Goal: Task Accomplishment & Management: Complete application form

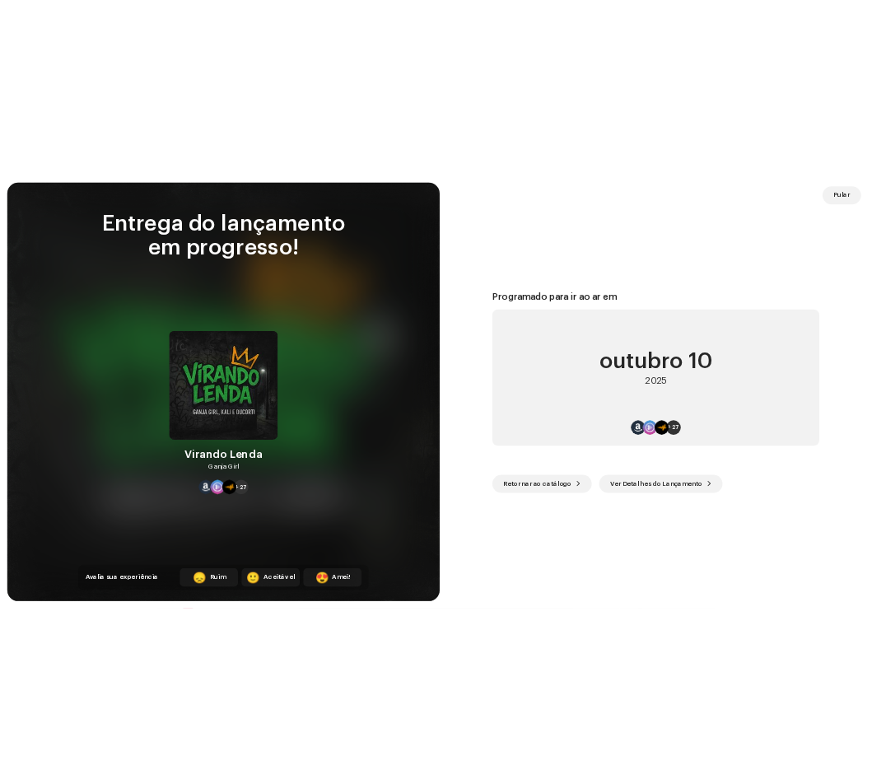
scroll to position [2689, 0]
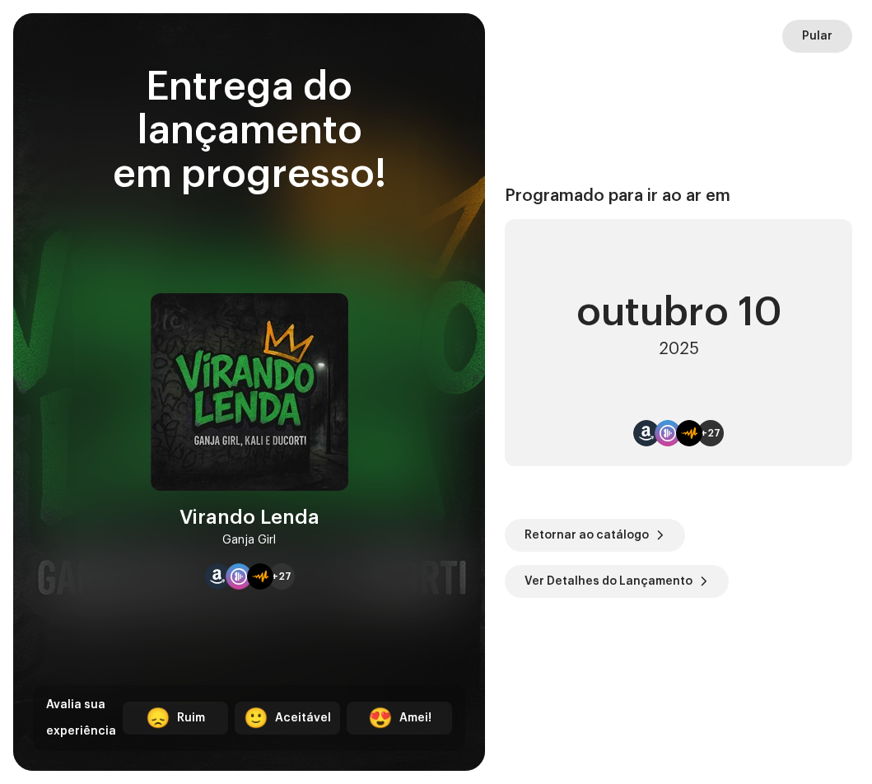
click at [829, 40] on span "Pular" at bounding box center [817, 36] width 30 height 33
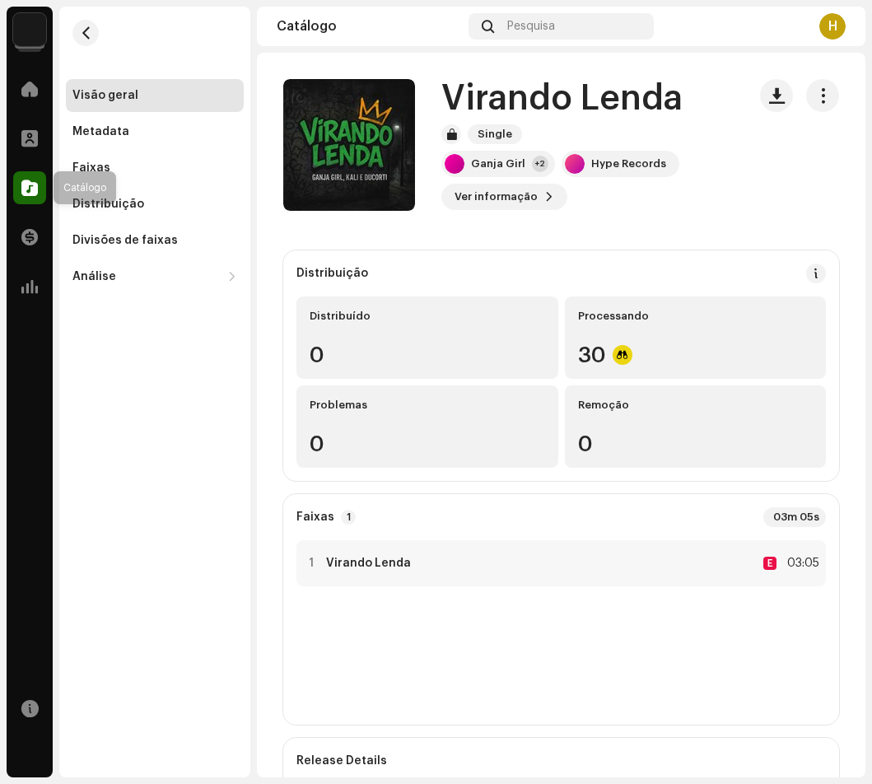
click at [34, 182] on span at bounding box center [29, 187] width 16 height 13
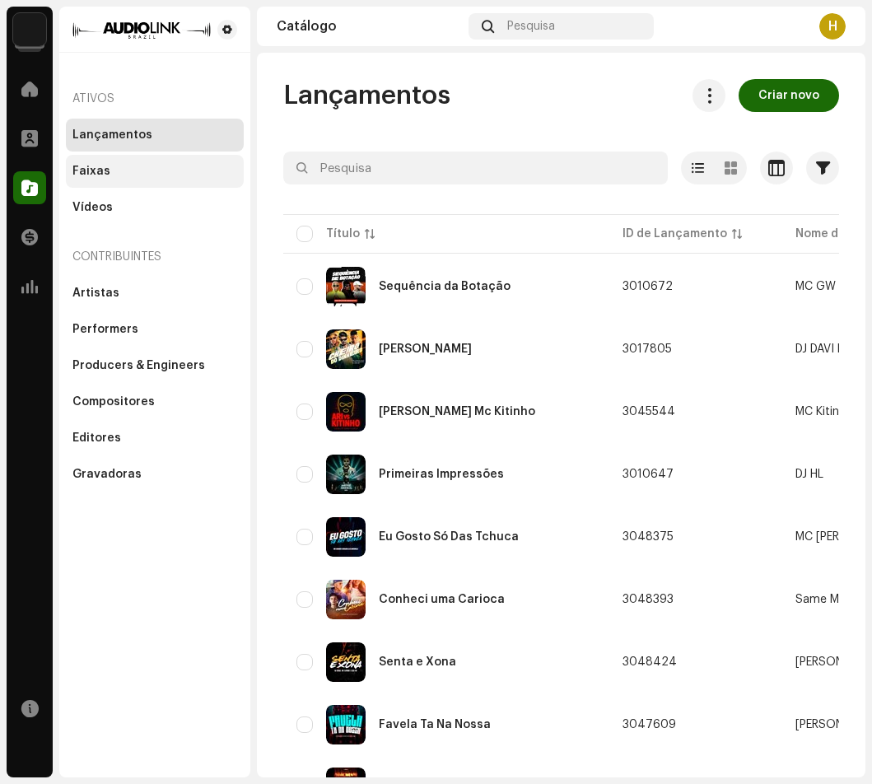
click at [104, 180] on div "Faixas" at bounding box center [155, 171] width 178 height 33
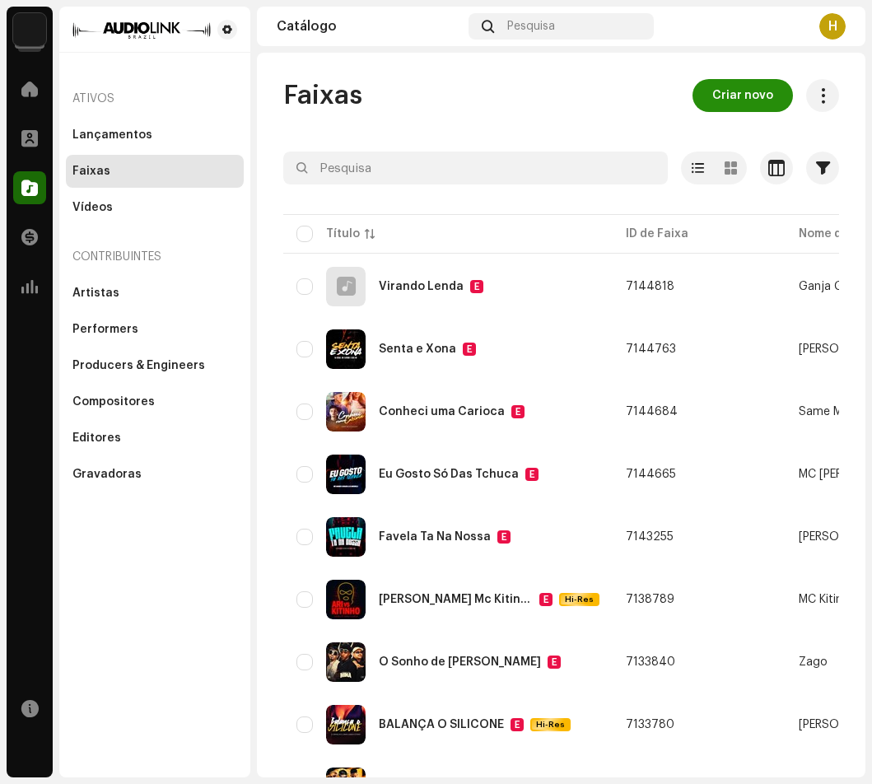
click at [748, 92] on span "Criar novo" at bounding box center [742, 95] width 61 height 33
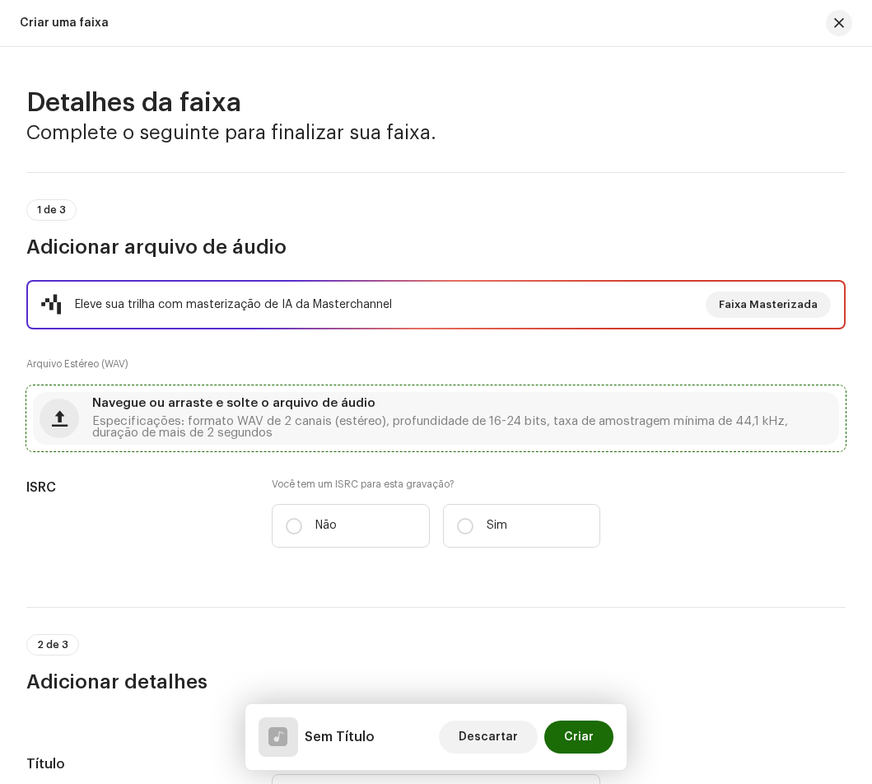
click at [209, 426] on span "Especificações: formato WAV de 2 canais (estéreo), profundidade de 16-24 bits, …" at bounding box center [462, 427] width 740 height 23
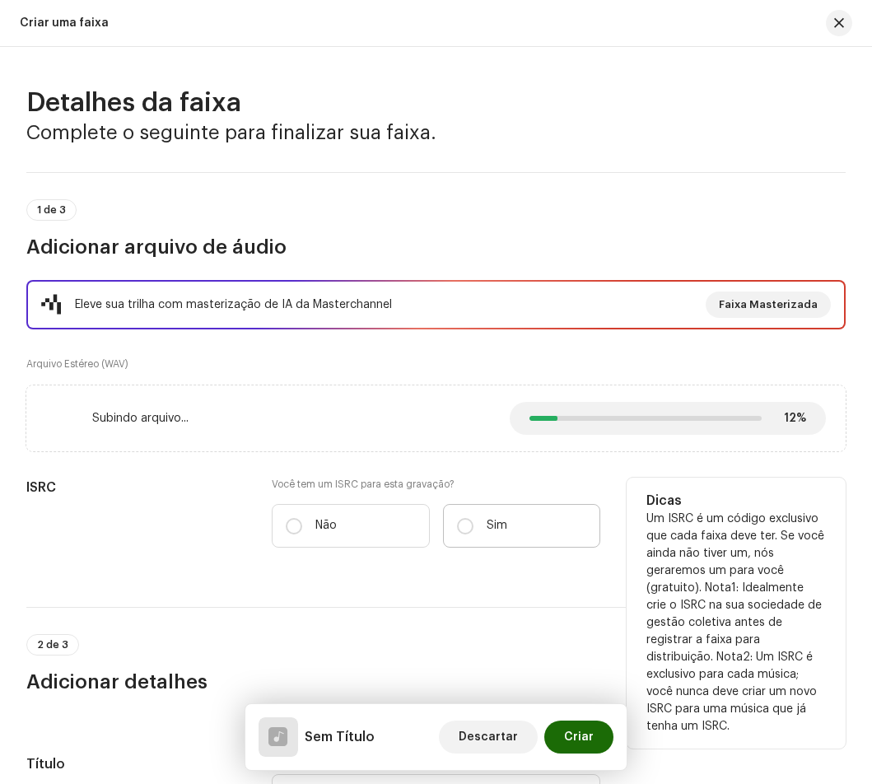
click at [487, 529] on p "Sim" at bounding box center [497, 525] width 21 height 17
click at [473, 529] on input "Sim" at bounding box center [465, 526] width 16 height 16
radio input "true"
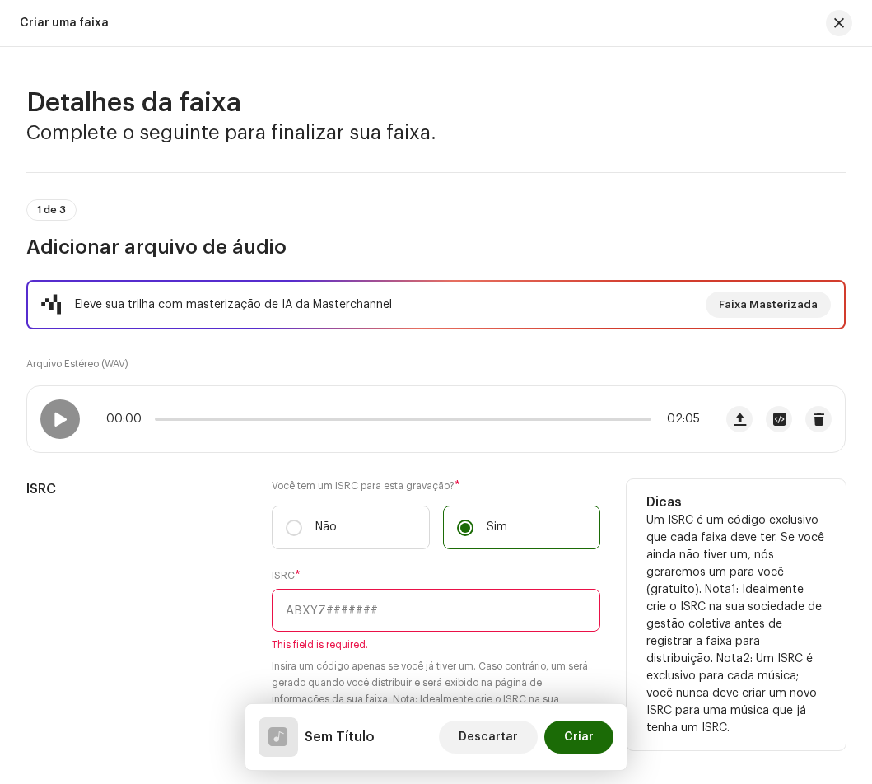
click at [354, 595] on input "text" at bounding box center [436, 610] width 329 height 43
paste input "BKHYR2500361"
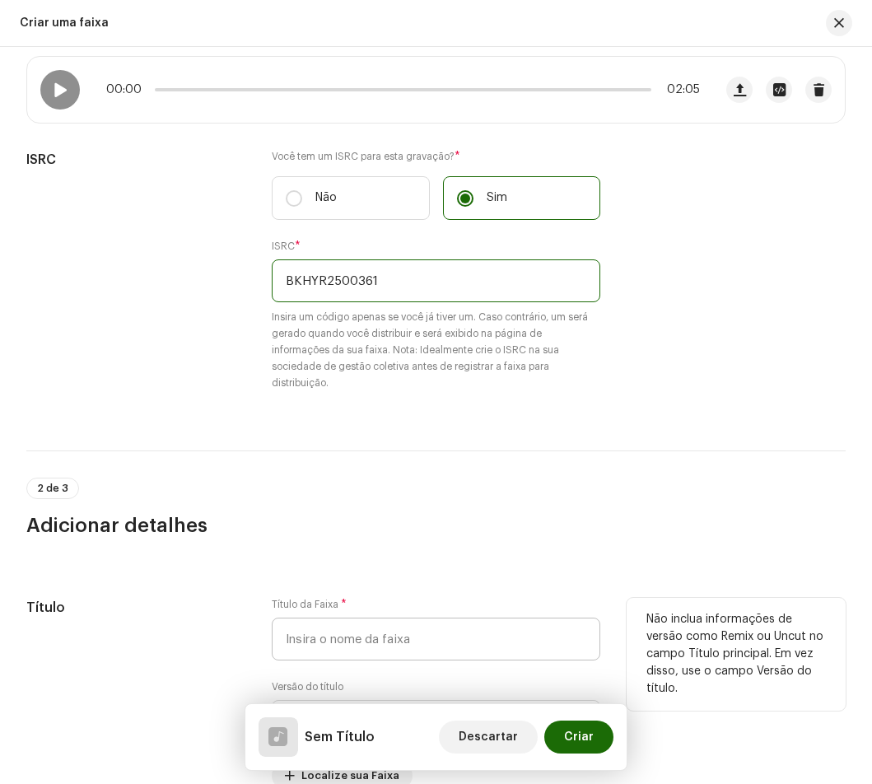
scroll to position [494, 0]
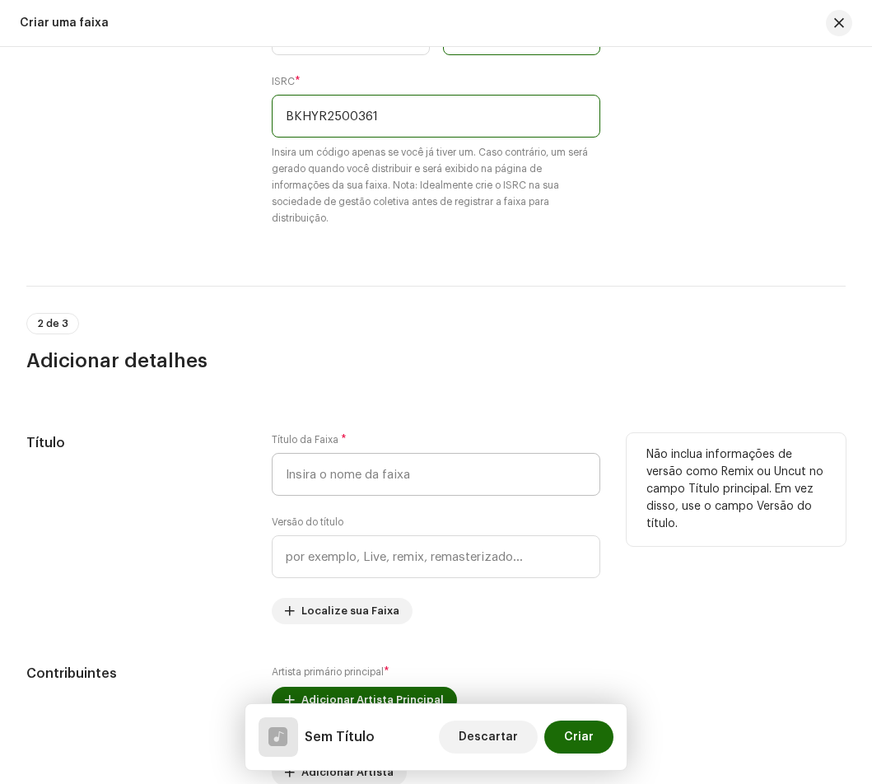
type input "BKHYR2500361"
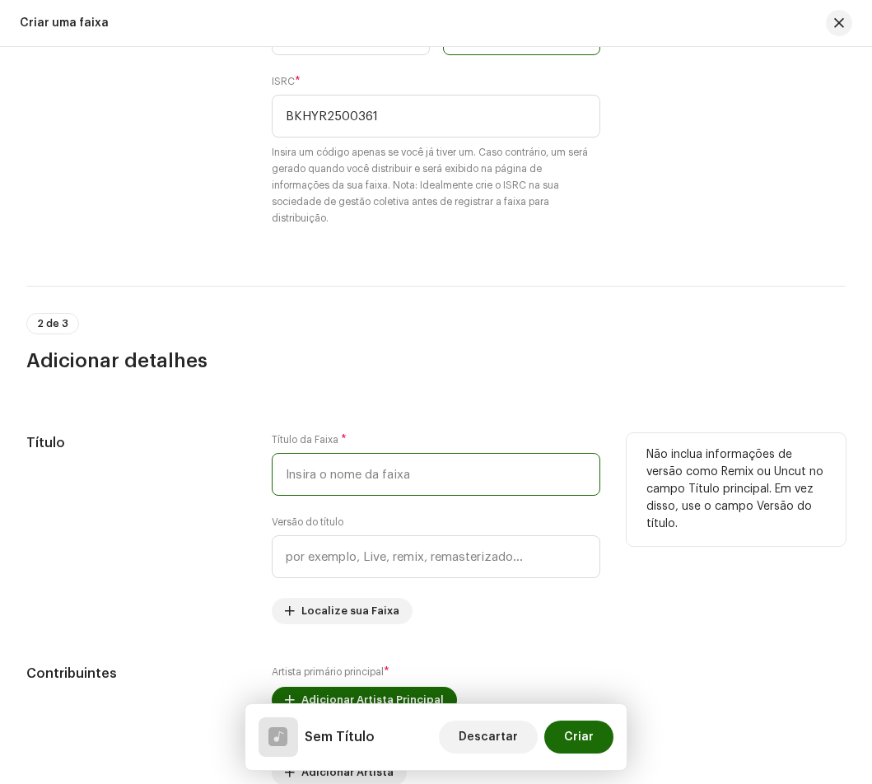
click at [319, 484] on input "text" at bounding box center [436, 474] width 329 height 43
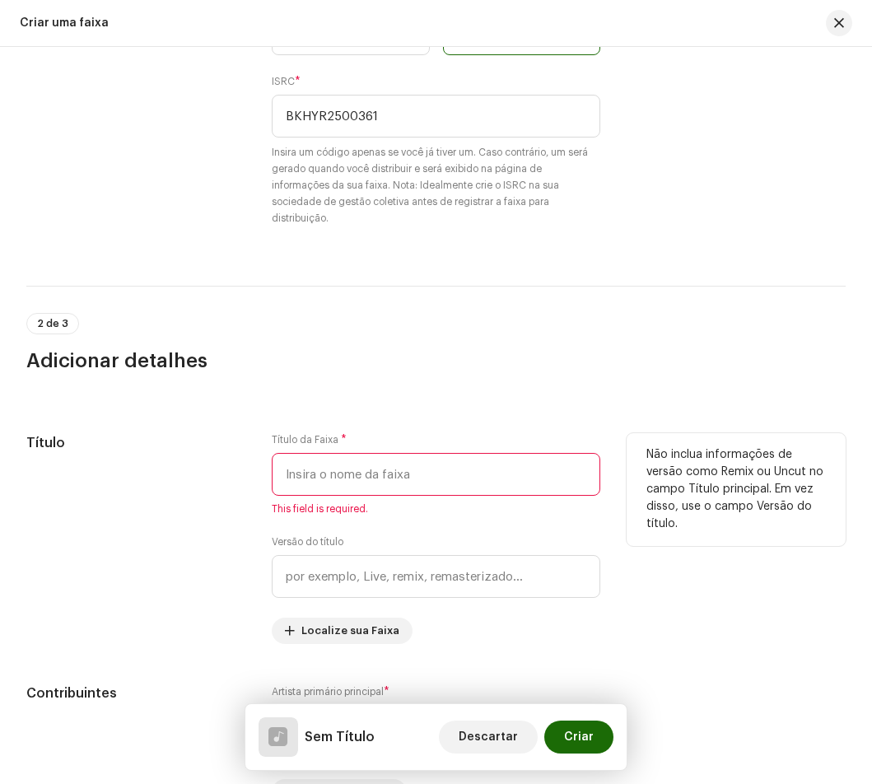
click at [441, 464] on input "text" at bounding box center [436, 474] width 329 height 43
paste input "BKHYR2500361"
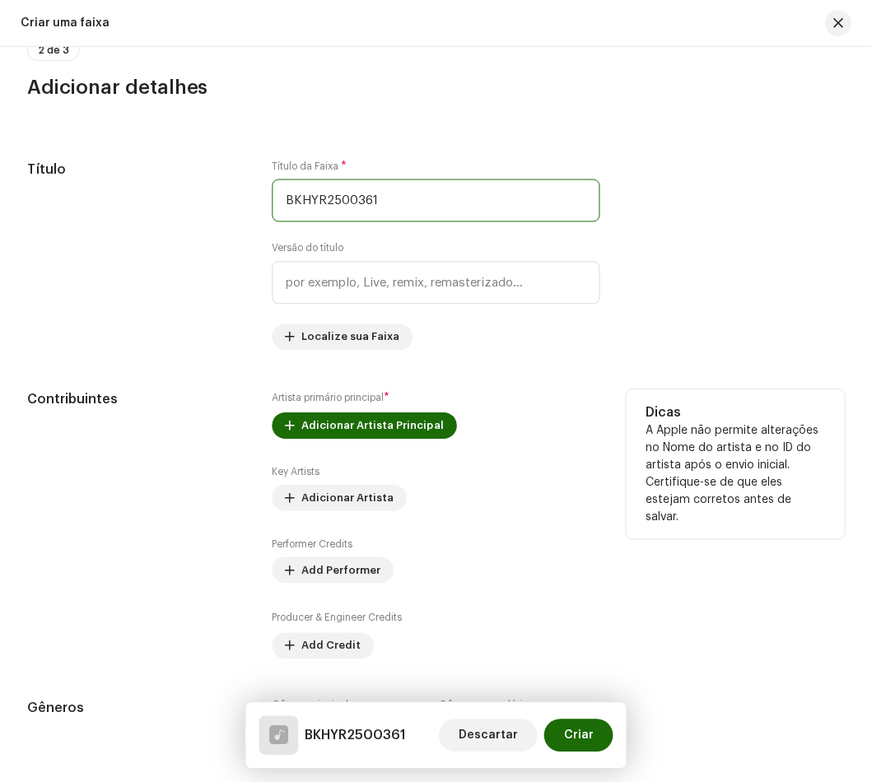
scroll to position [823, 0]
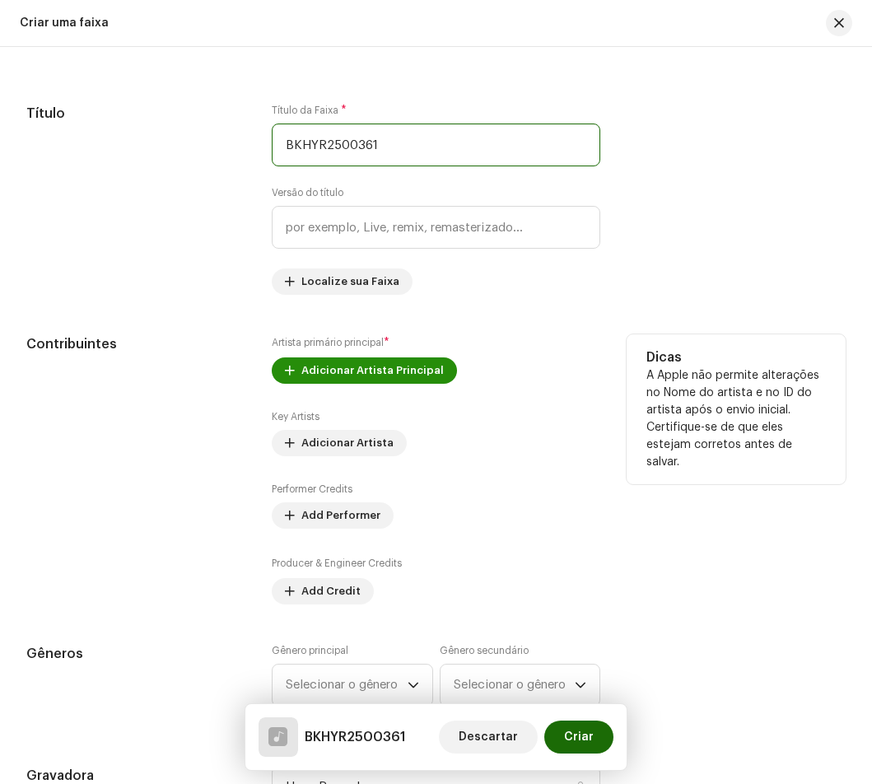
type input "BKHYR2500361"
click at [339, 376] on span "Adicionar Artista Principal" at bounding box center [372, 370] width 142 height 33
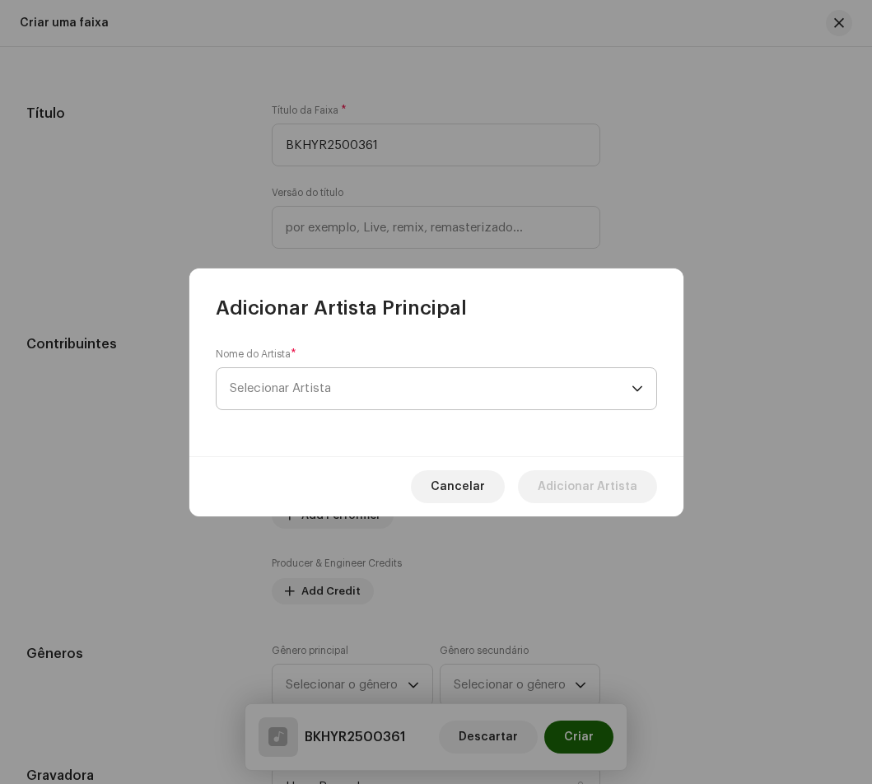
click at [340, 390] on span "Selecionar Artista" at bounding box center [431, 388] width 402 height 41
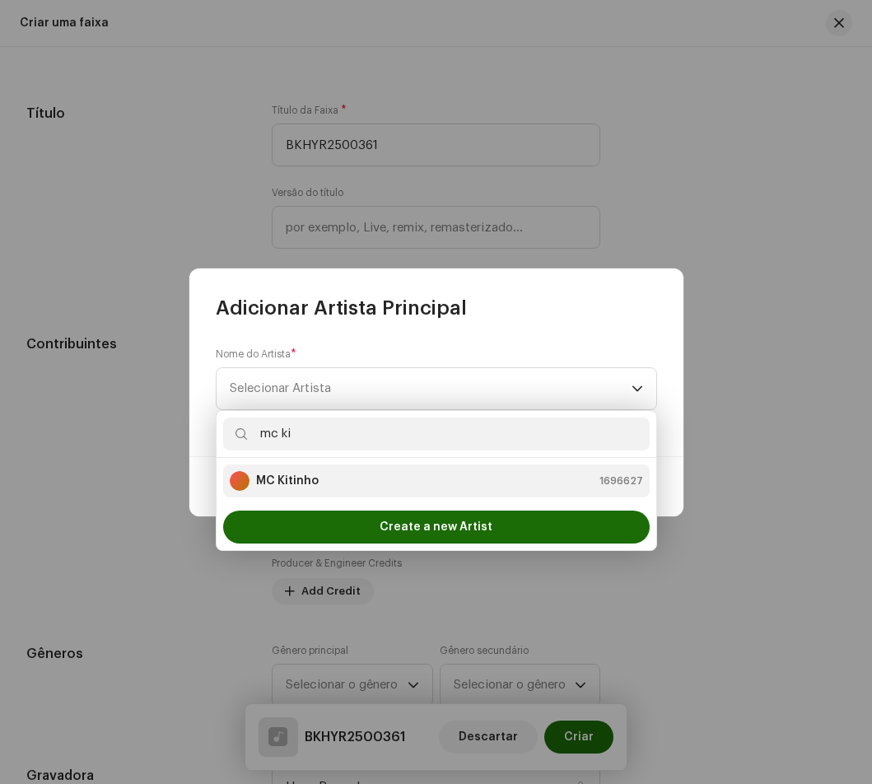
type input "mc ki"
click at [322, 480] on div "MC Kitinho 1696627" at bounding box center [436, 481] width 413 height 20
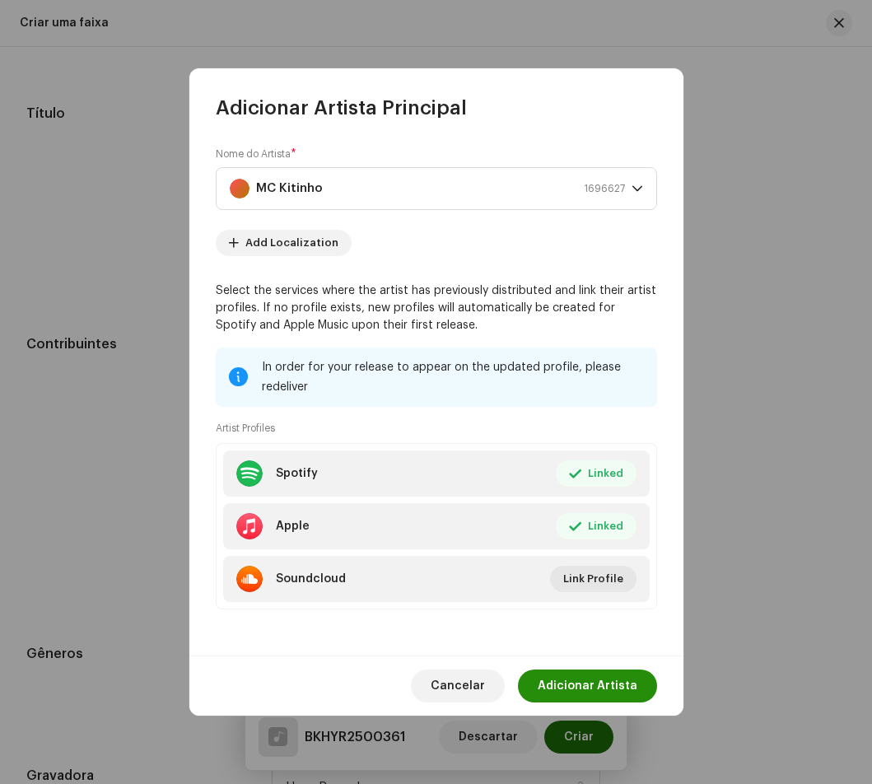
click at [608, 678] on span "Adicionar Artista" at bounding box center [588, 685] width 100 height 33
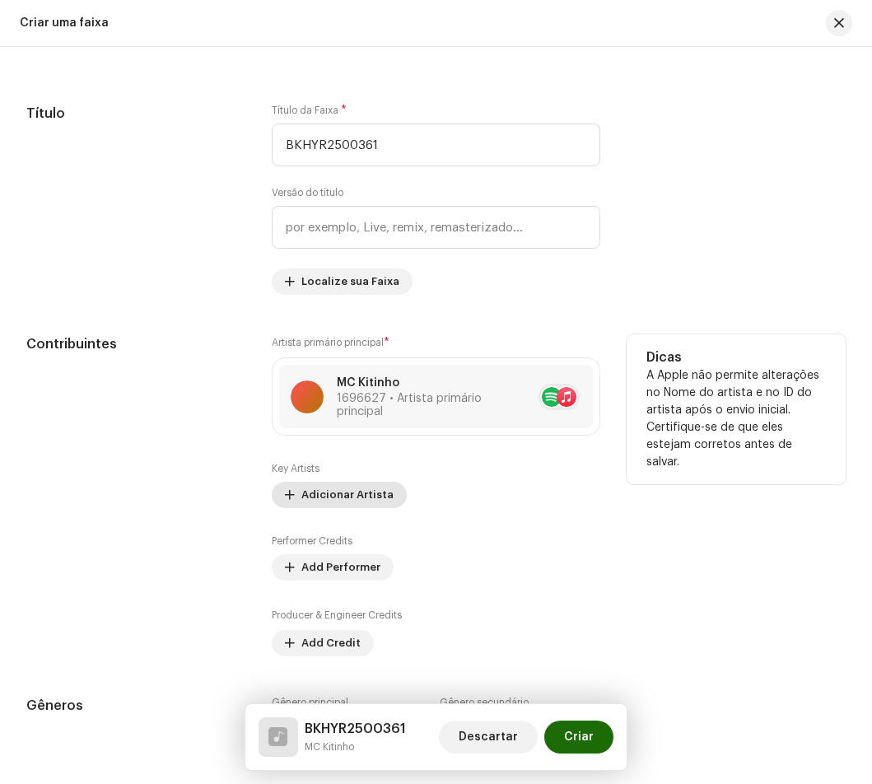
click at [372, 487] on span "Adicionar Artista" at bounding box center [347, 494] width 92 height 33
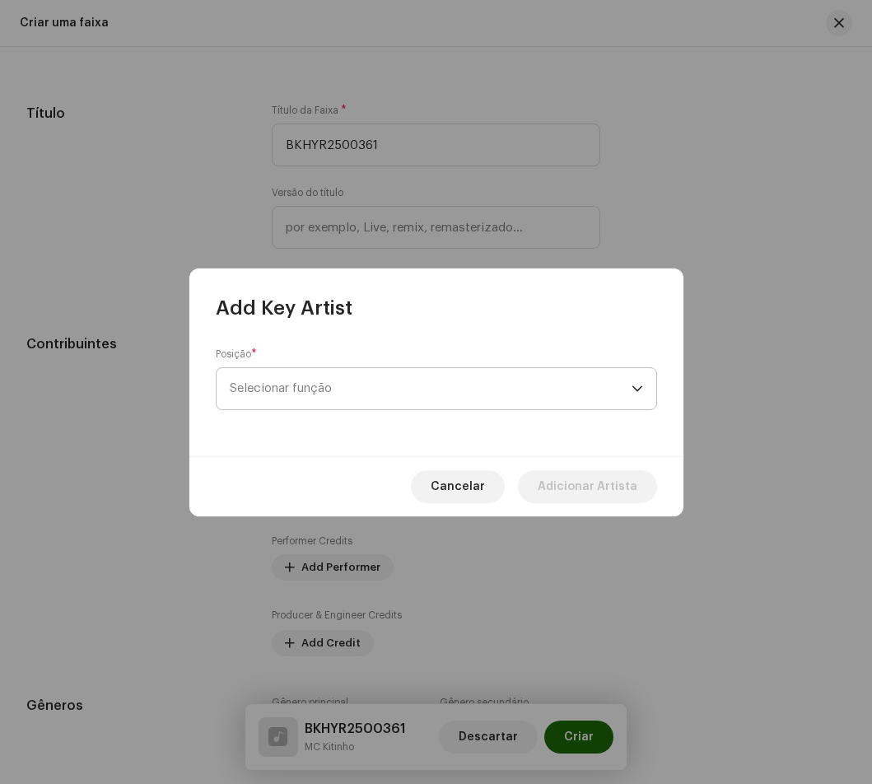
click at [394, 384] on span "Selecionar função" at bounding box center [431, 388] width 402 height 41
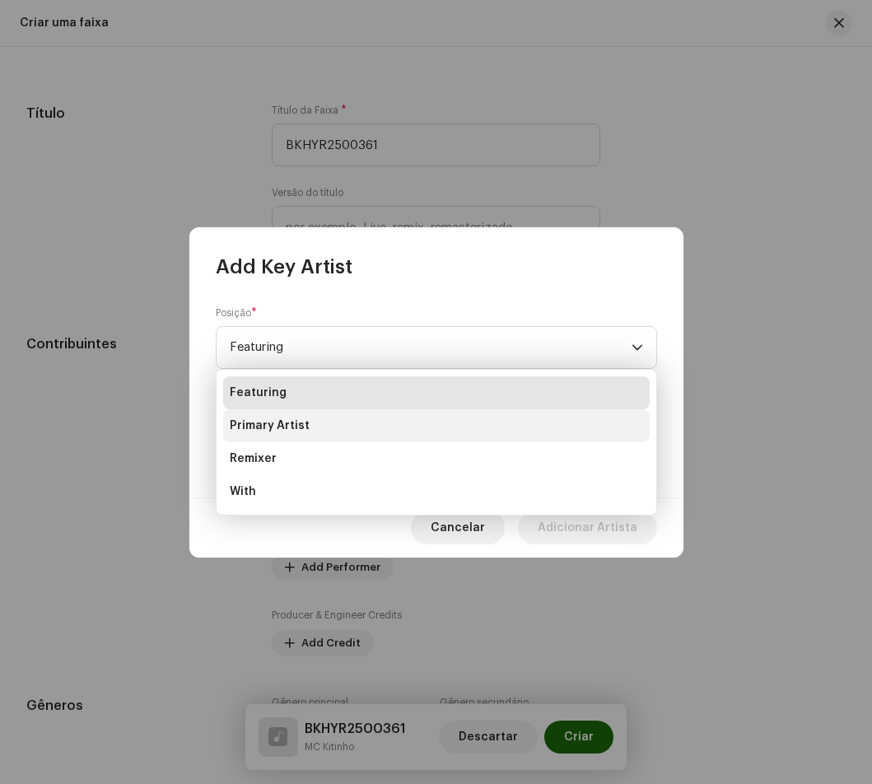
click at [341, 417] on li "Primary Artist" at bounding box center [436, 425] width 426 height 33
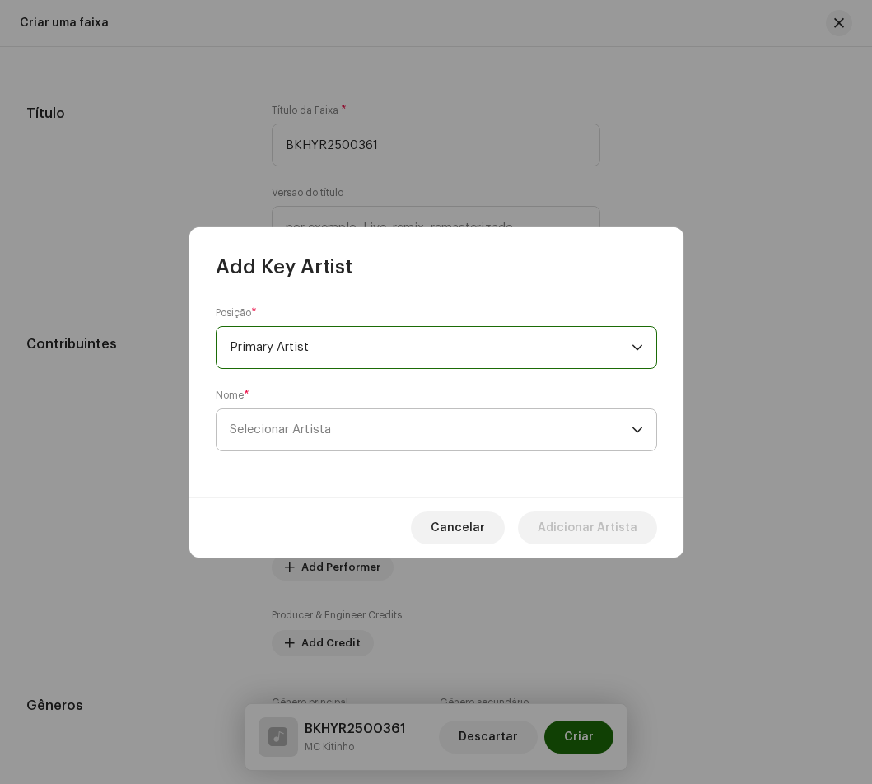
click at [361, 431] on span "Selecionar Artista" at bounding box center [431, 429] width 402 height 41
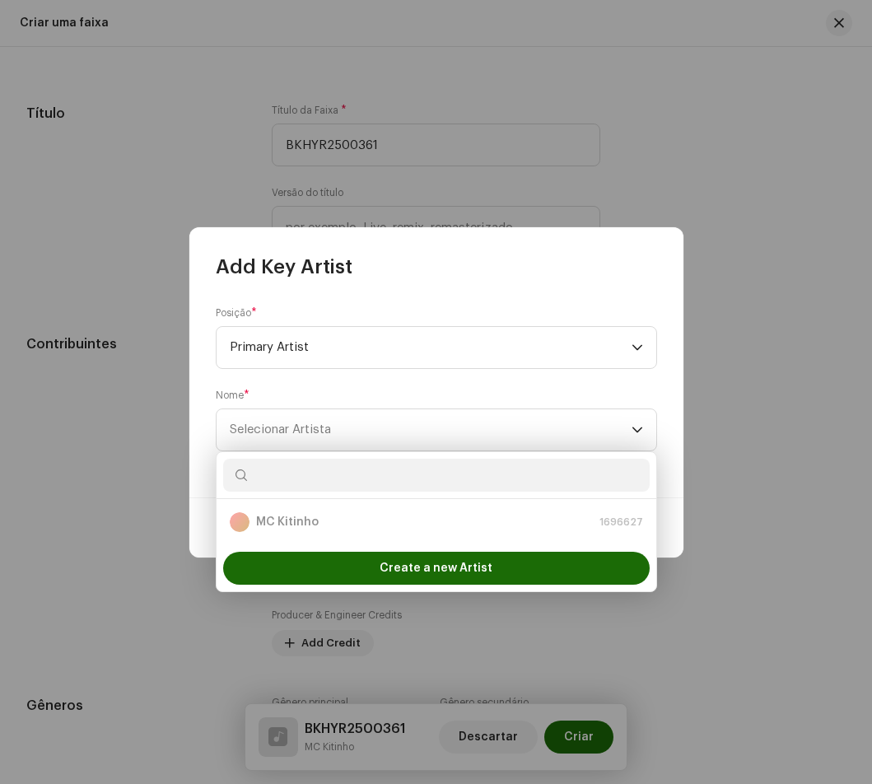
click at [412, 466] on input "text" at bounding box center [436, 475] width 426 height 33
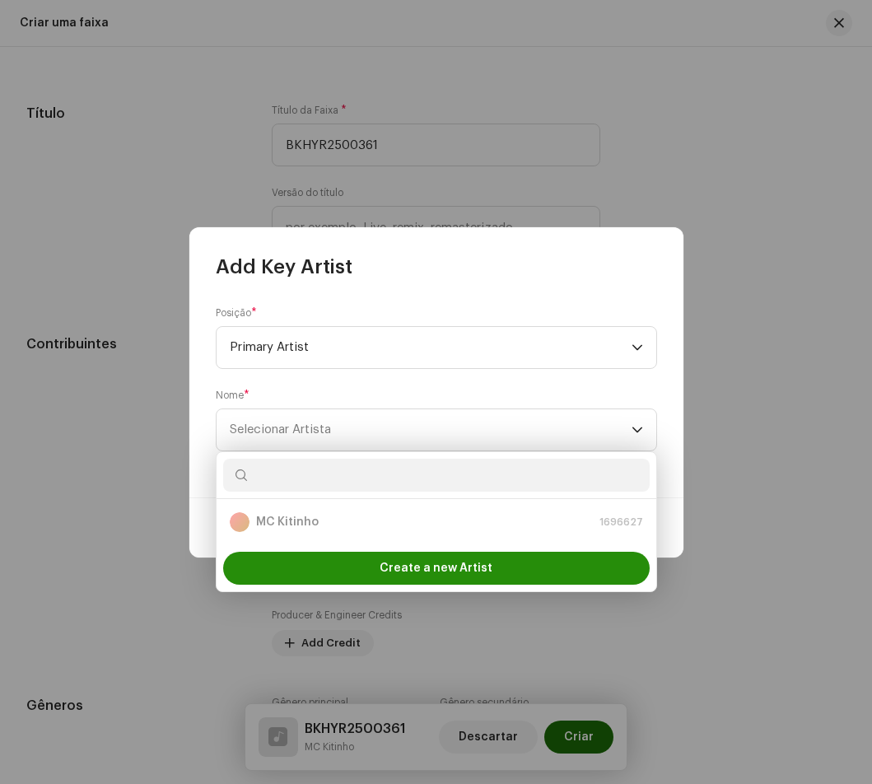
click at [422, 559] on span "Create a new Artist" at bounding box center [436, 568] width 113 height 33
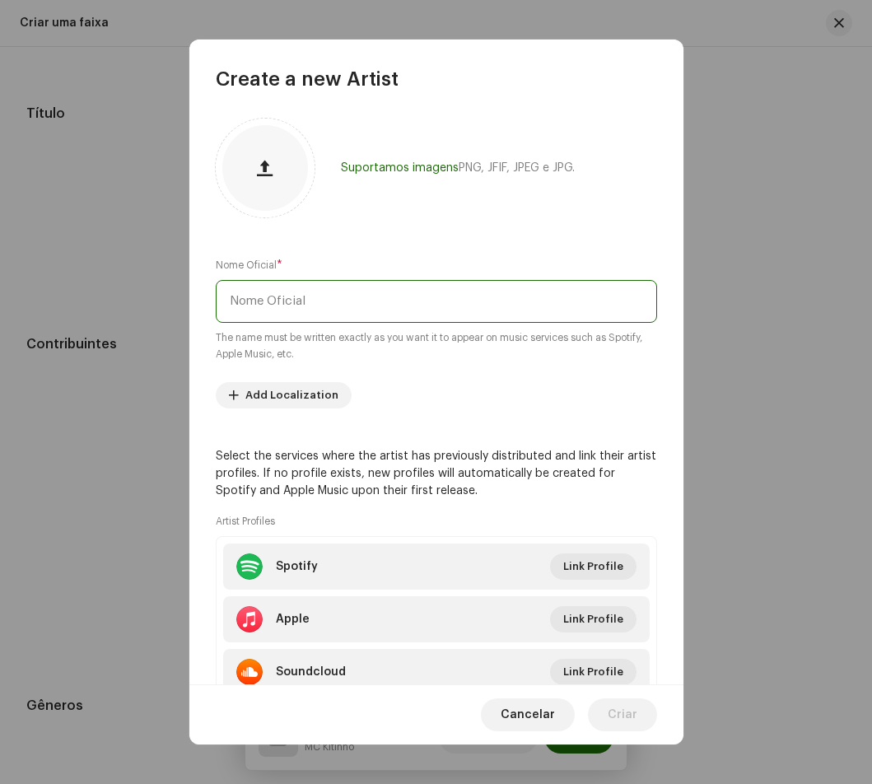
click at [408, 287] on input "text" at bounding box center [436, 301] width 441 height 43
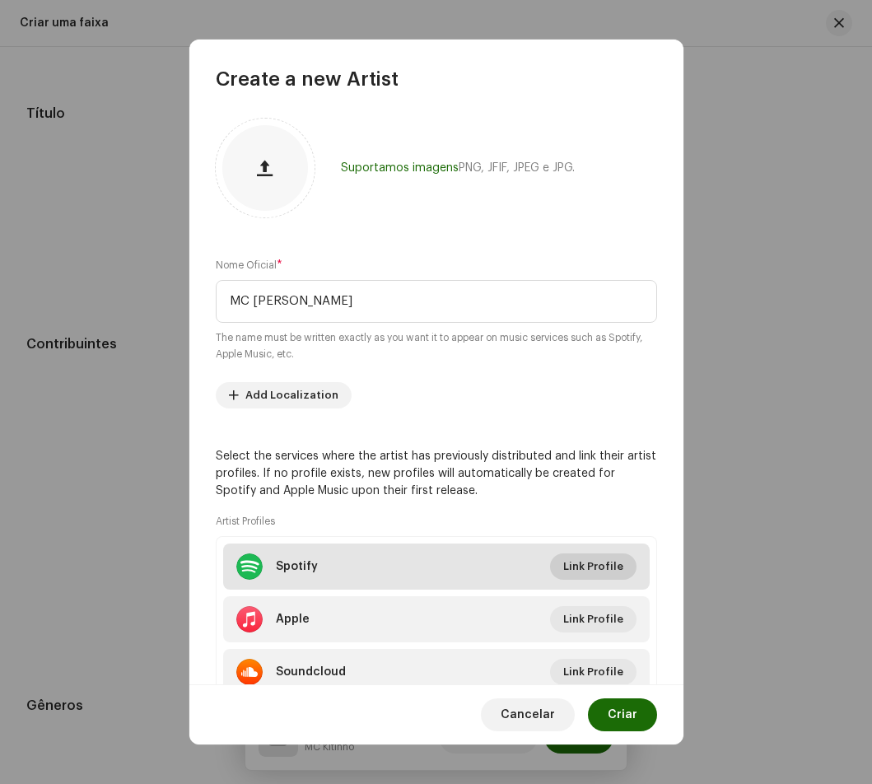
type input "MC Loram"
click at [589, 566] on span "Link Profile" at bounding box center [593, 566] width 60 height 33
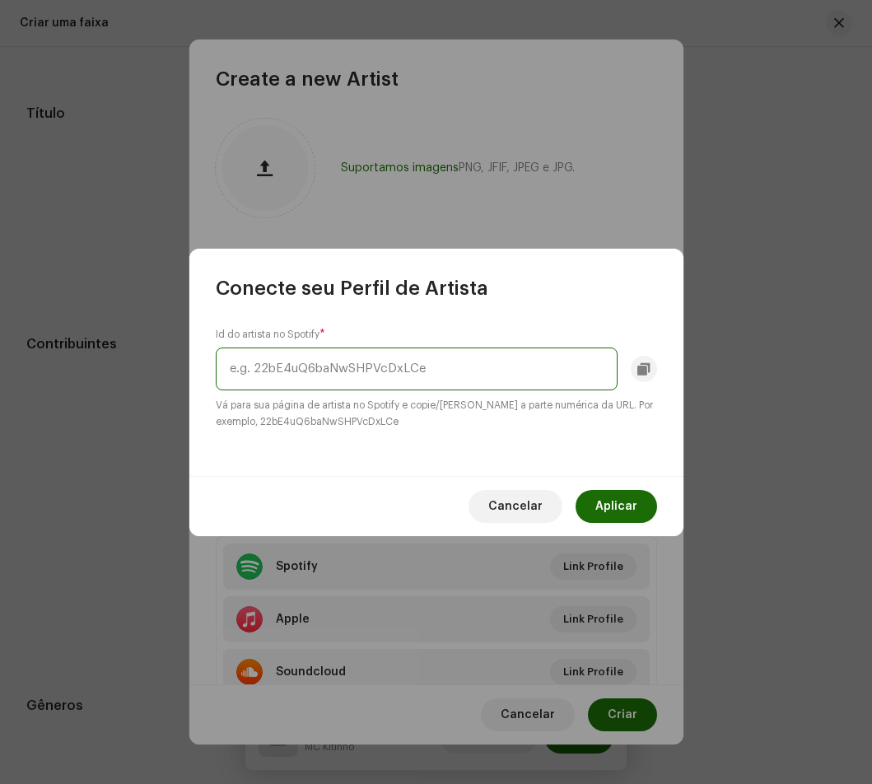
click at [336, 357] on input "text" at bounding box center [417, 368] width 402 height 43
paste input "4daF9pYiri7OkZvh6uIqhr"
type input "4daF9pYiri7OkZvh6uIqhr"
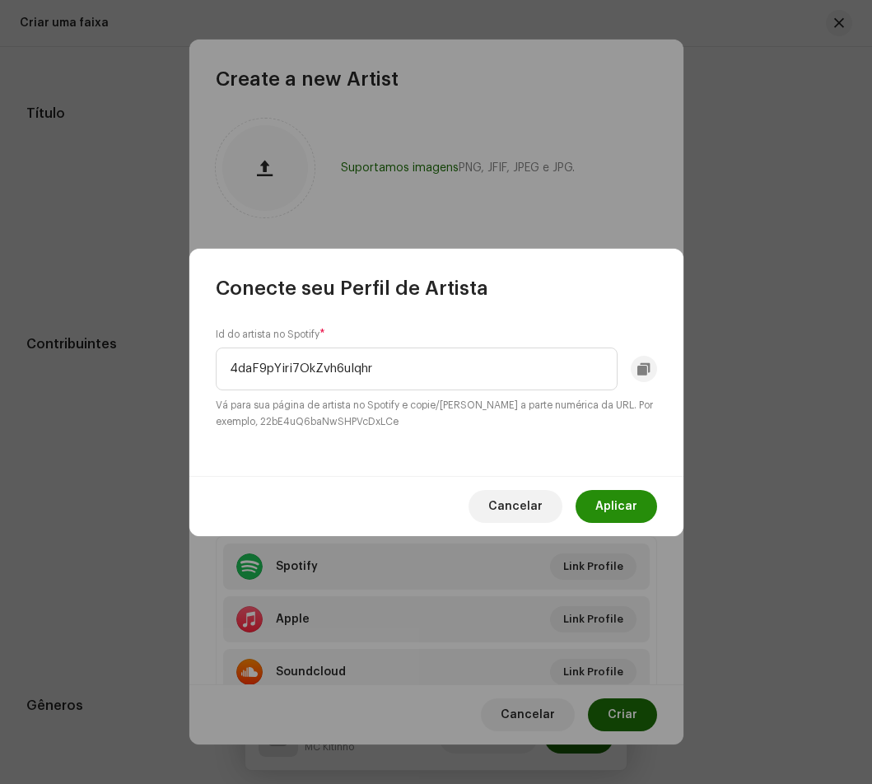
click at [633, 498] on span "Aplicar" at bounding box center [616, 506] width 42 height 33
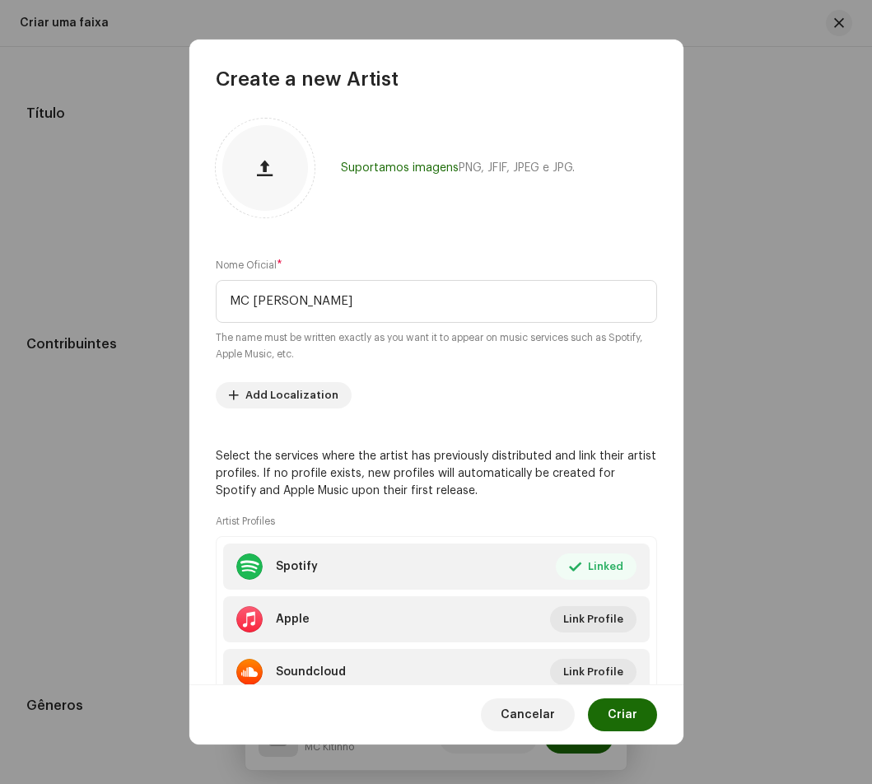
click at [617, 716] on span "Criar" at bounding box center [623, 714] width 30 height 33
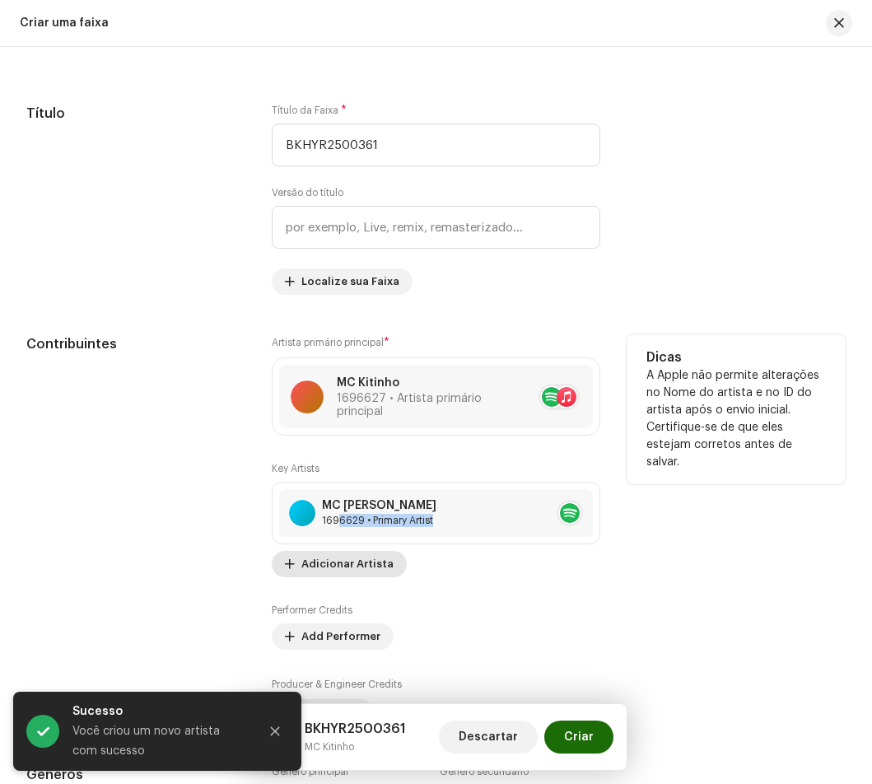
drag, startPoint x: 337, startPoint y: 548, endPoint x: 337, endPoint y: 557, distance: 9.1
click at [337, 557] on div "Key Artists MC Loram 1696629 • Primary Artist No selected item Adicionar Artista" at bounding box center [436, 519] width 329 height 115
click at [337, 558] on span "Adicionar Artista" at bounding box center [347, 564] width 92 height 33
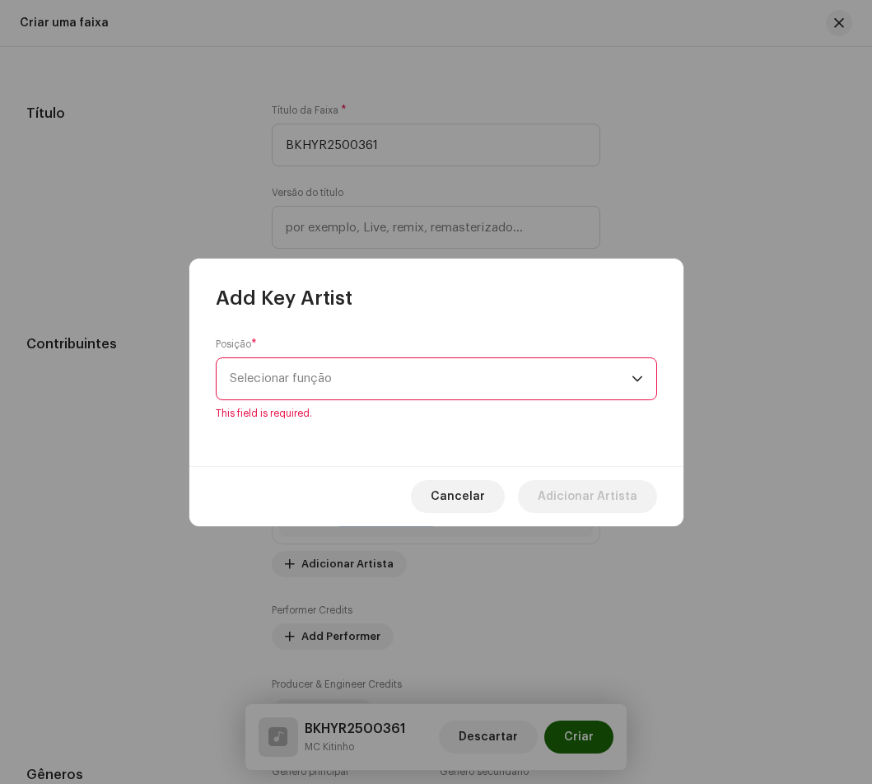
click at [332, 384] on span "Selecionar função" at bounding box center [431, 378] width 402 height 41
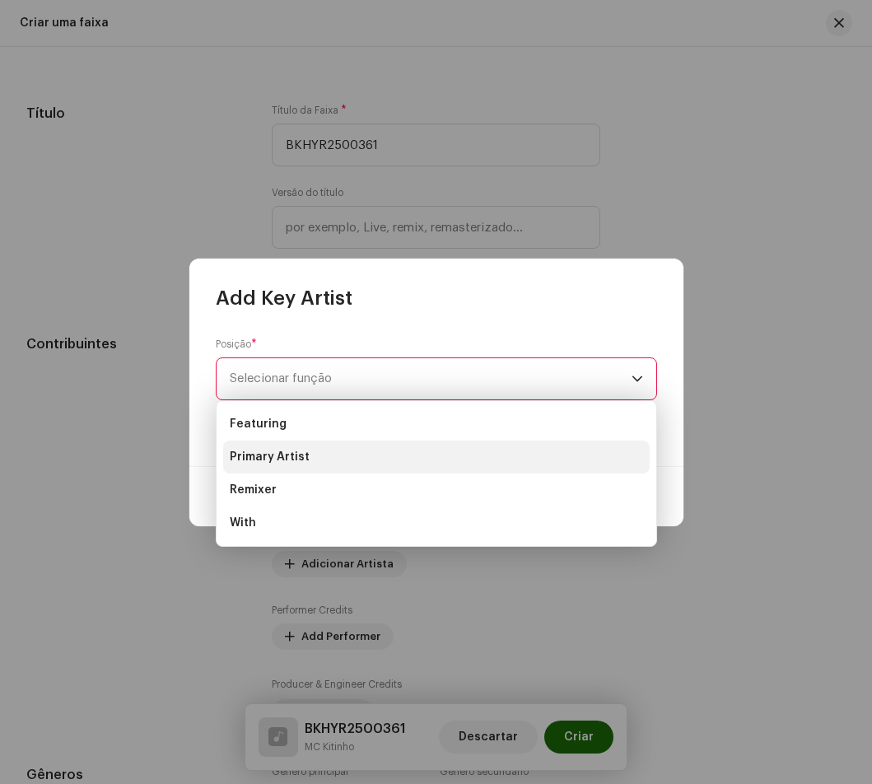
click at [315, 459] on li "Primary Artist" at bounding box center [436, 456] width 426 height 33
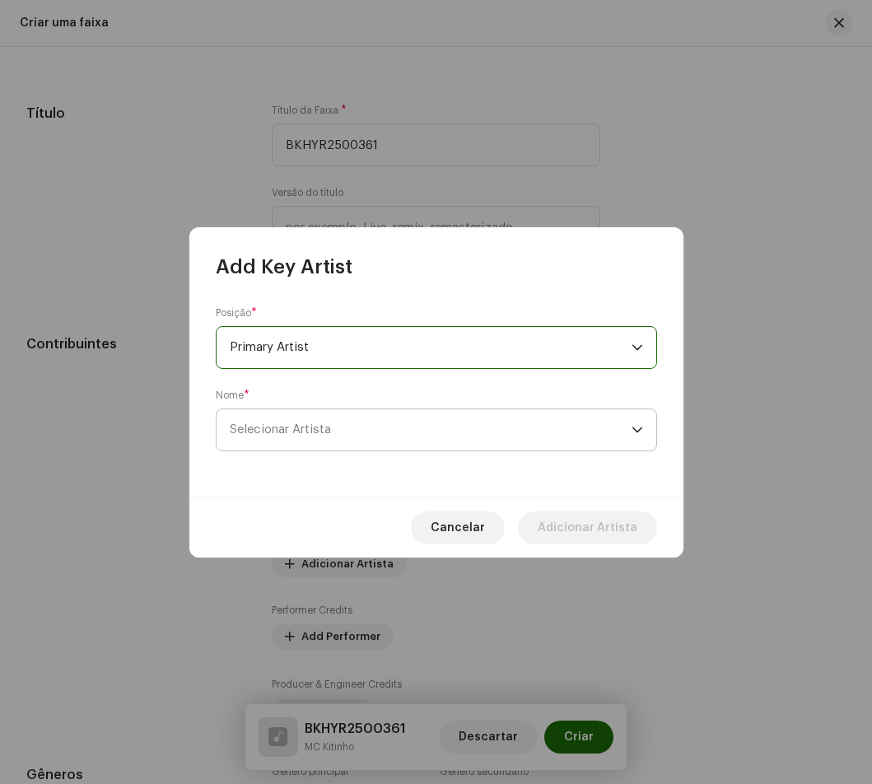
click at [319, 417] on span "Selecionar Artista" at bounding box center [431, 429] width 402 height 41
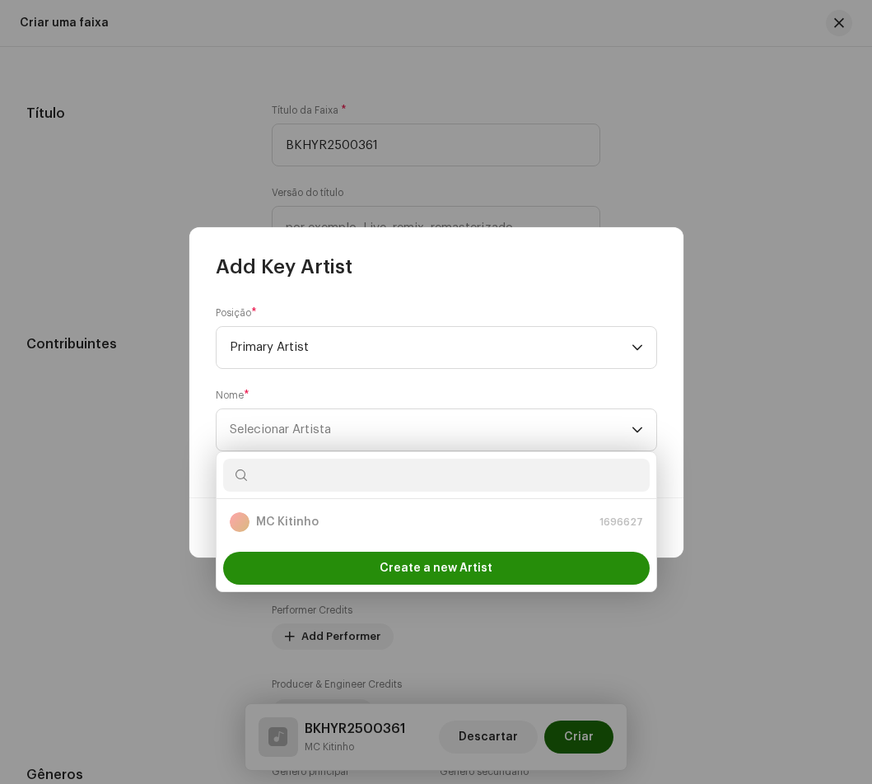
click at [391, 584] on span "Create a new Artist" at bounding box center [436, 568] width 113 height 33
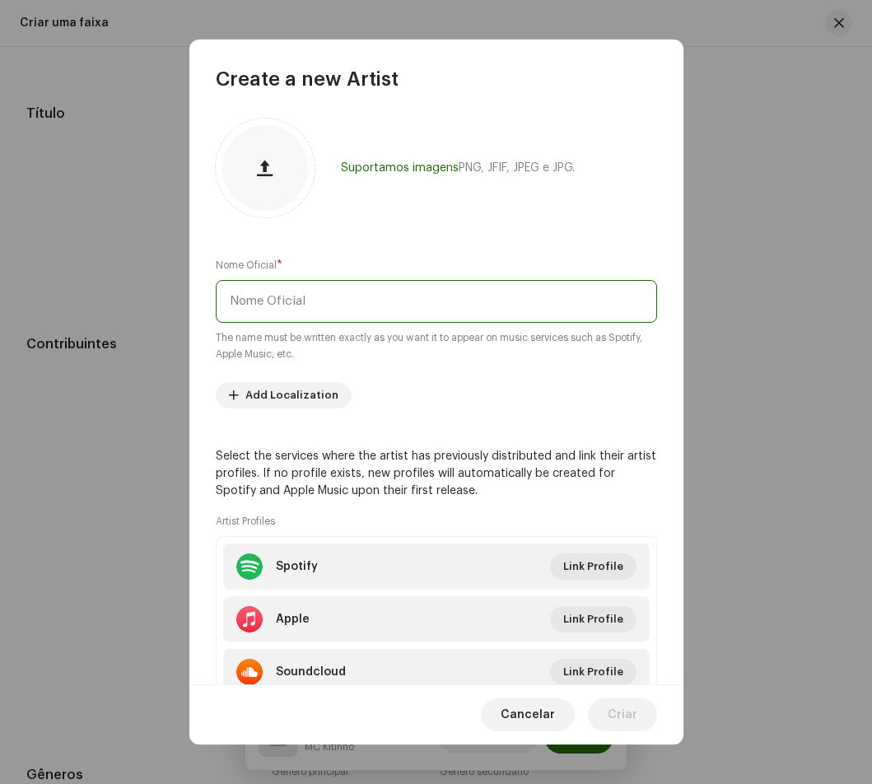
click at [352, 291] on input "text" at bounding box center [436, 301] width 441 height 43
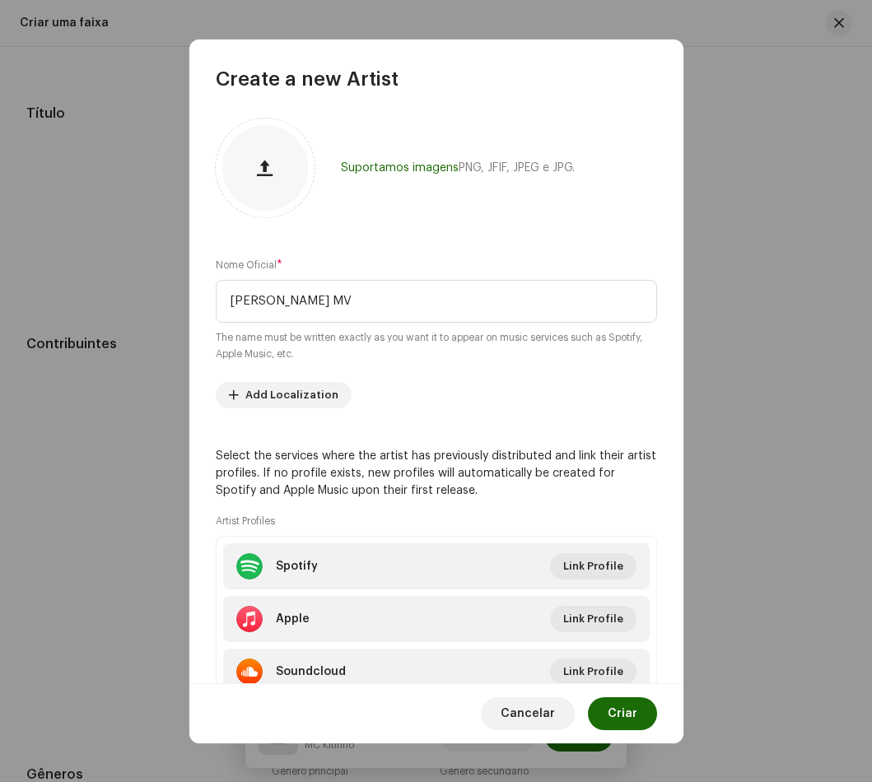
type input "DJ Robson MV"
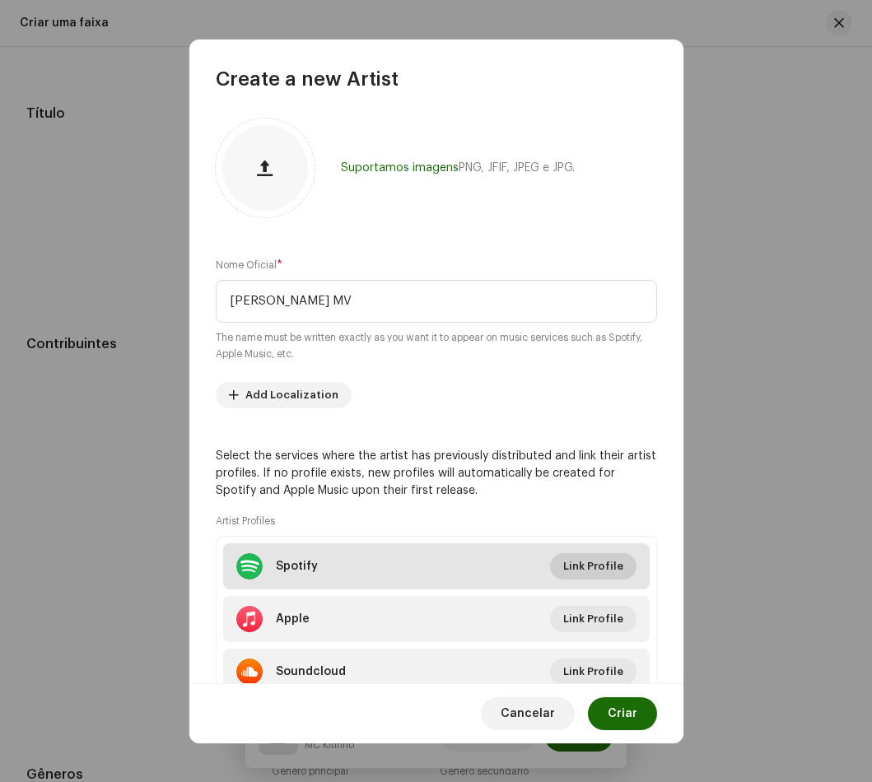
click at [614, 569] on span "Link Profile" at bounding box center [593, 566] width 60 height 33
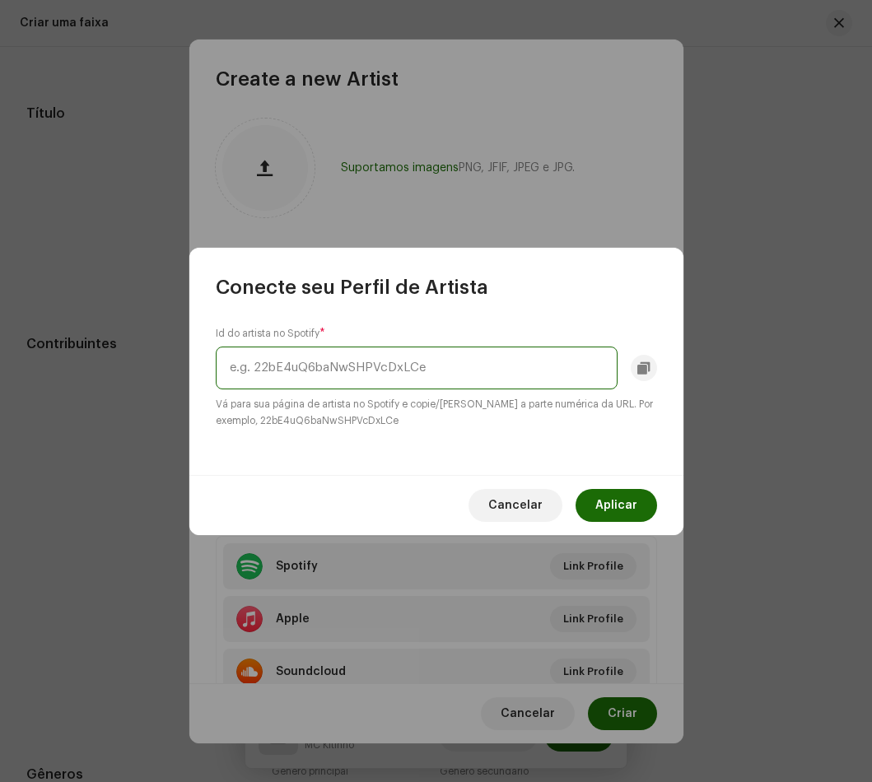
paste input "1tYya4XfazH8niwf5ZhSDM"
type input "1tYya4XfazH8niwf5ZhSDM"
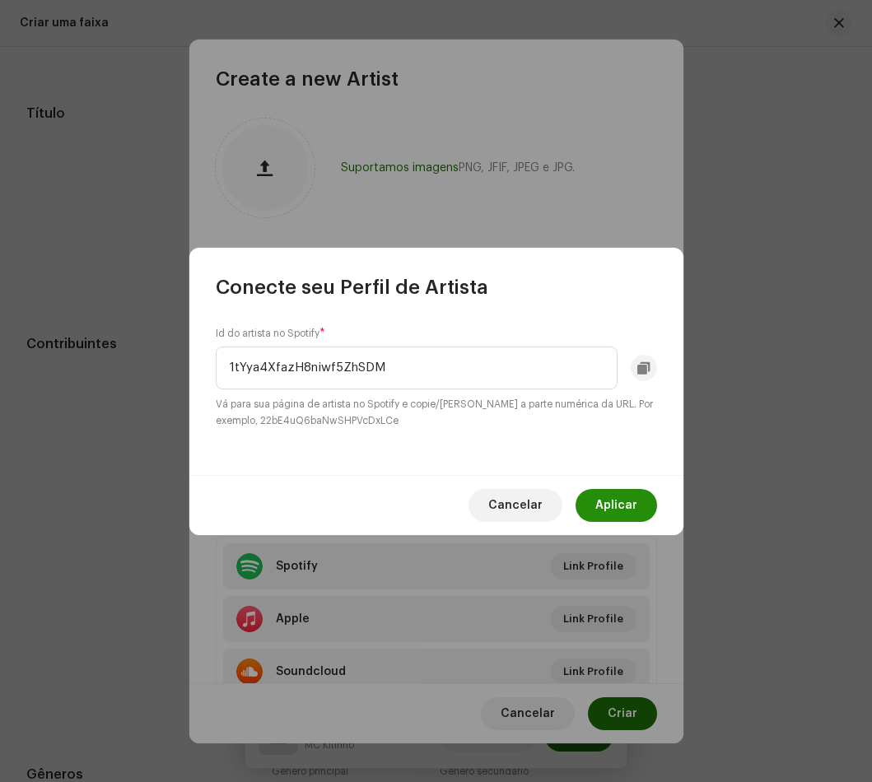
click at [622, 488] on div "Cancelar Aplicar" at bounding box center [436, 505] width 494 height 60
click at [622, 498] on span "Aplicar" at bounding box center [616, 505] width 42 height 33
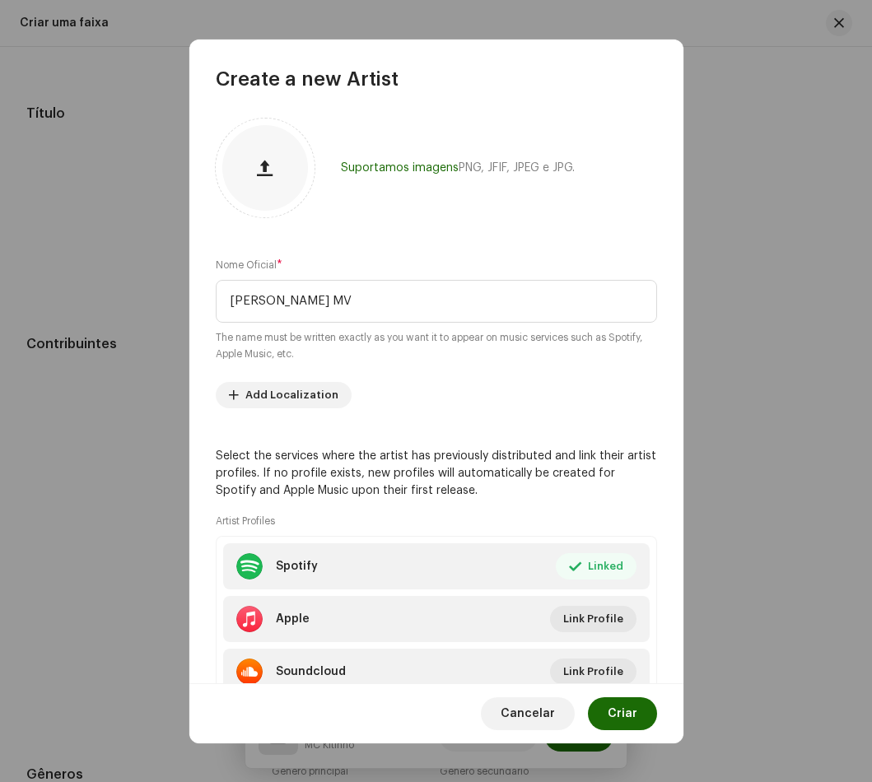
click at [627, 714] on span "Criar" at bounding box center [623, 713] width 30 height 33
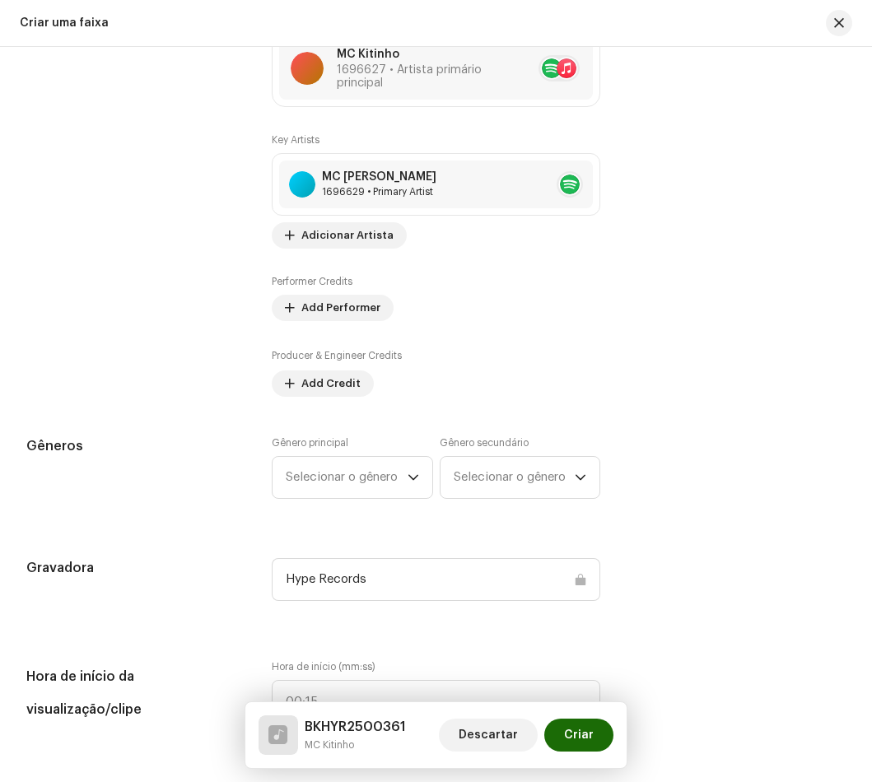
scroll to position [1153, 0]
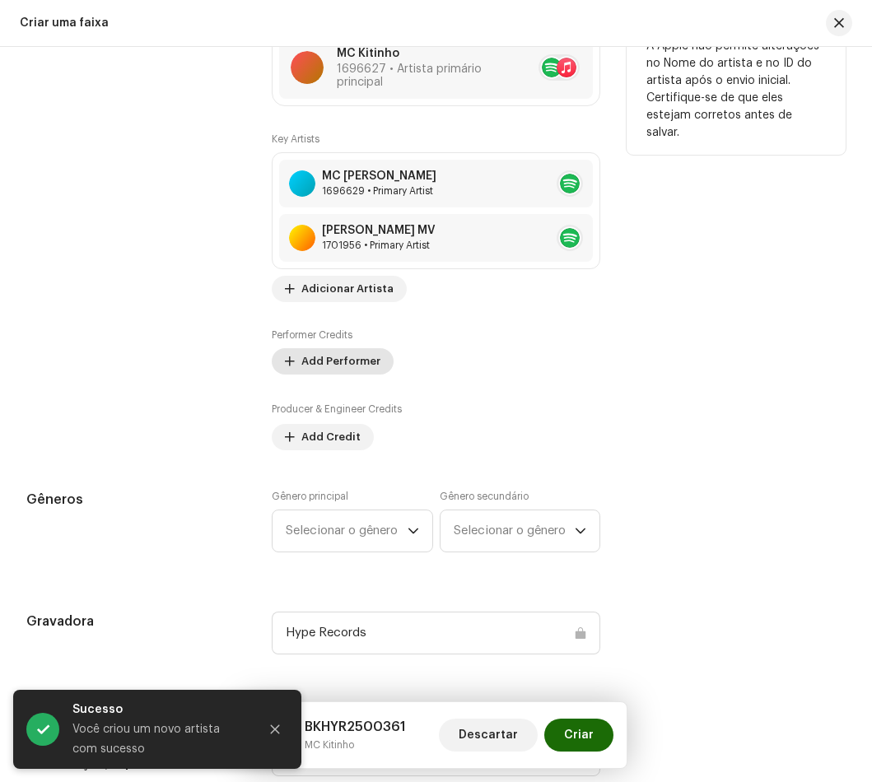
click at [338, 358] on span "Add Performer" at bounding box center [340, 361] width 79 height 33
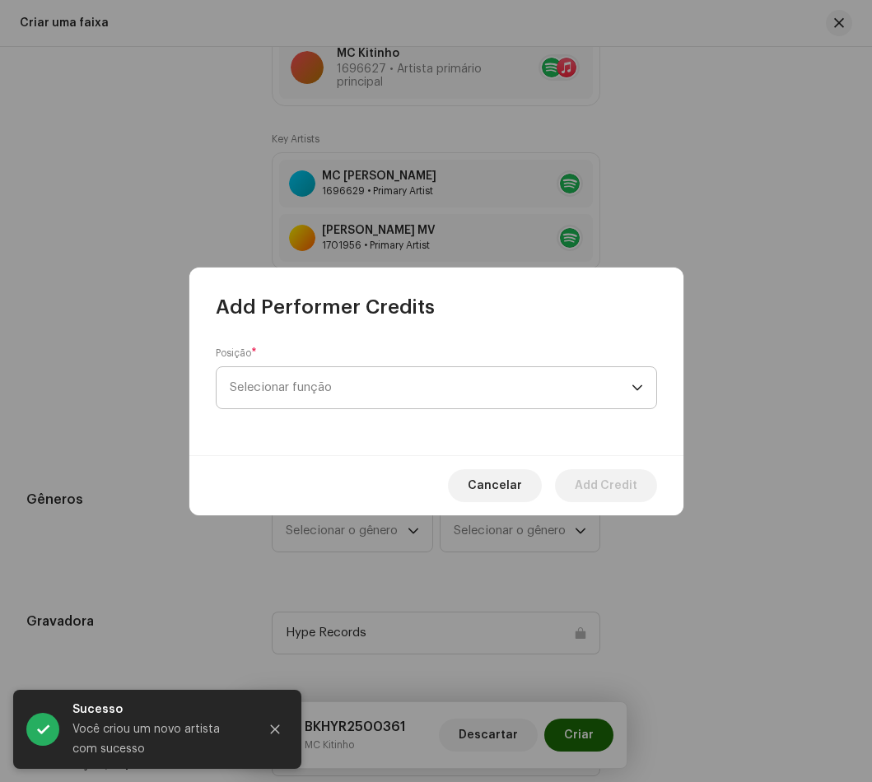
click at [349, 387] on span "Selecionar função" at bounding box center [431, 387] width 402 height 41
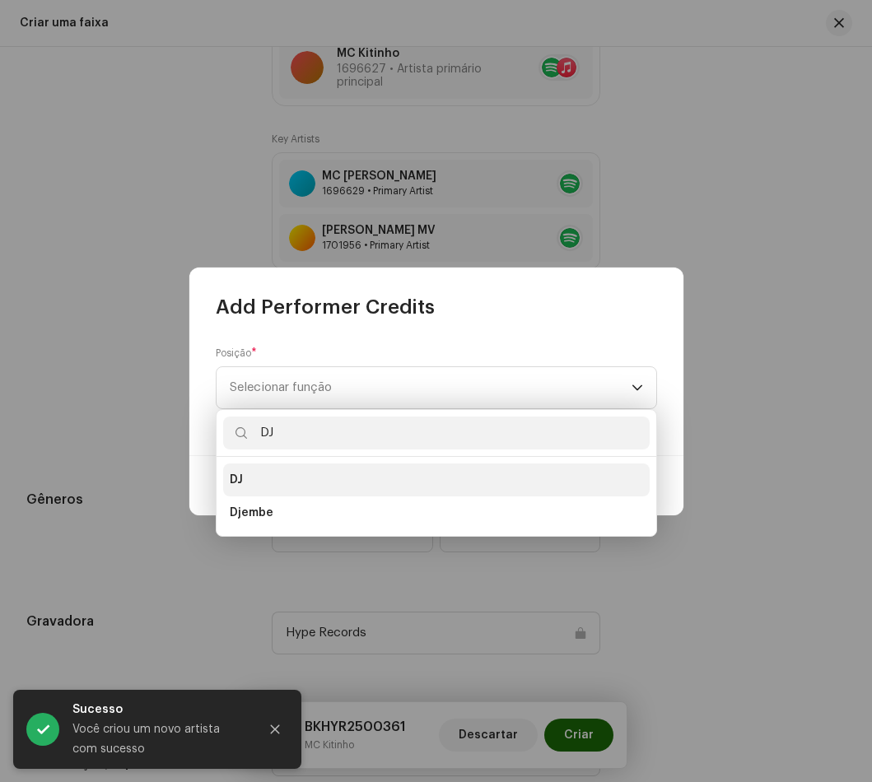
type input "DJ"
click at [426, 483] on li "DJ" at bounding box center [436, 480] width 426 height 33
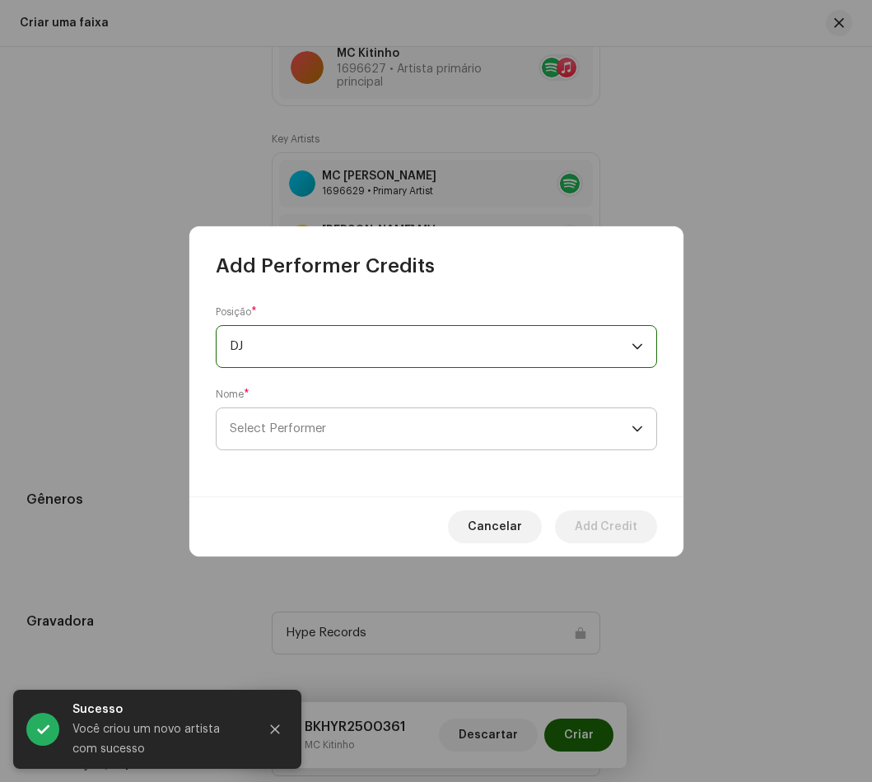
click at [413, 409] on span "Select Performer" at bounding box center [431, 428] width 402 height 41
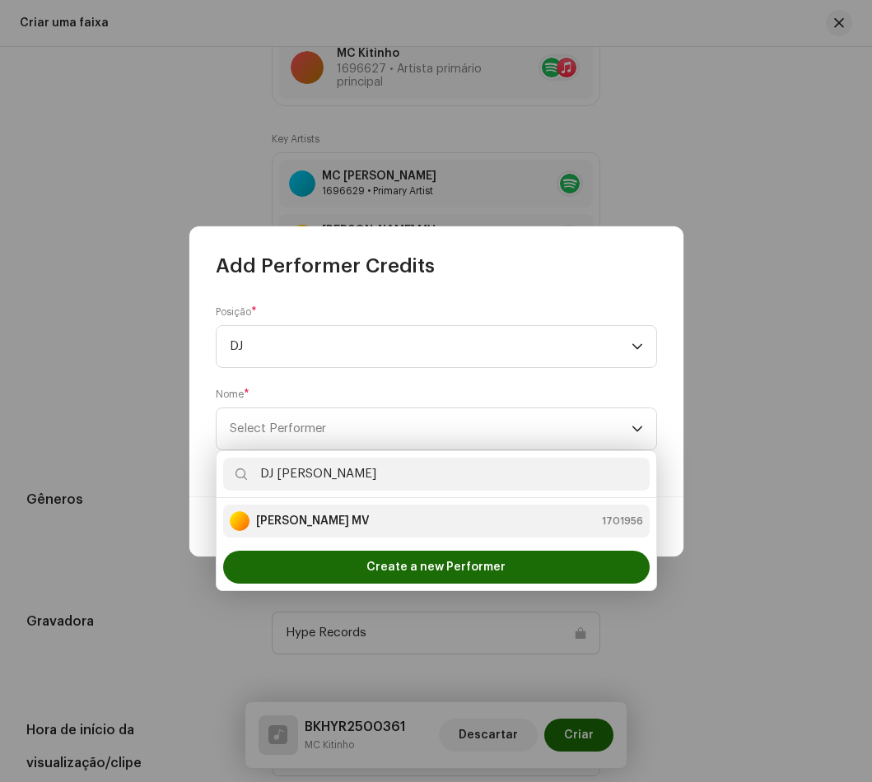
type input "DJ ROBS"
click at [346, 526] on div "DJ Robson MV 1701956" at bounding box center [436, 521] width 413 height 20
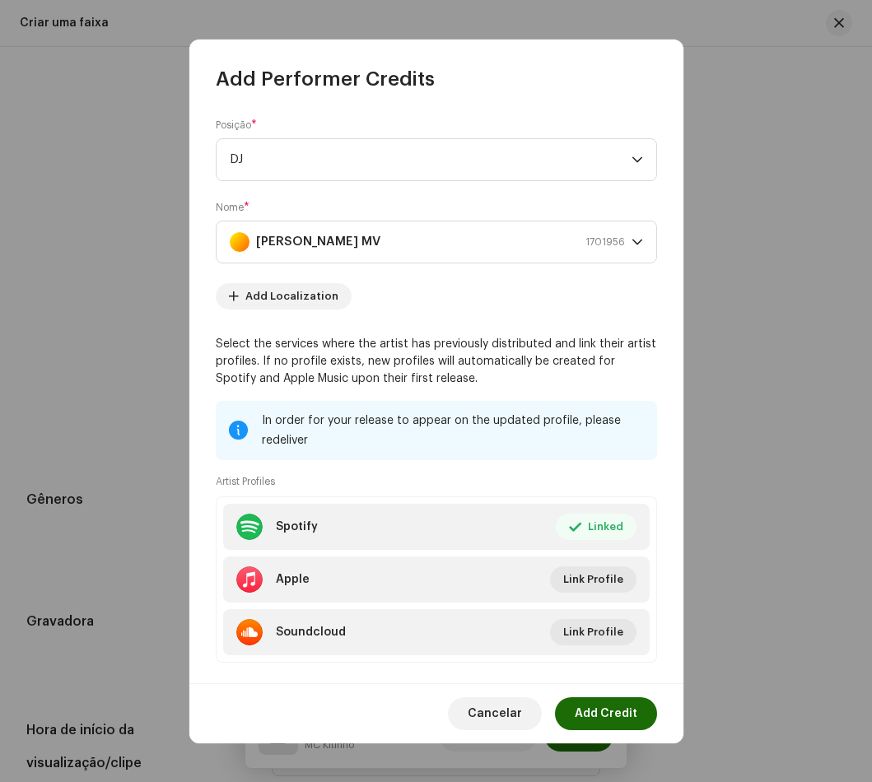
click at [617, 707] on span "Add Credit" at bounding box center [606, 713] width 63 height 33
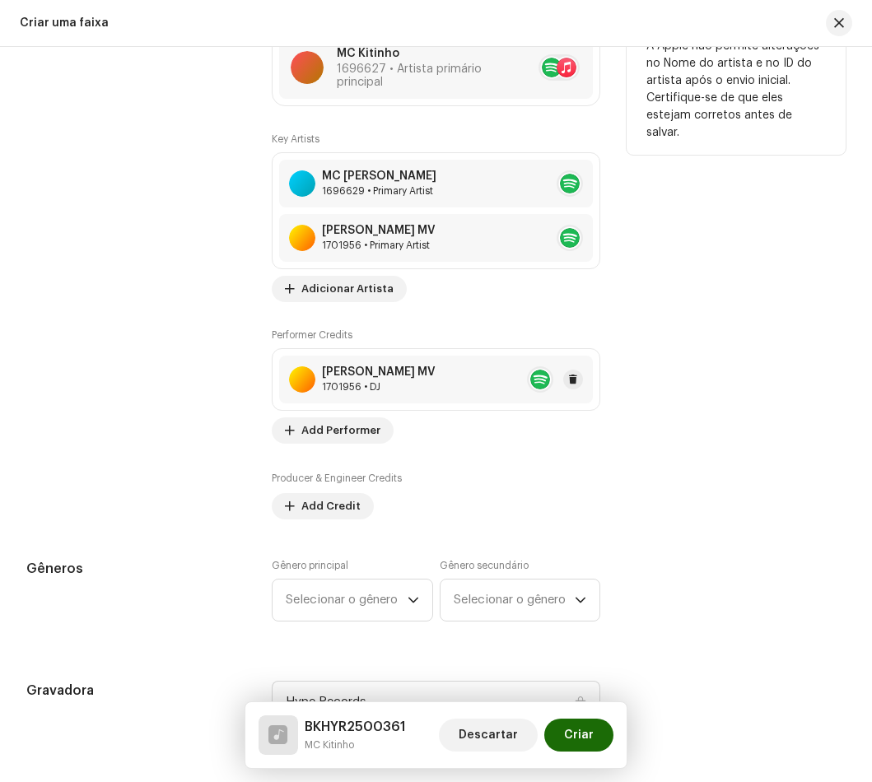
click at [332, 370] on div "DJ Robson MV" at bounding box center [379, 372] width 114 height 13
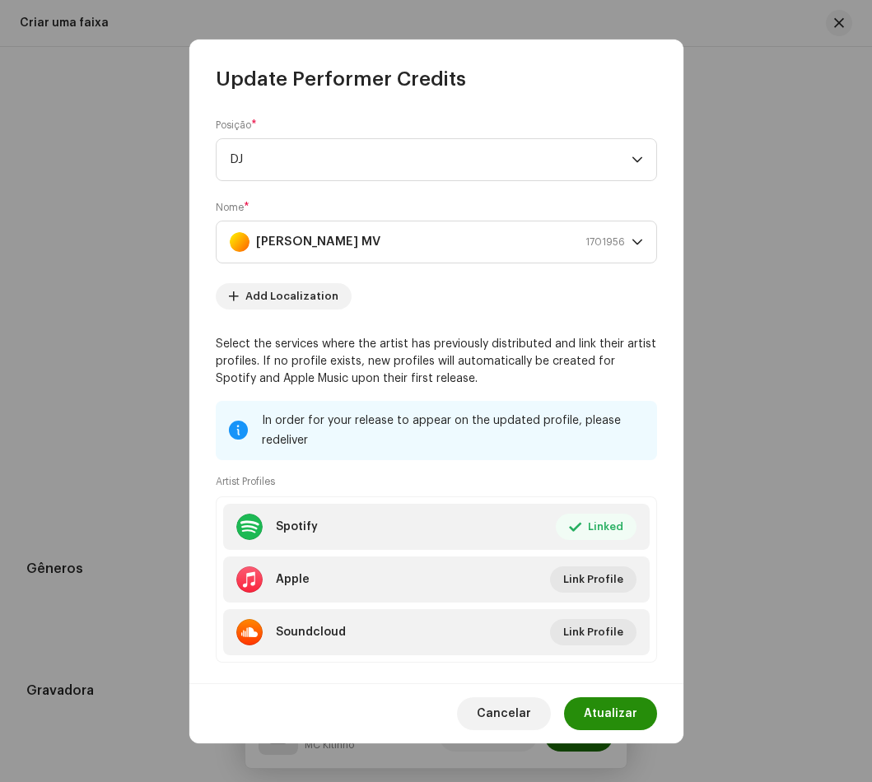
click at [610, 716] on span "Atualizar" at bounding box center [611, 713] width 54 height 33
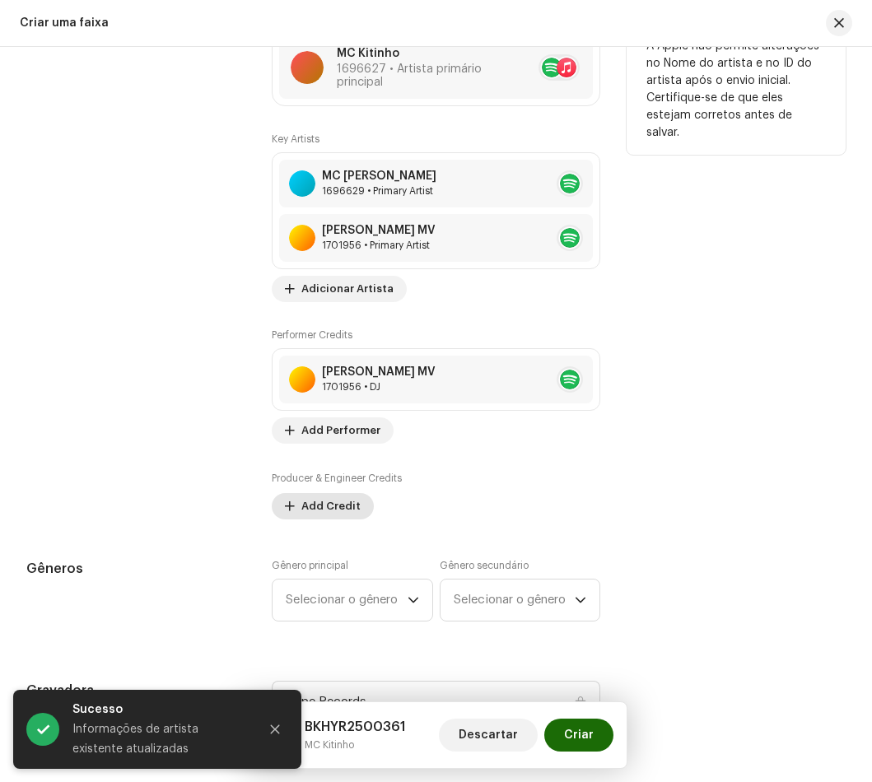
click at [332, 516] on span "Add Credit" at bounding box center [330, 506] width 59 height 33
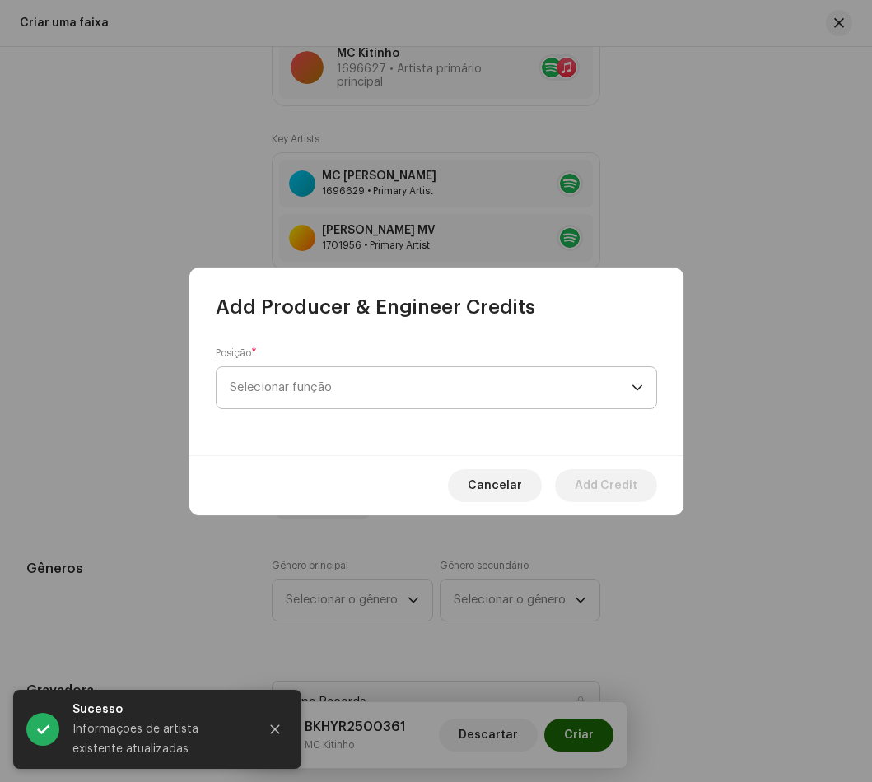
click at [342, 390] on span "Selecionar função" at bounding box center [431, 387] width 402 height 41
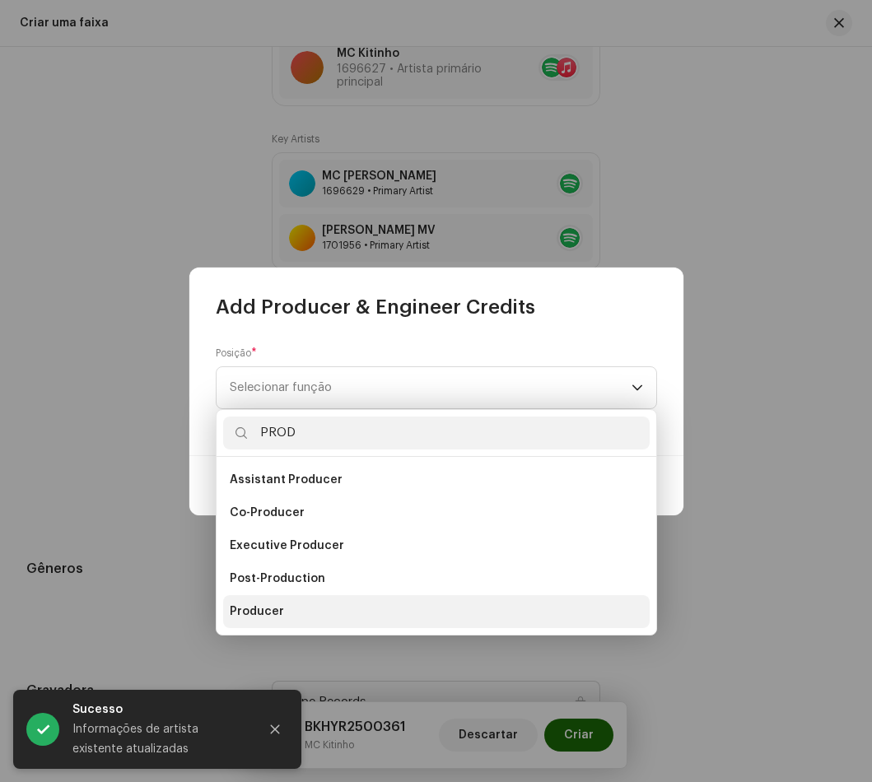
type input "PROD"
click at [322, 607] on li "Producer" at bounding box center [436, 611] width 426 height 33
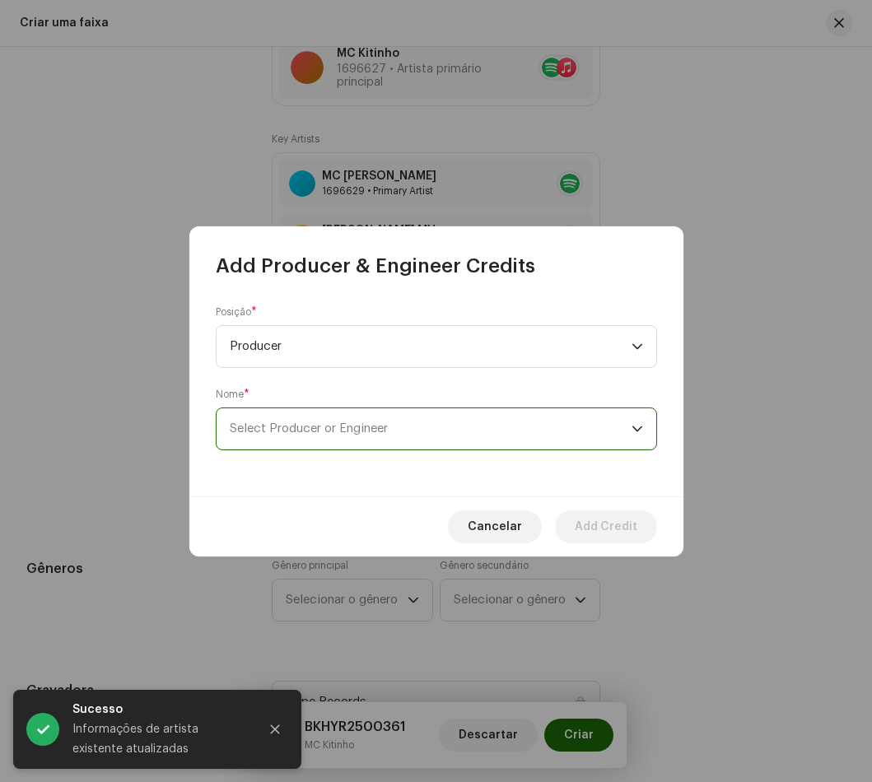
click at [302, 421] on span "Select Producer or Engineer" at bounding box center [431, 428] width 402 height 41
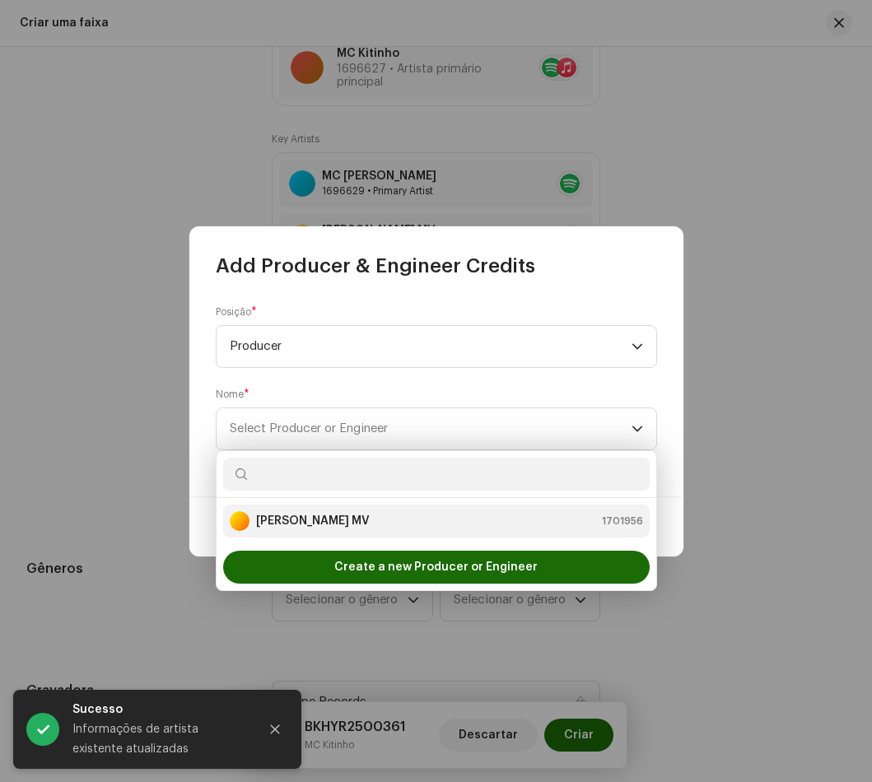
drag, startPoint x: 329, startPoint y: 514, endPoint x: 403, endPoint y: 532, distance: 77.1
click at [329, 515] on strong "DJ Robson MV" at bounding box center [313, 521] width 114 height 16
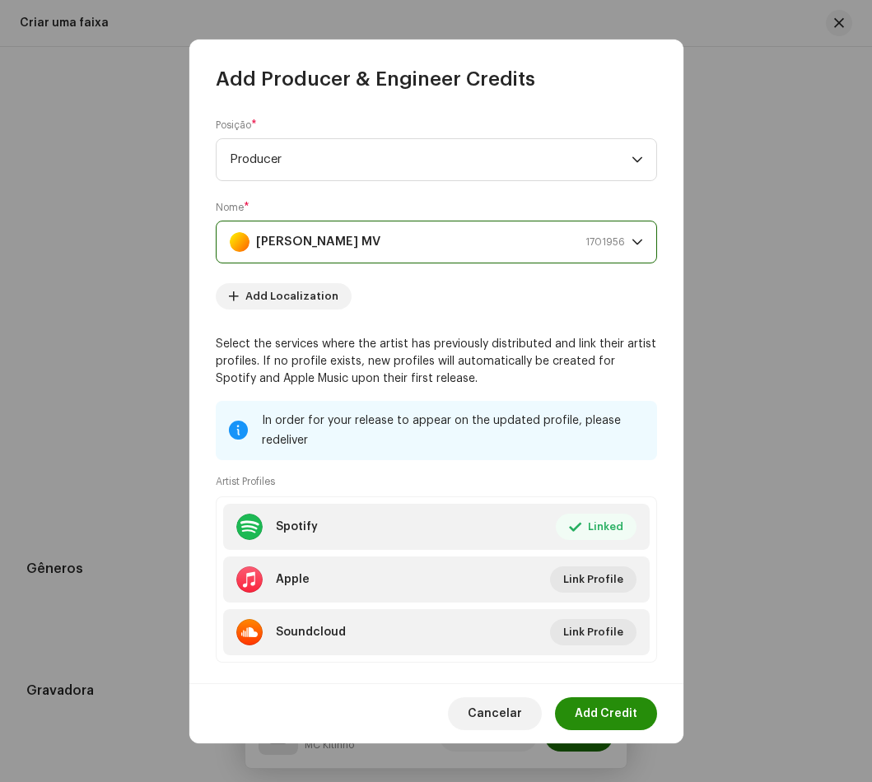
click at [610, 720] on span "Add Credit" at bounding box center [606, 713] width 63 height 33
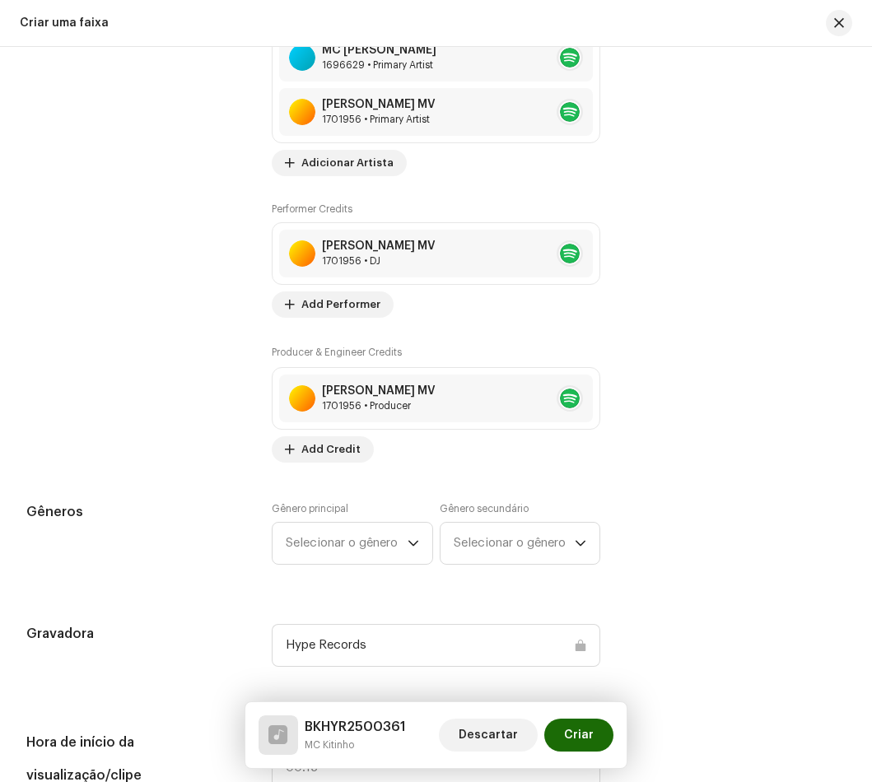
scroll to position [1317, 0]
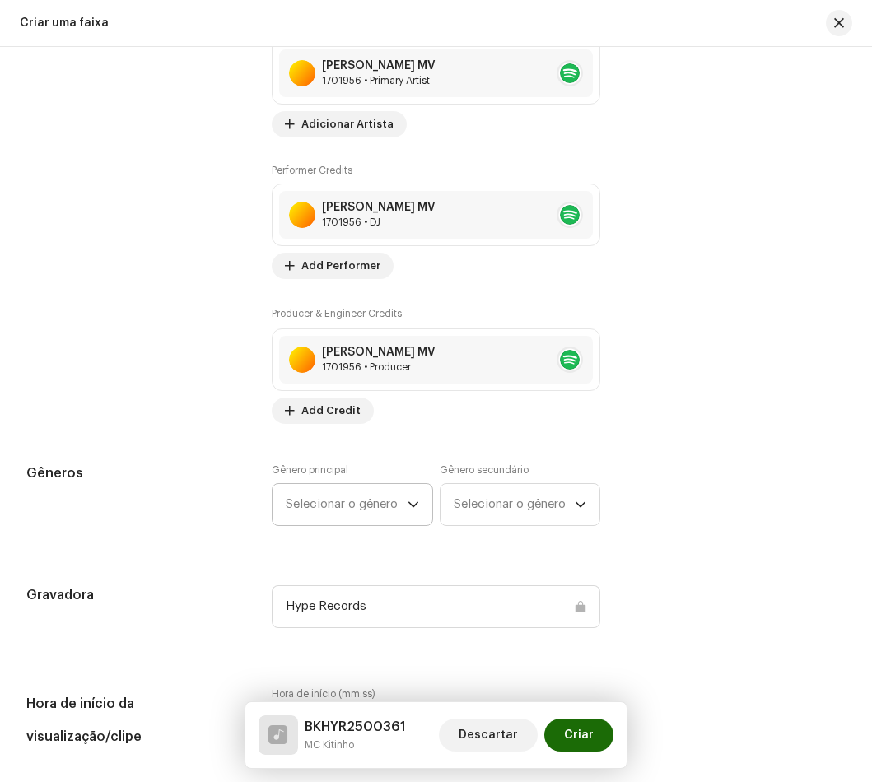
drag, startPoint x: 327, startPoint y: 481, endPoint x: 327, endPoint y: 499, distance: 18.1
click at [326, 491] on div "Gênero principal Selecionar o gênero" at bounding box center [352, 495] width 161 height 63
click at [329, 501] on span "Selecionar o gênero" at bounding box center [347, 504] width 122 height 41
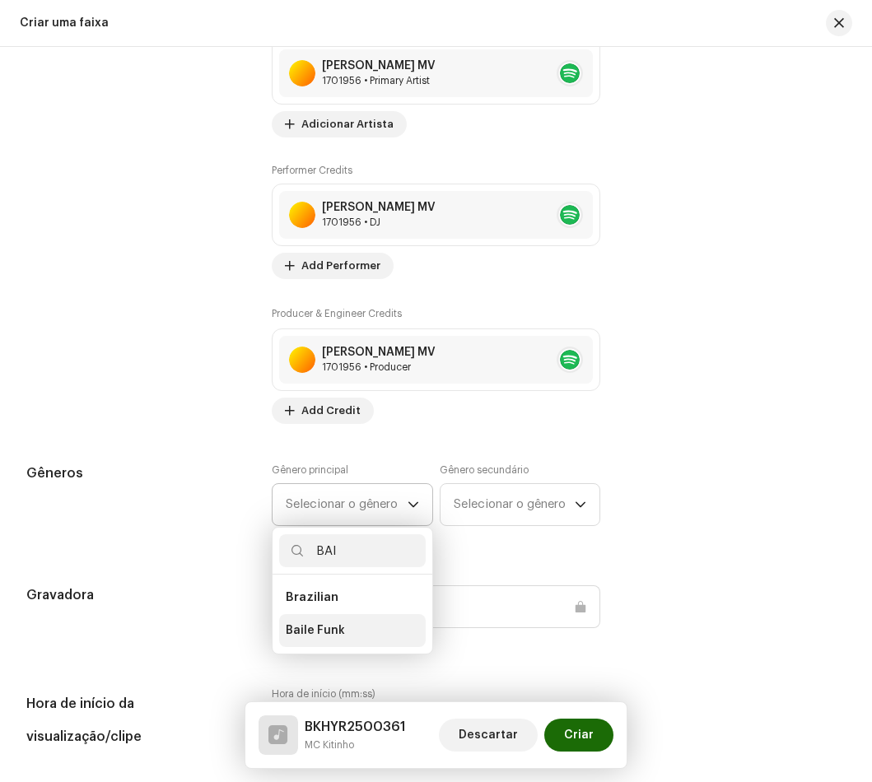
type input "BAI"
click at [387, 622] on li "Baile Funk" at bounding box center [352, 630] width 147 height 33
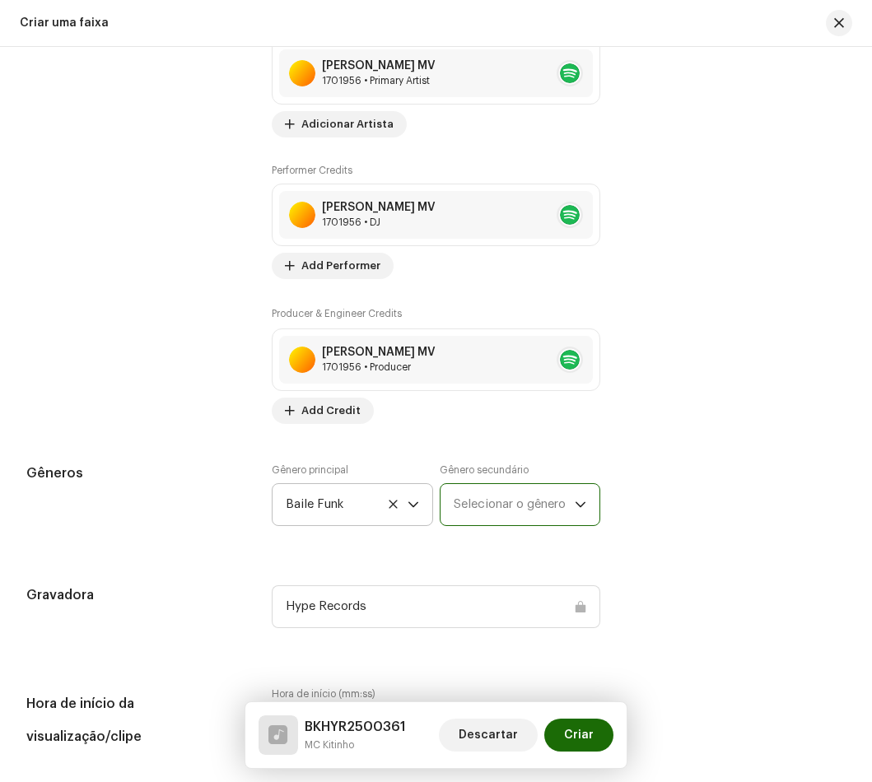
click at [521, 510] on span "Selecionar o gênero" at bounding box center [515, 504] width 122 height 41
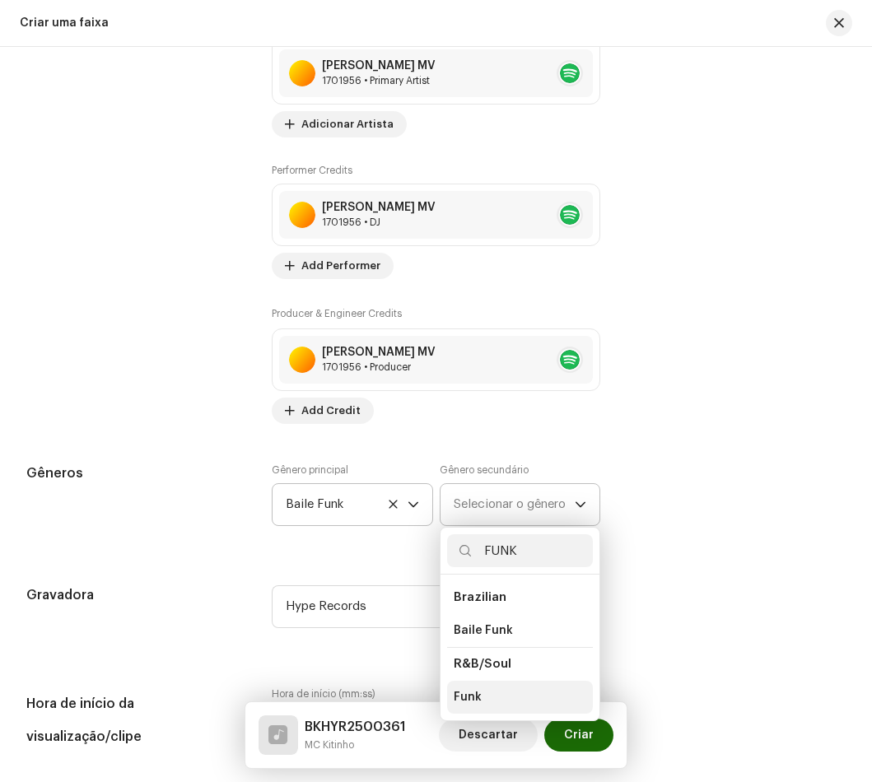
type input "FUNK"
click at [488, 704] on li "Funk" at bounding box center [520, 697] width 147 height 33
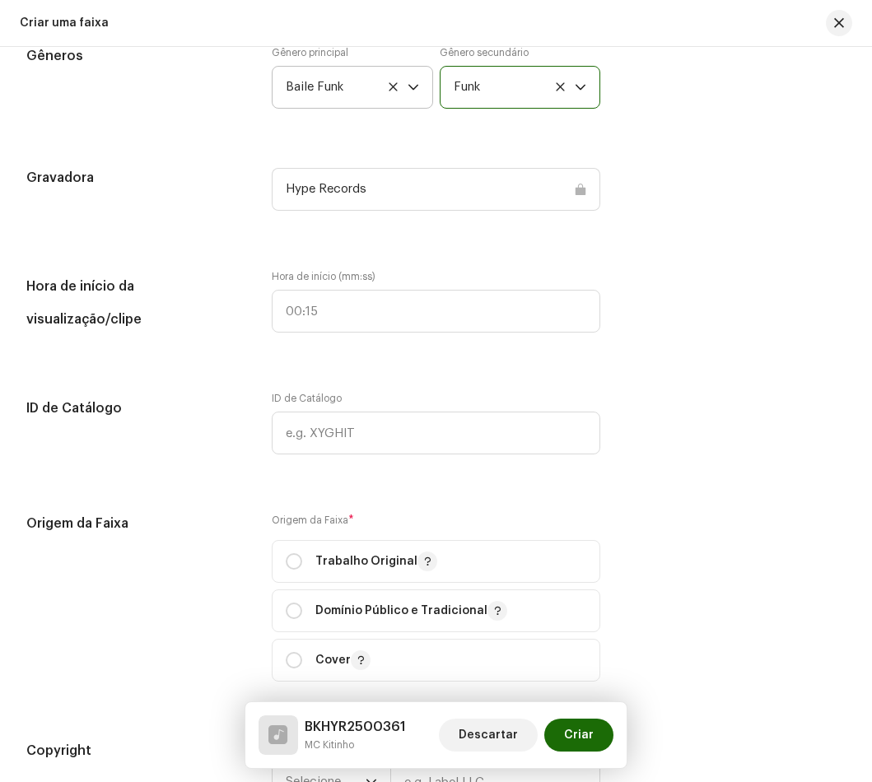
scroll to position [1811, 0]
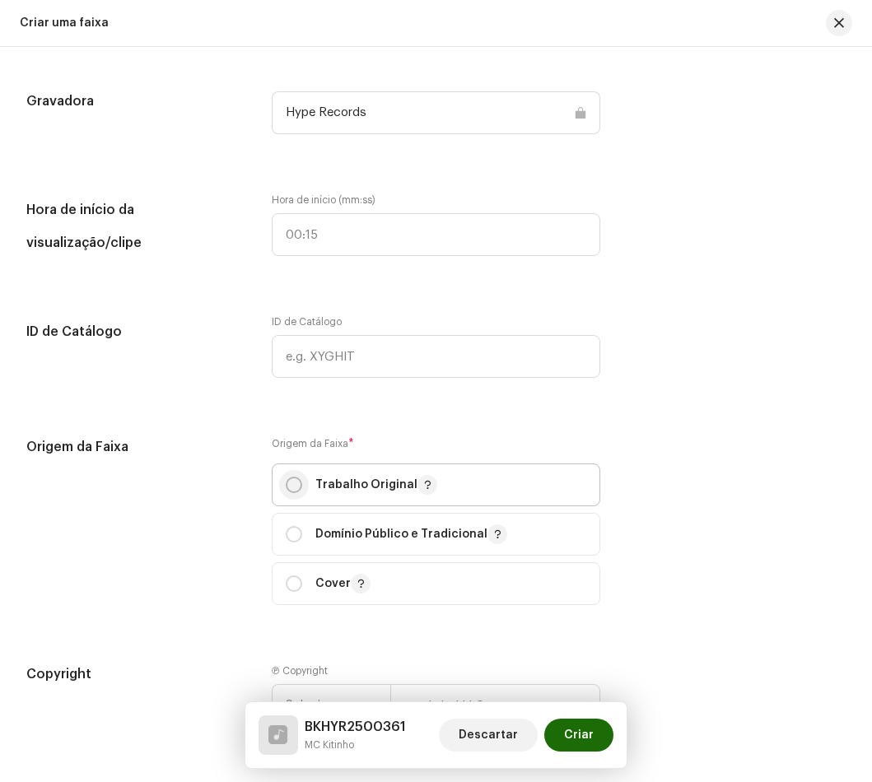
click at [295, 486] on input "radio" at bounding box center [294, 485] width 16 height 16
radio input "true"
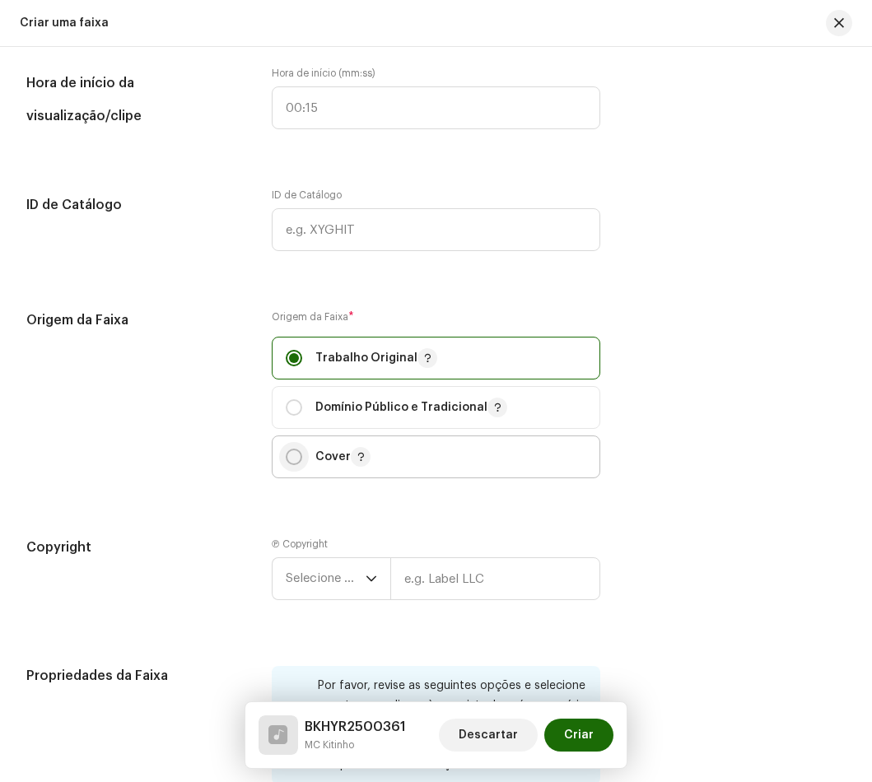
scroll to position [1976, 0]
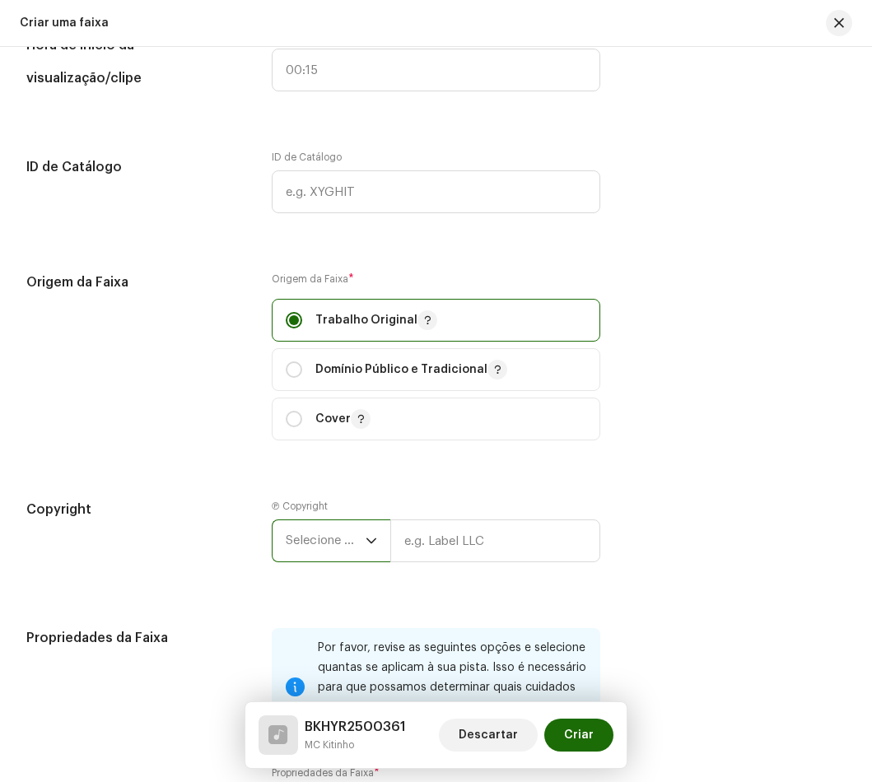
click at [306, 542] on span "Selecione o ano" at bounding box center [326, 540] width 80 height 41
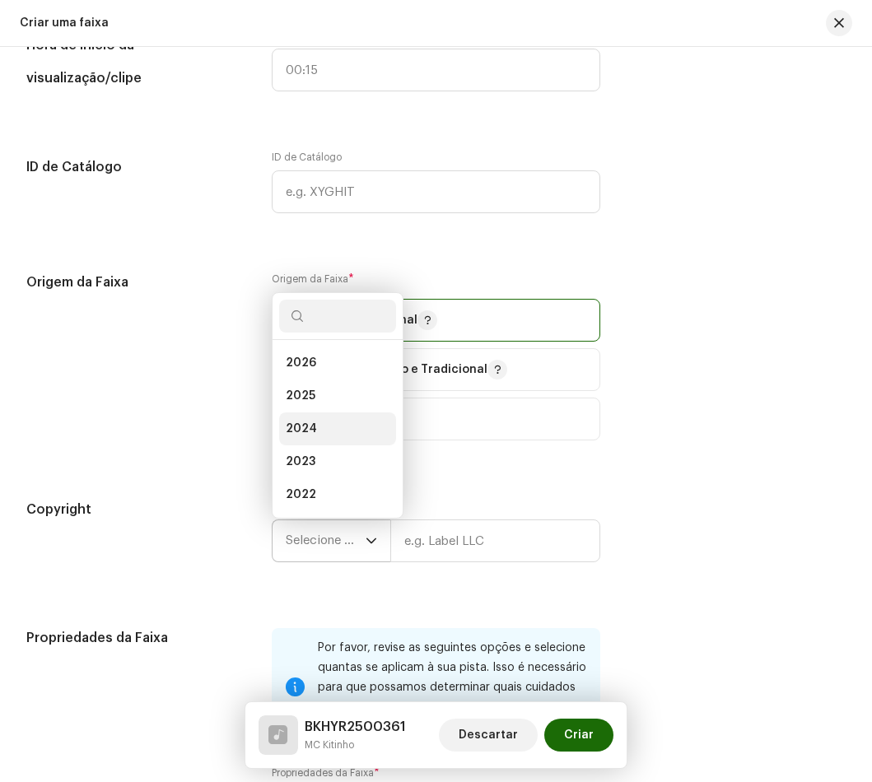
scroll to position [26, 0]
click at [310, 373] on span "2025" at bounding box center [301, 369] width 30 height 16
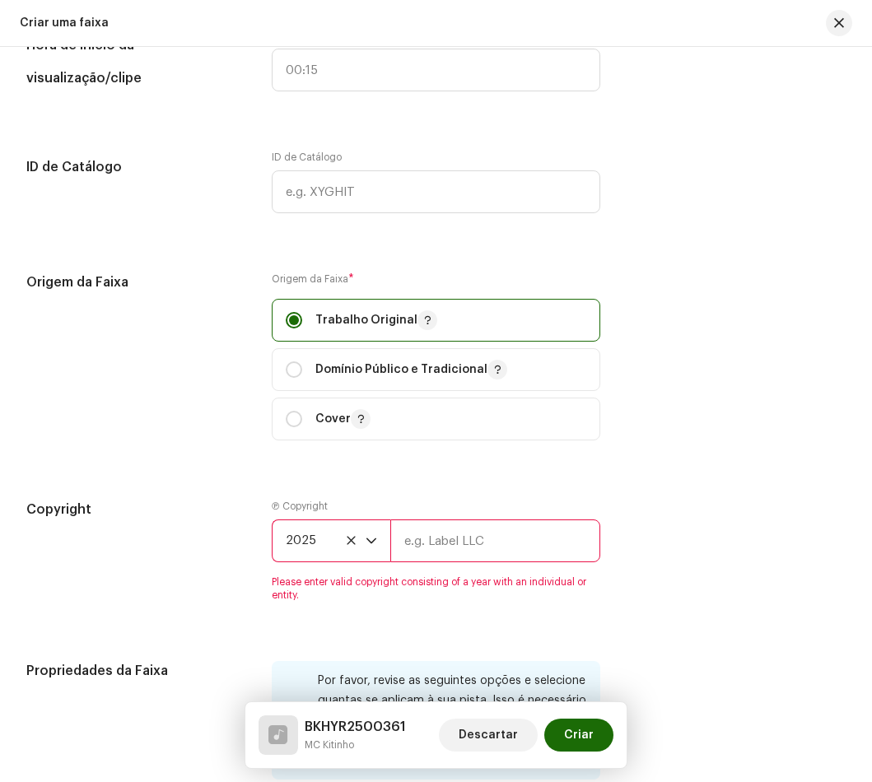
click at [463, 535] on input "text" at bounding box center [495, 541] width 210 height 43
type input "Hype Records"
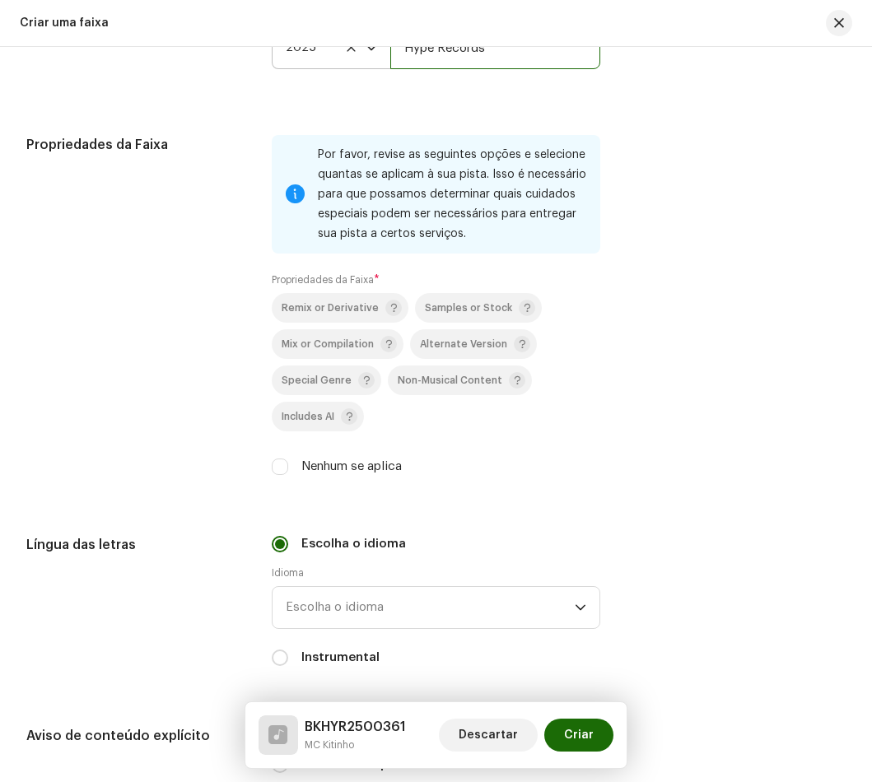
scroll to position [2470, 0]
click at [281, 469] on input "Nenhum se aplica" at bounding box center [280, 466] width 16 height 16
checkbox input "true"
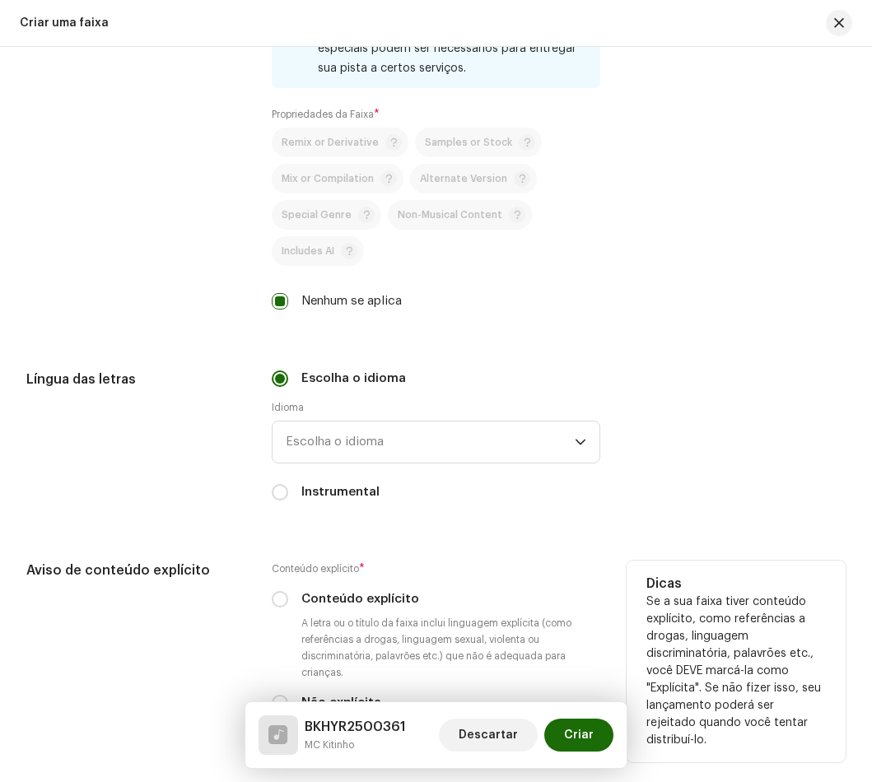
scroll to position [2799, 0]
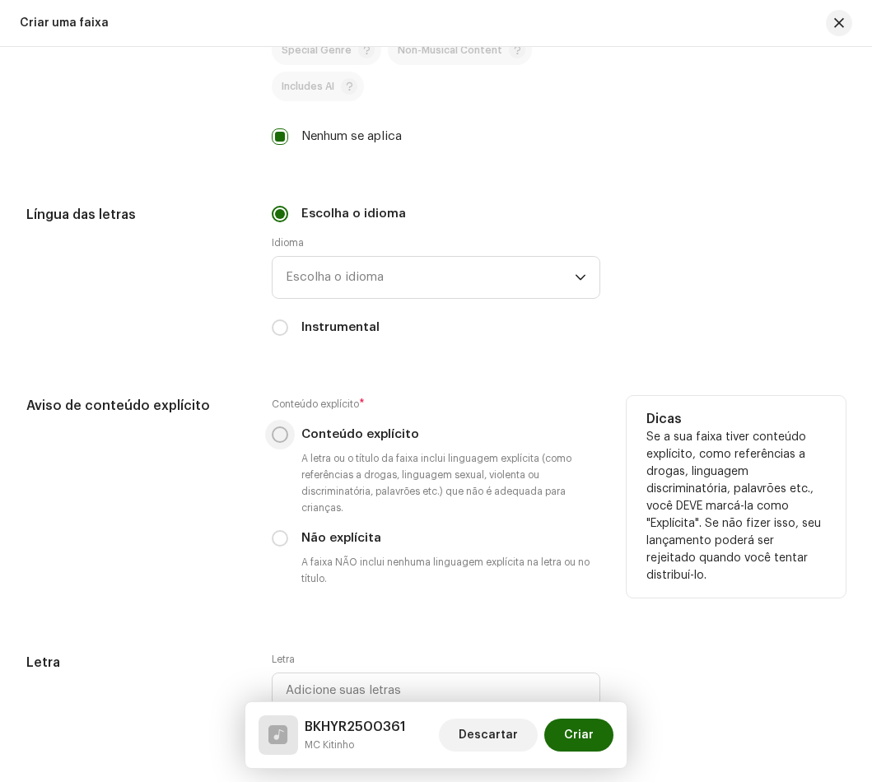
click at [275, 437] on input "Conteúdo explícito" at bounding box center [280, 434] width 16 height 16
radio input "true"
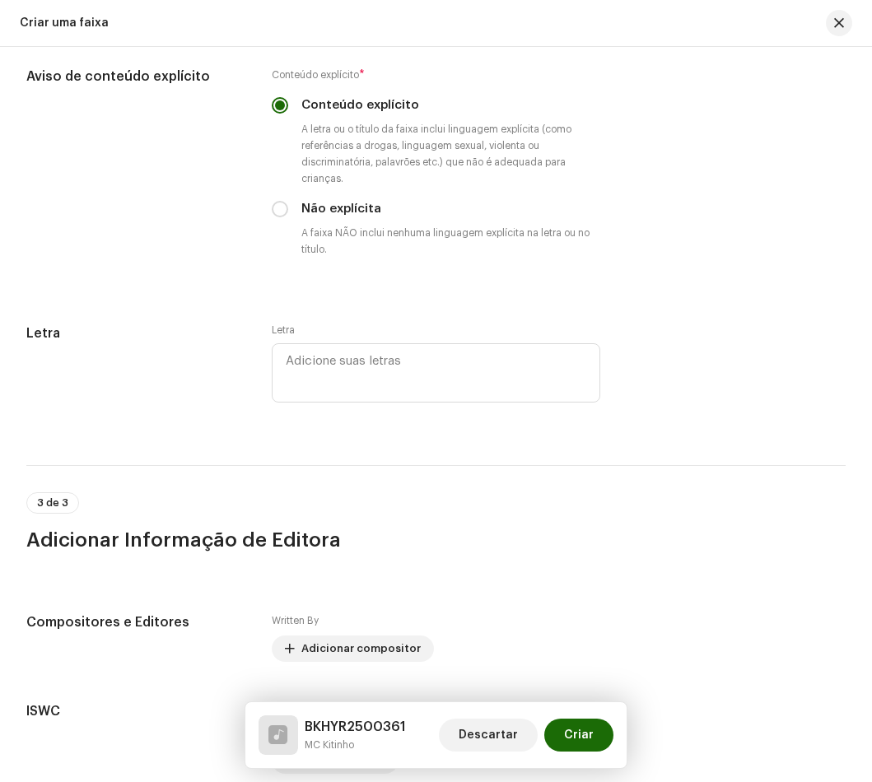
scroll to position [3278, 0]
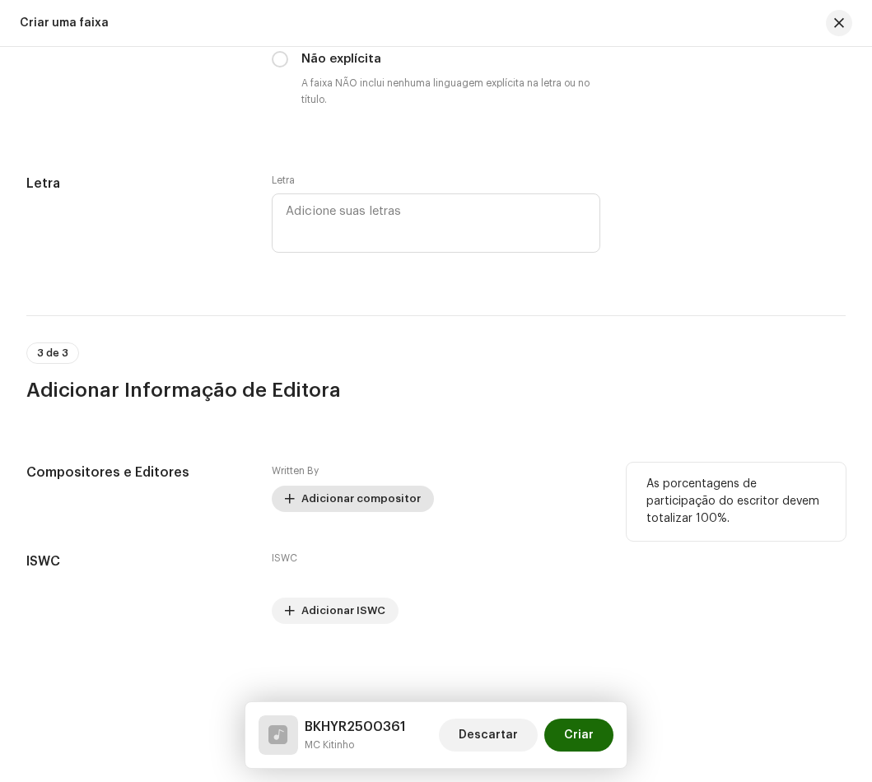
click at [340, 492] on span "Adicionar compositor" at bounding box center [360, 498] width 119 height 33
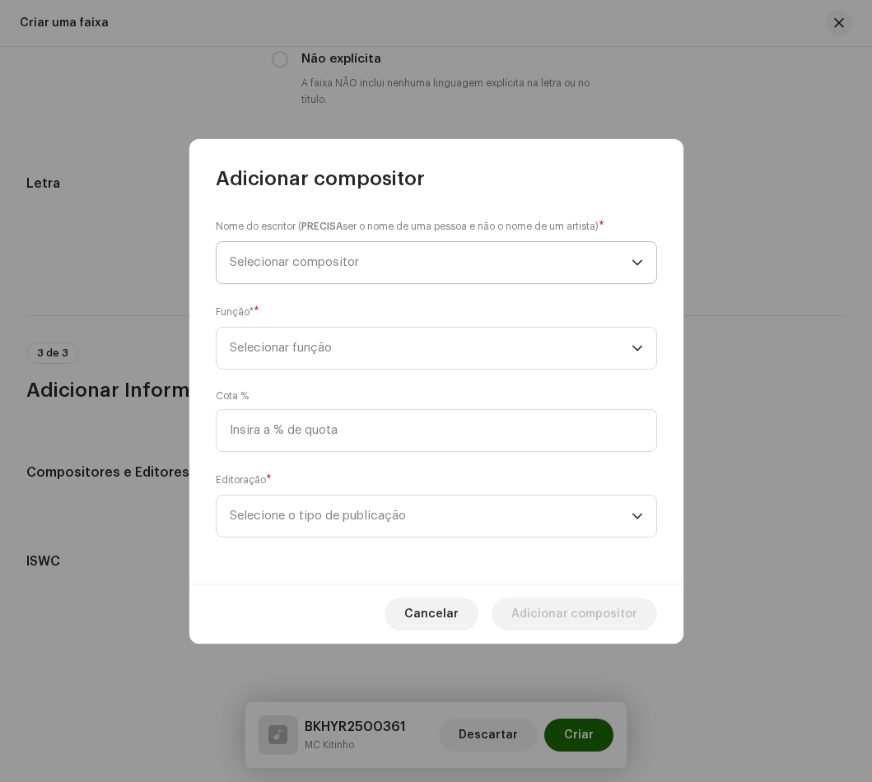
click at [345, 265] on span "Selecionar compositor" at bounding box center [294, 262] width 129 height 12
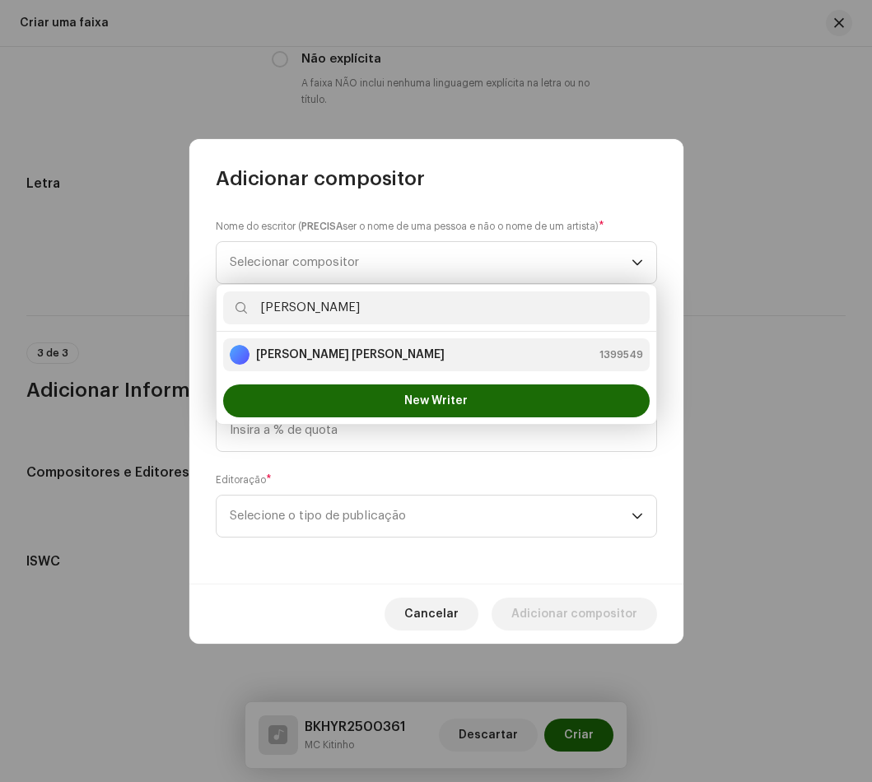
type input "LUKAS"
click at [343, 363] on div "Lukas Matheus Pereira De Almeida" at bounding box center [337, 355] width 215 height 20
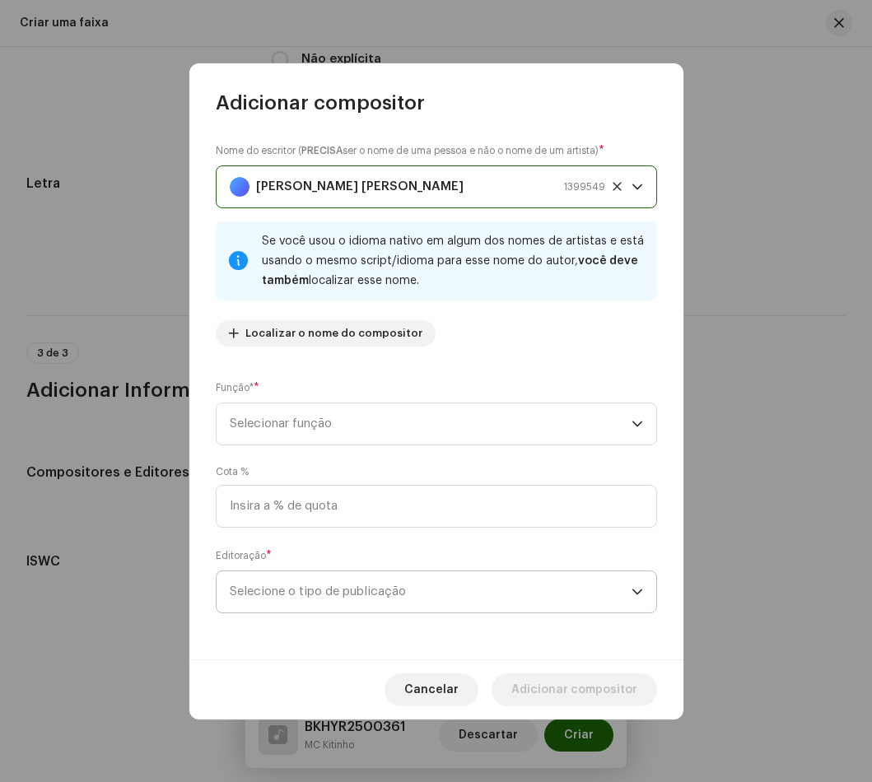
click at [304, 599] on span "Selecione o tipo de publicação" at bounding box center [431, 591] width 402 height 41
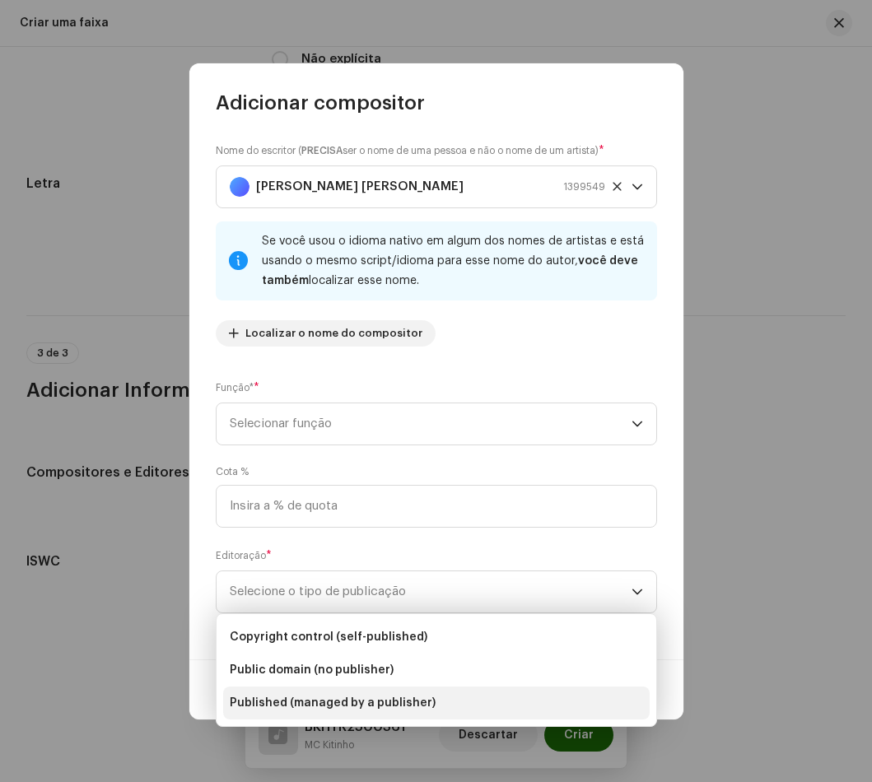
click at [349, 694] on li "Published (managed by a publisher)" at bounding box center [436, 703] width 426 height 33
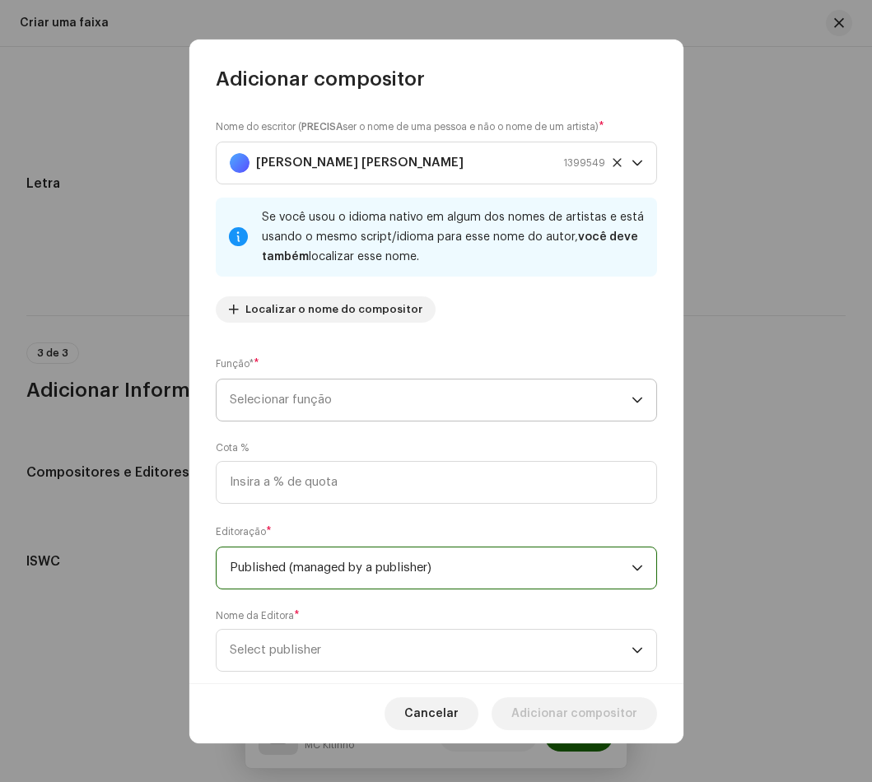
click at [315, 395] on span "Selecionar função" at bounding box center [431, 400] width 402 height 41
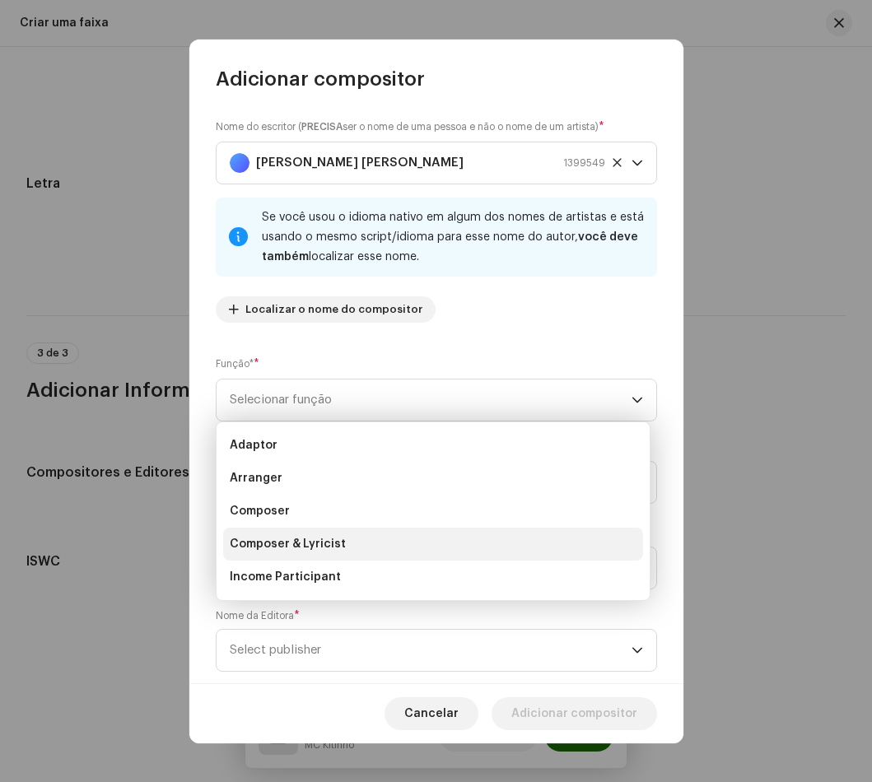
click at [333, 543] on span "Composer & Lyricist" at bounding box center [288, 544] width 116 height 16
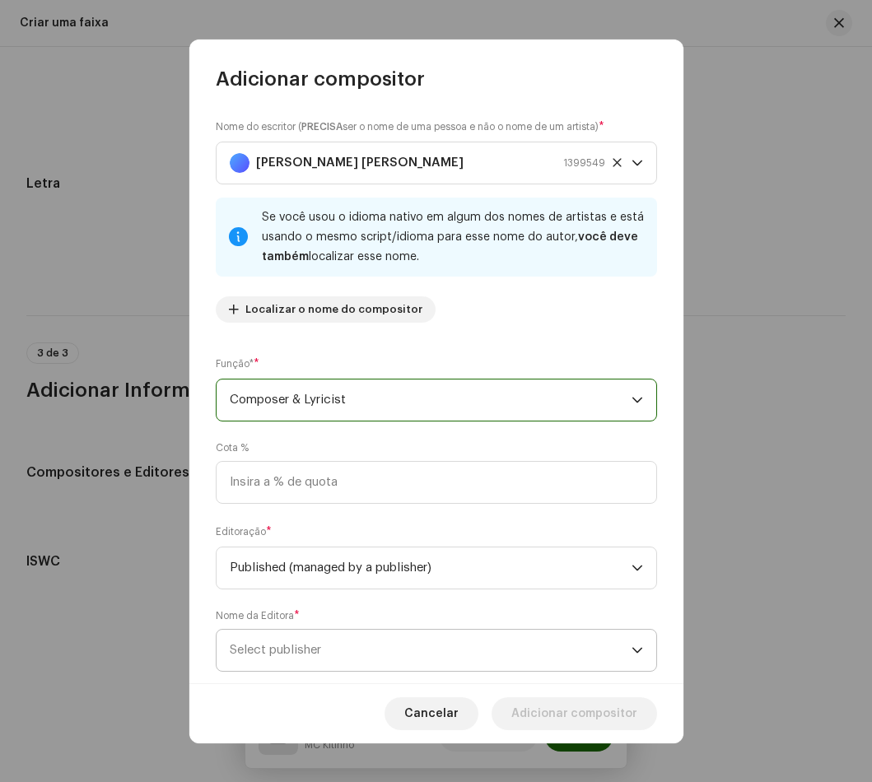
click at [330, 645] on span "Select publisher" at bounding box center [431, 650] width 402 height 41
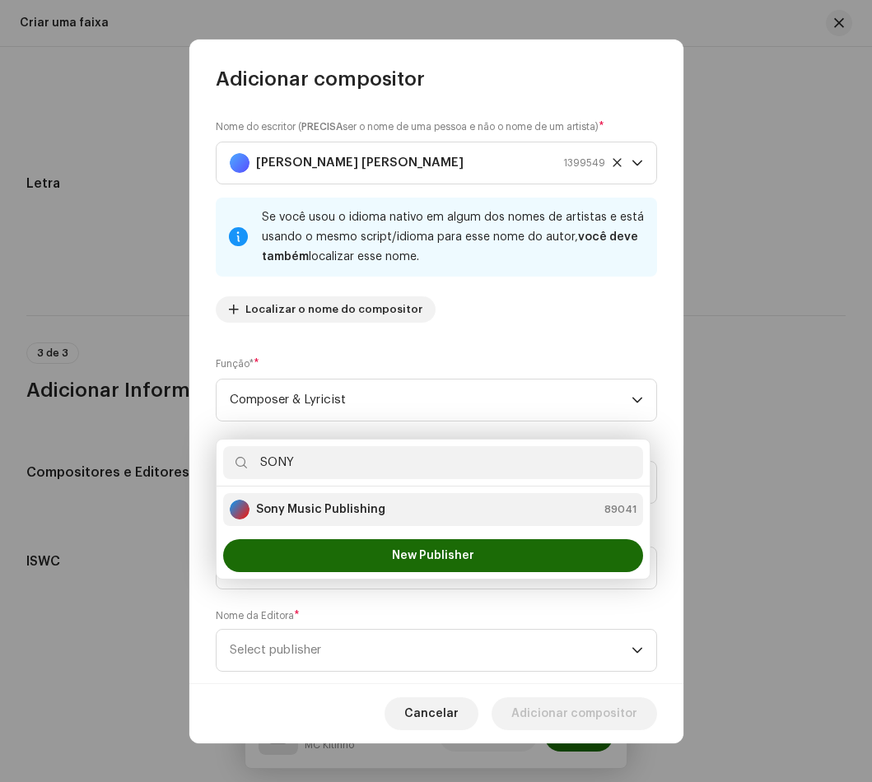
type input "SONY"
click at [347, 510] on strong "Sony Music Publishing" at bounding box center [320, 509] width 129 height 16
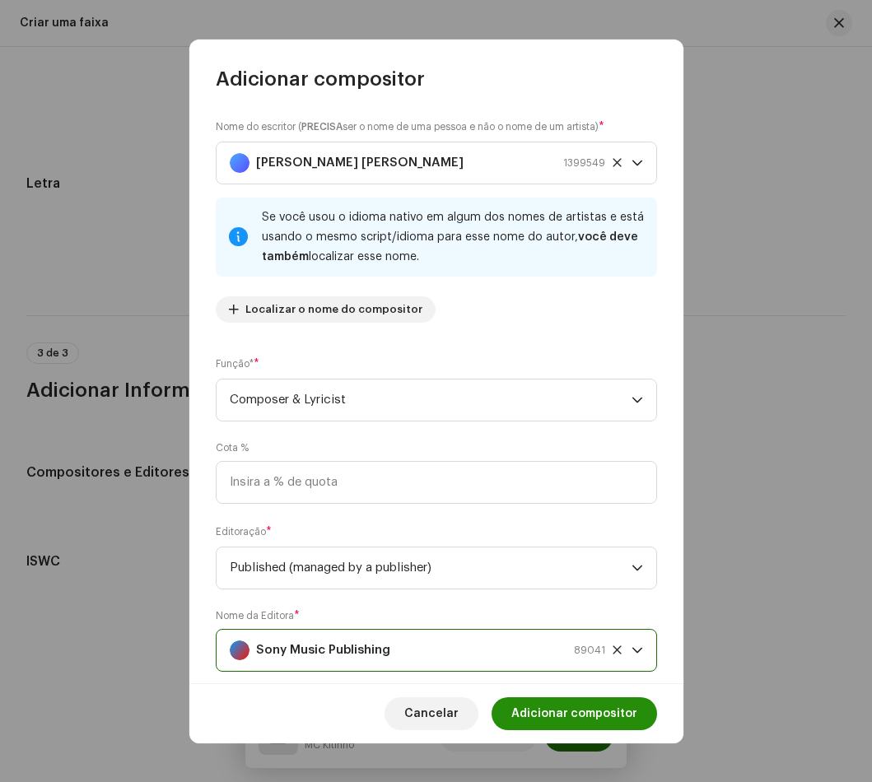
click at [601, 720] on span "Adicionar compositor" at bounding box center [574, 713] width 126 height 33
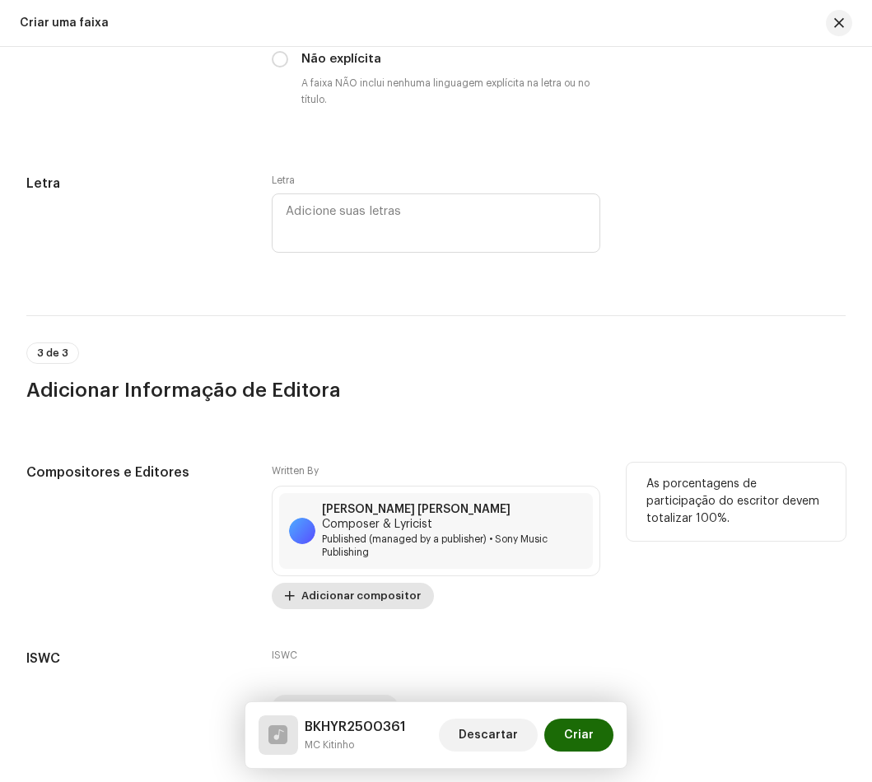
click at [367, 585] on span "Adicionar compositor" at bounding box center [360, 596] width 119 height 33
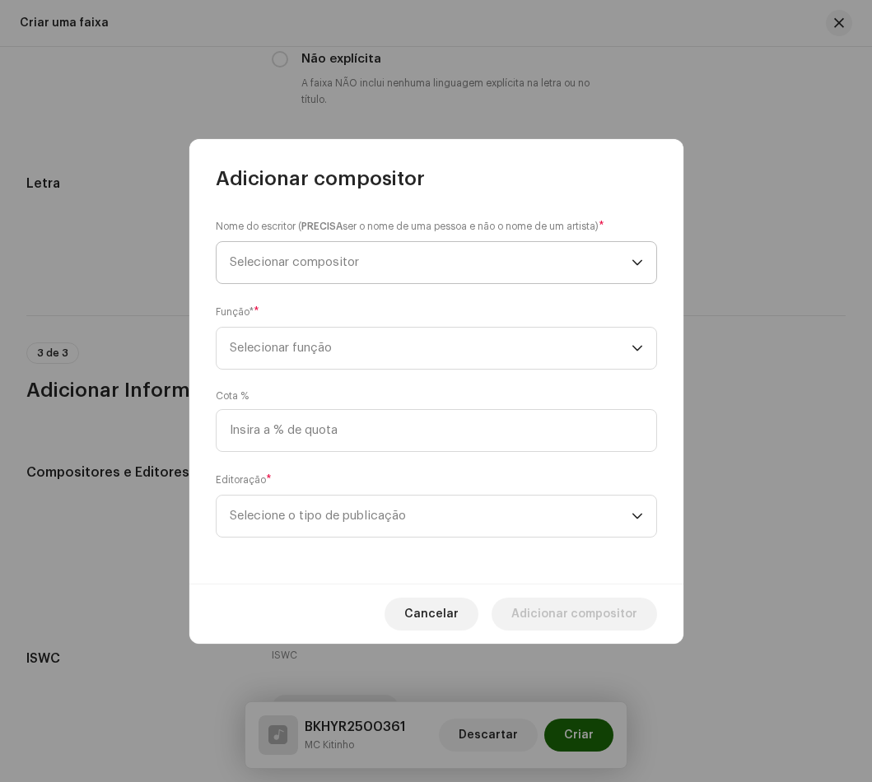
click at [320, 267] on span "Selecionar compositor" at bounding box center [294, 262] width 129 height 12
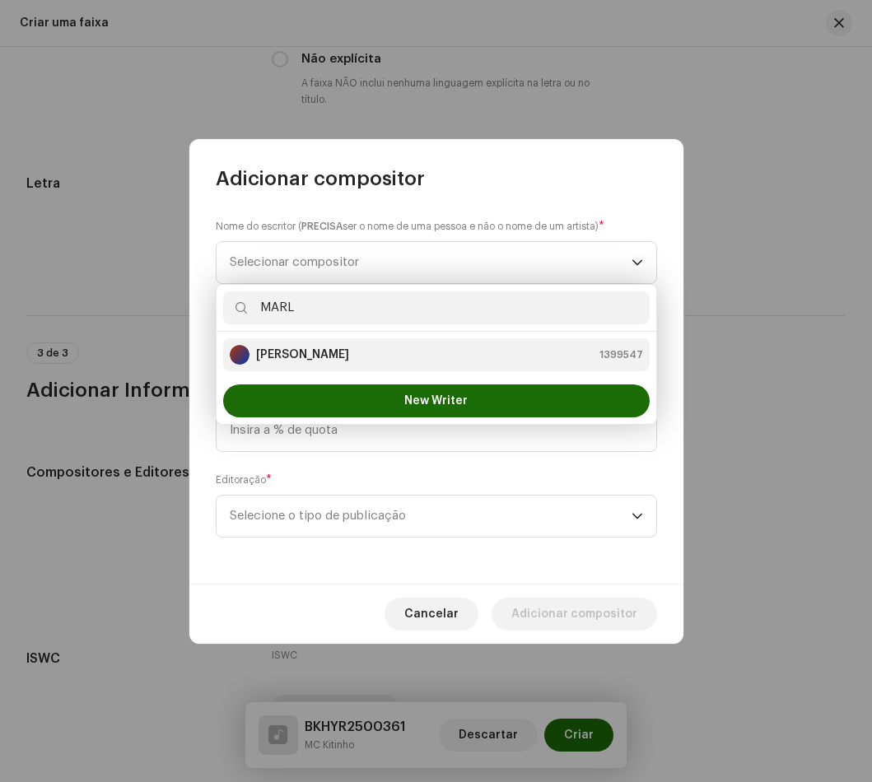
type input "MARL"
click at [347, 357] on strong "Marllon Castro da Silva" at bounding box center [302, 355] width 93 height 16
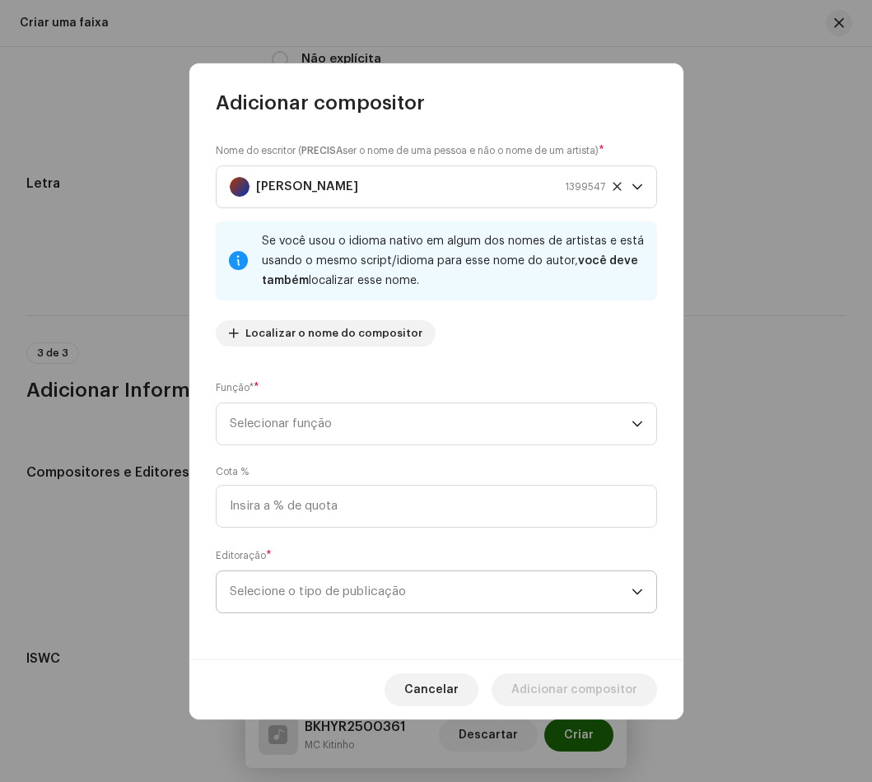
click at [344, 600] on span "Selecione o tipo de publicação" at bounding box center [431, 591] width 402 height 41
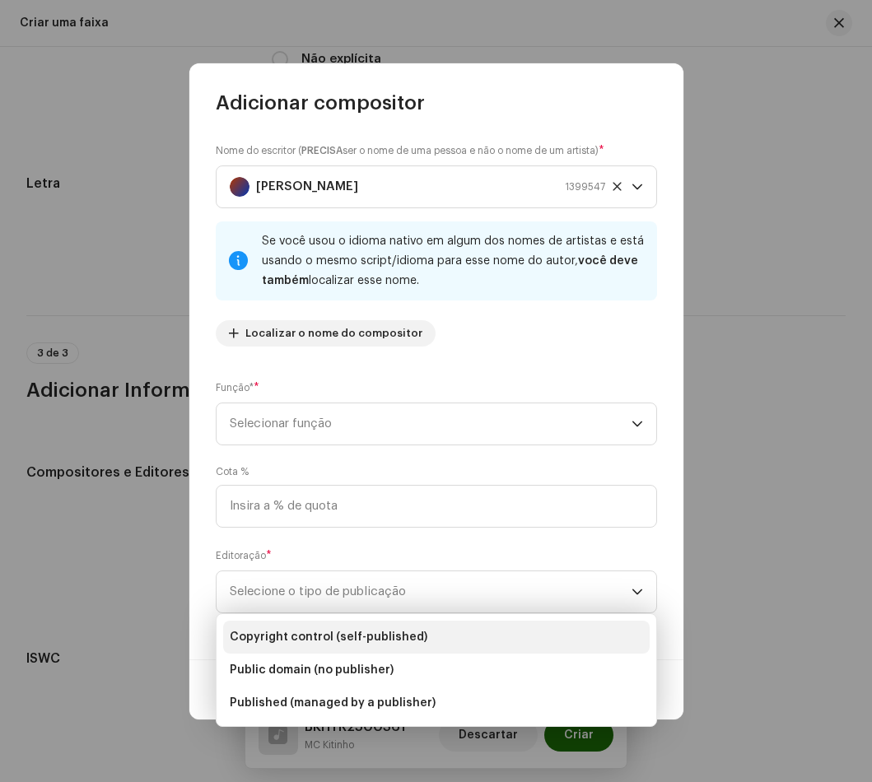
click at [373, 642] on span "Copyright control (self-published)" at bounding box center [329, 637] width 198 height 16
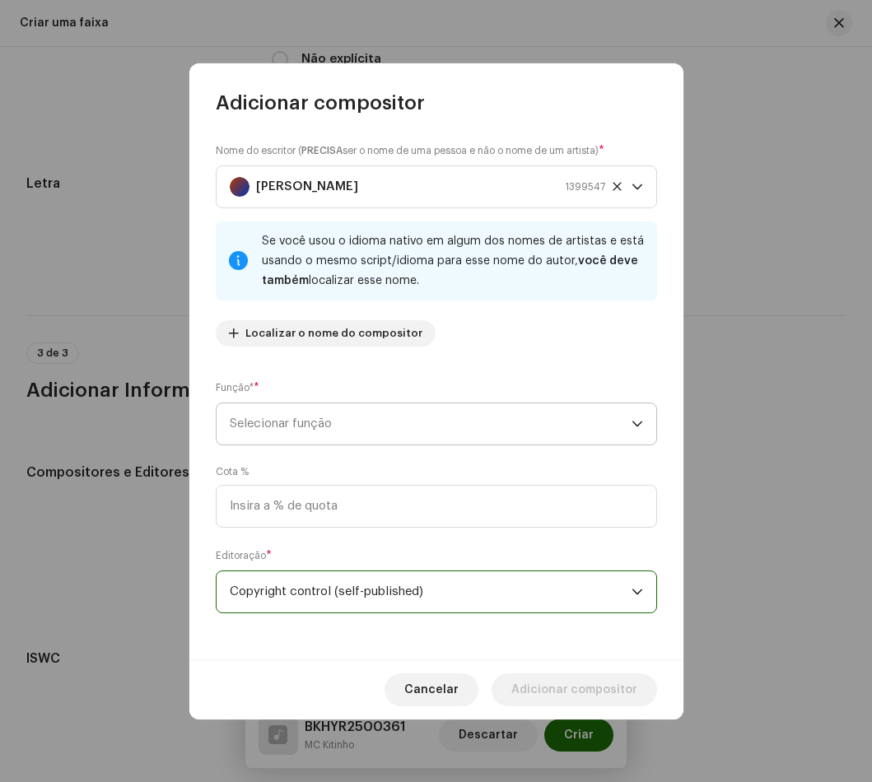
click at [329, 435] on span "Selecionar função" at bounding box center [431, 423] width 402 height 41
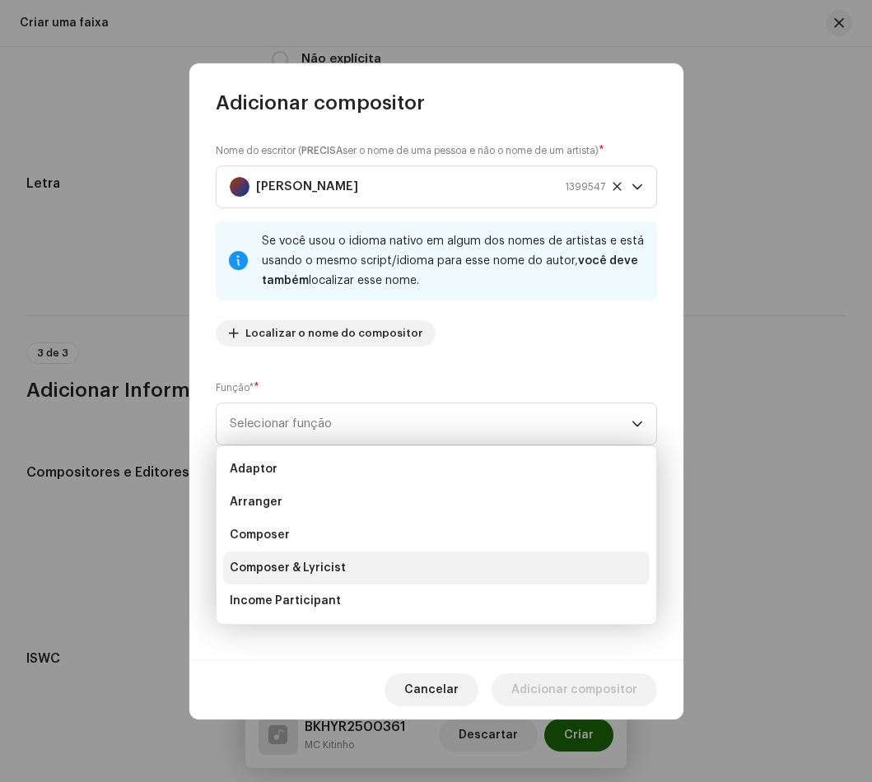
click at [342, 571] on li "Composer & Lyricist" at bounding box center [436, 568] width 426 height 33
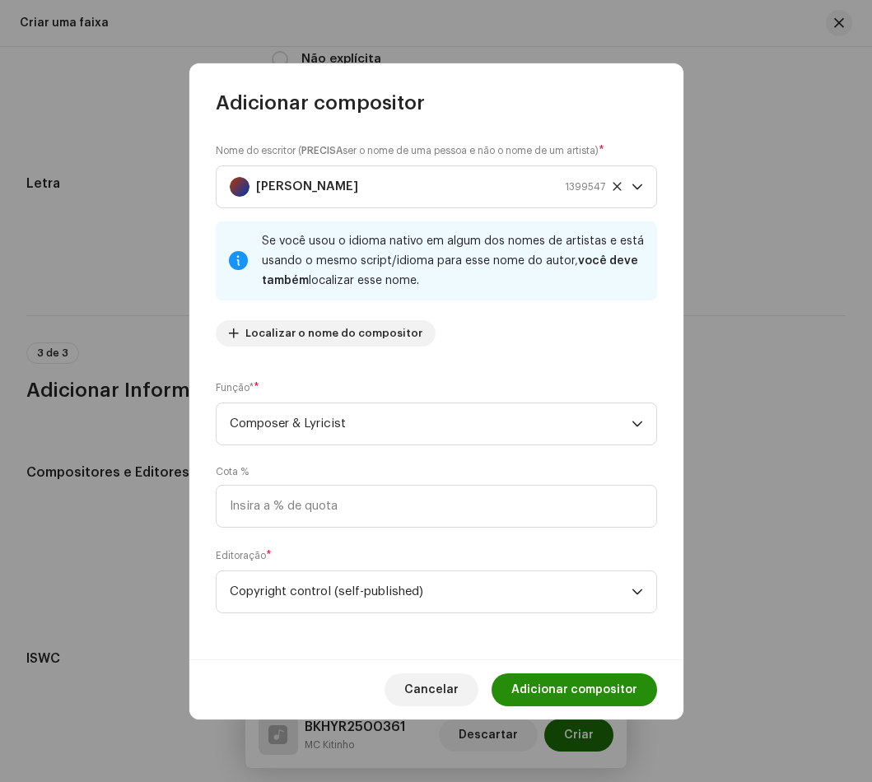
click at [567, 679] on span "Adicionar compositor" at bounding box center [574, 689] width 126 height 33
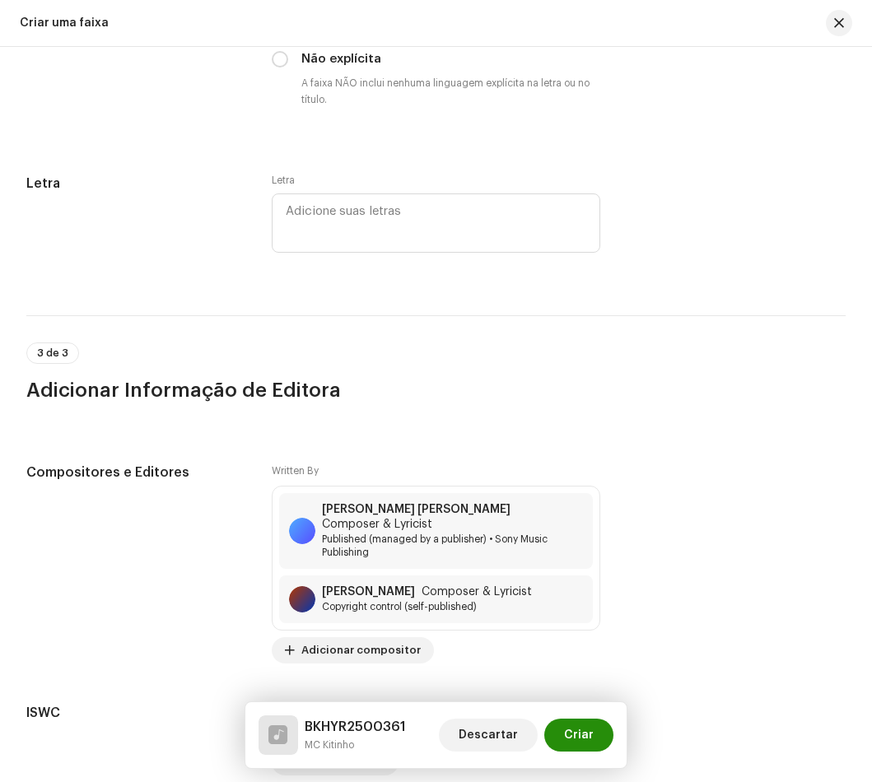
click at [598, 734] on button "Criar" at bounding box center [578, 735] width 69 height 33
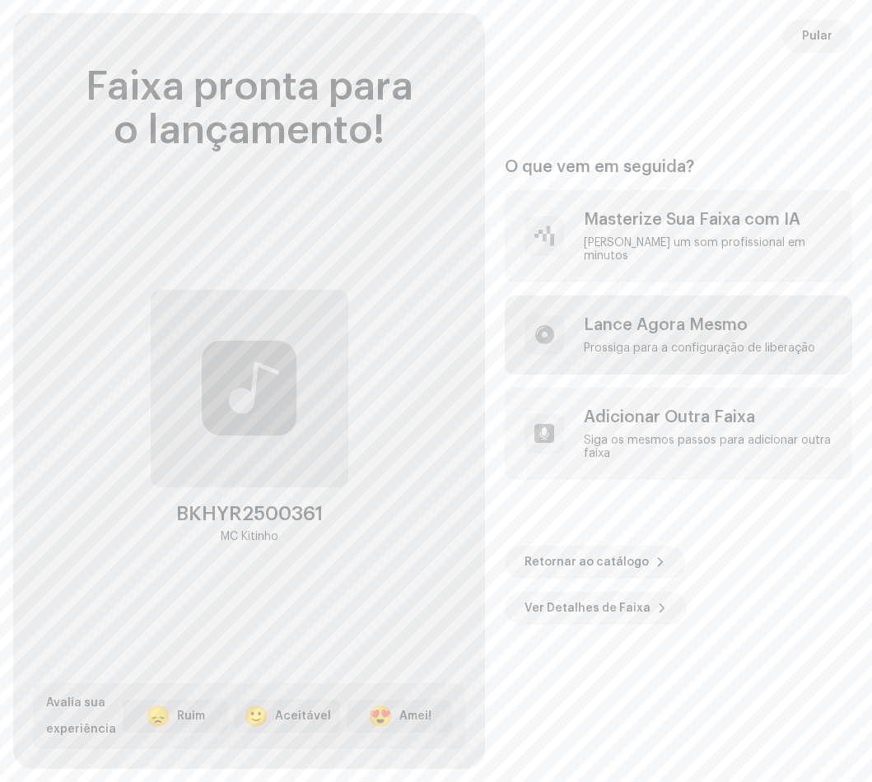
click at [636, 315] on div "Lance Agora Mesmo" at bounding box center [699, 325] width 231 height 20
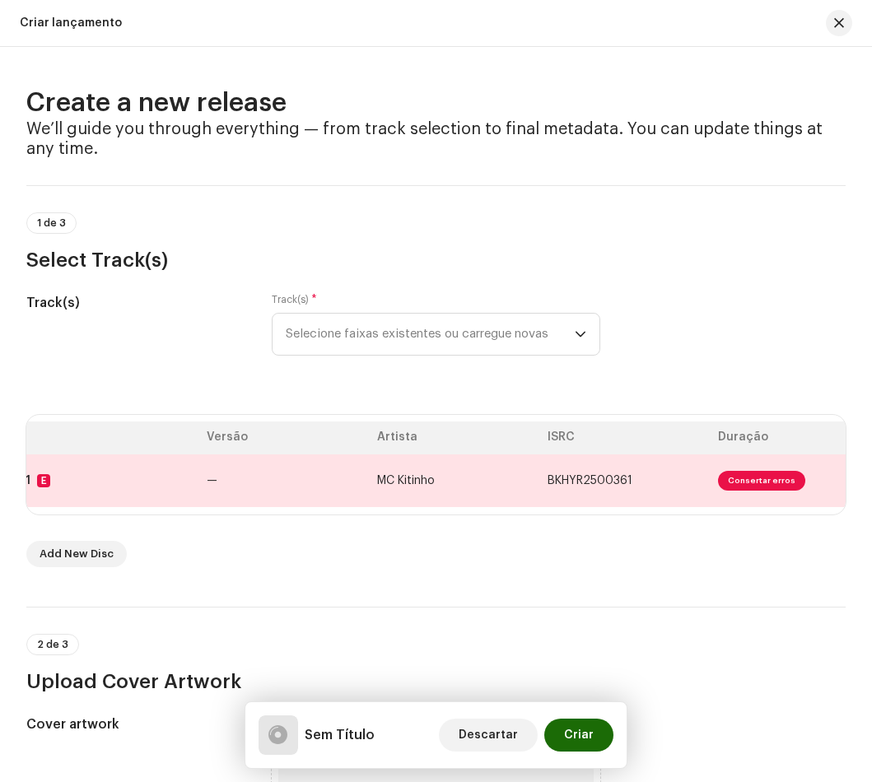
scroll to position [0, 198]
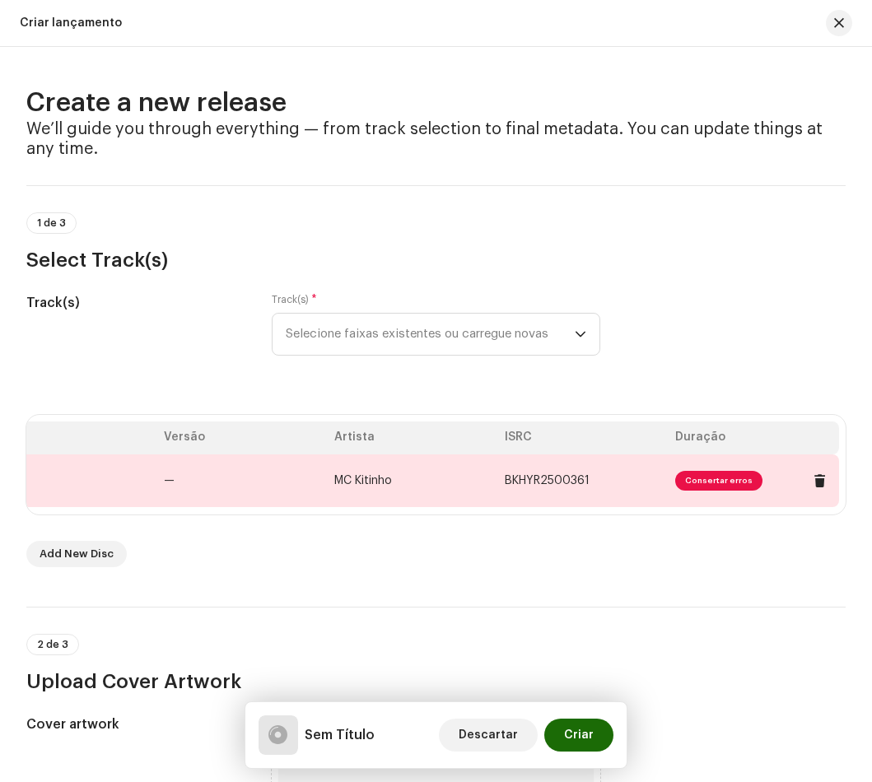
click at [720, 475] on span "Consertar erros" at bounding box center [718, 481] width 87 height 20
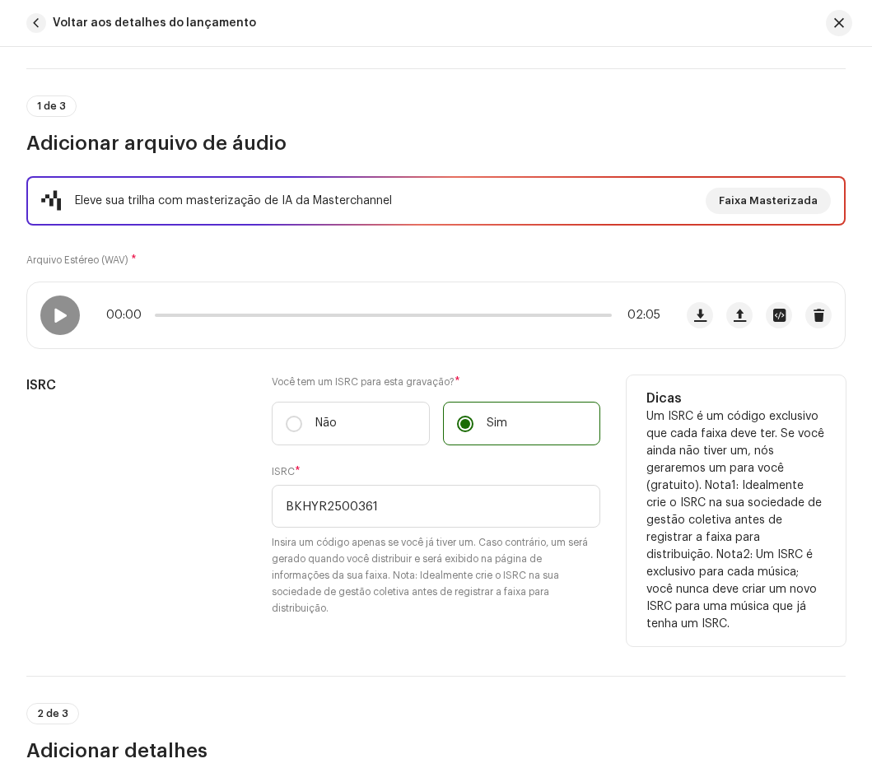
scroll to position [494, 0]
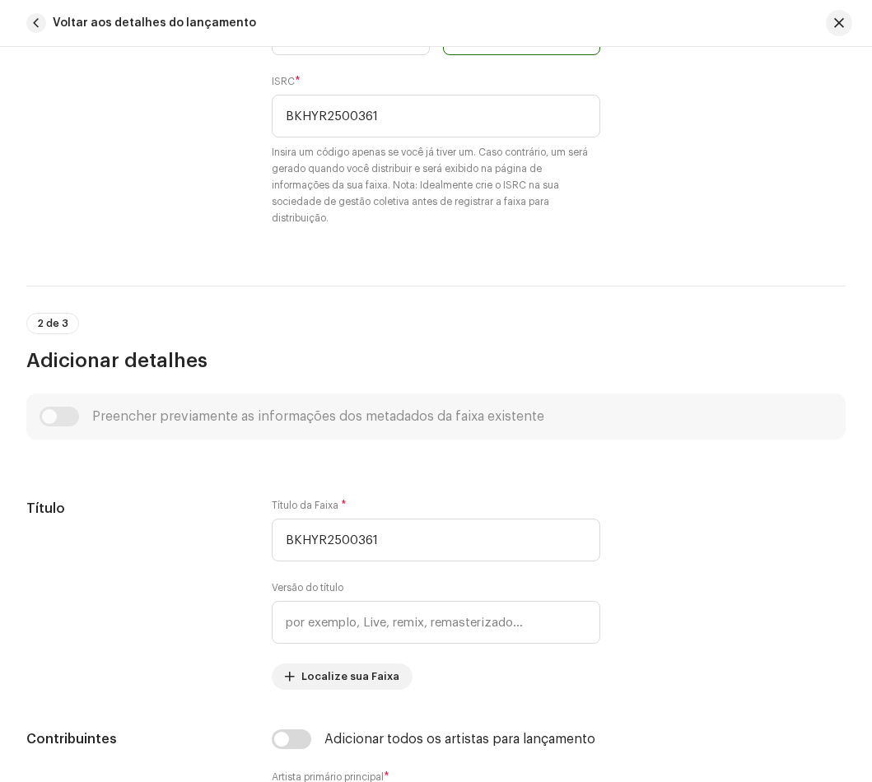
click at [54, 422] on div "Preencher previamente as informações dos metadados da faixa existente" at bounding box center [436, 417] width 793 height 20
click at [53, 418] on div "Preencher previamente as informações dos metadados da faixa existente" at bounding box center [436, 417] width 793 height 20
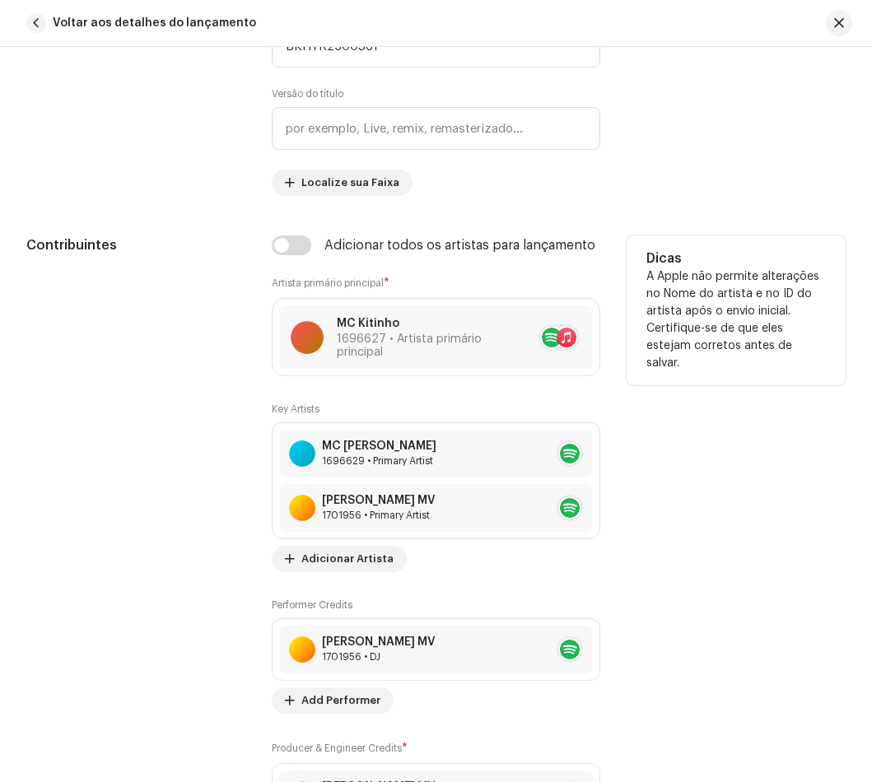
scroll to position [823, 0]
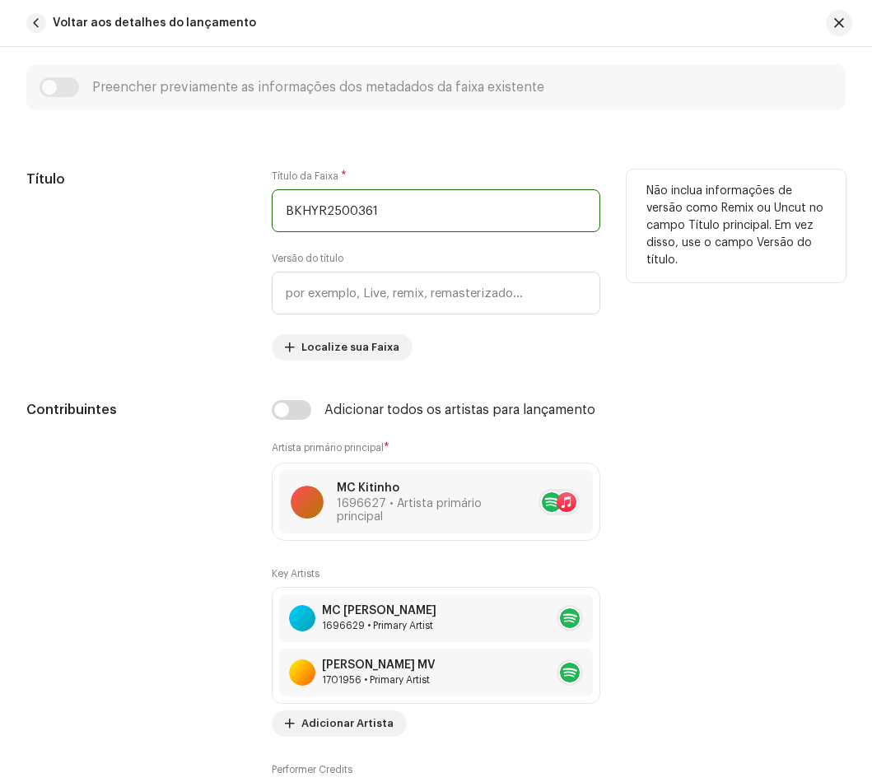
drag, startPoint x: 426, startPoint y: 217, endPoint x: 104, endPoint y: 217, distance: 321.9
click at [104, 217] on div "Título Título da Faixa * BKHYR2500361 Versão do título Localize sua Faixa Não i…" at bounding box center [435, 265] width 819 height 191
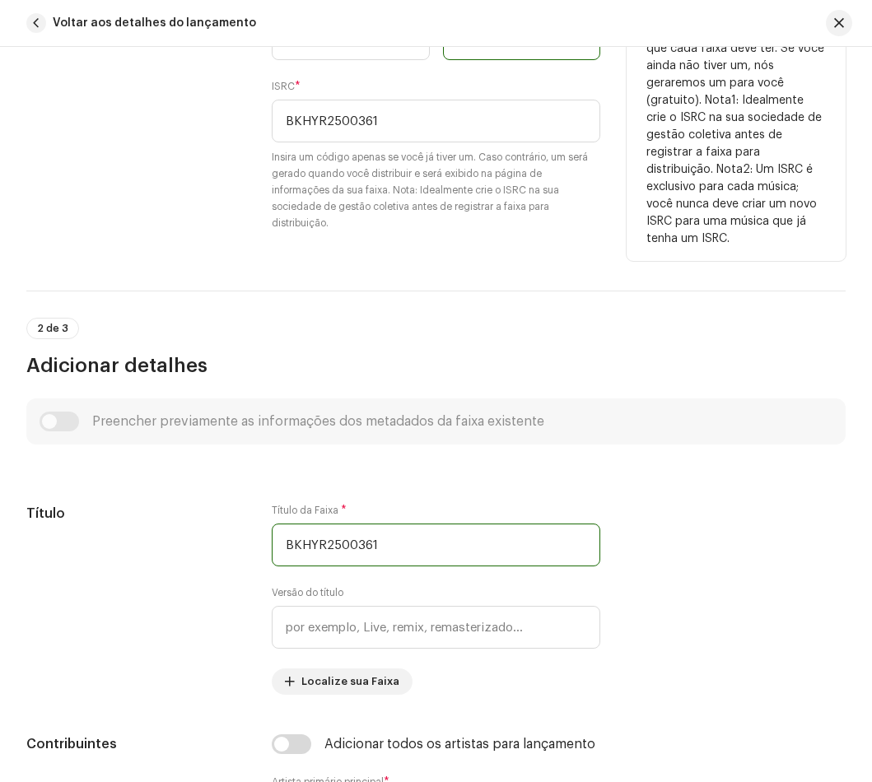
scroll to position [494, 0]
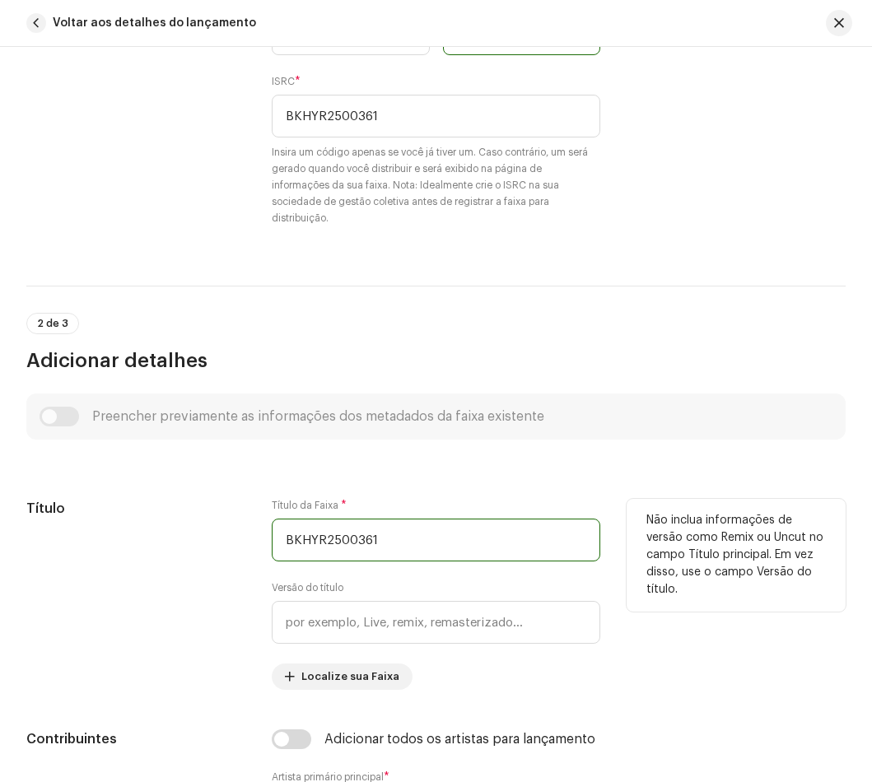
paste input "Deu Perdido na Favela"
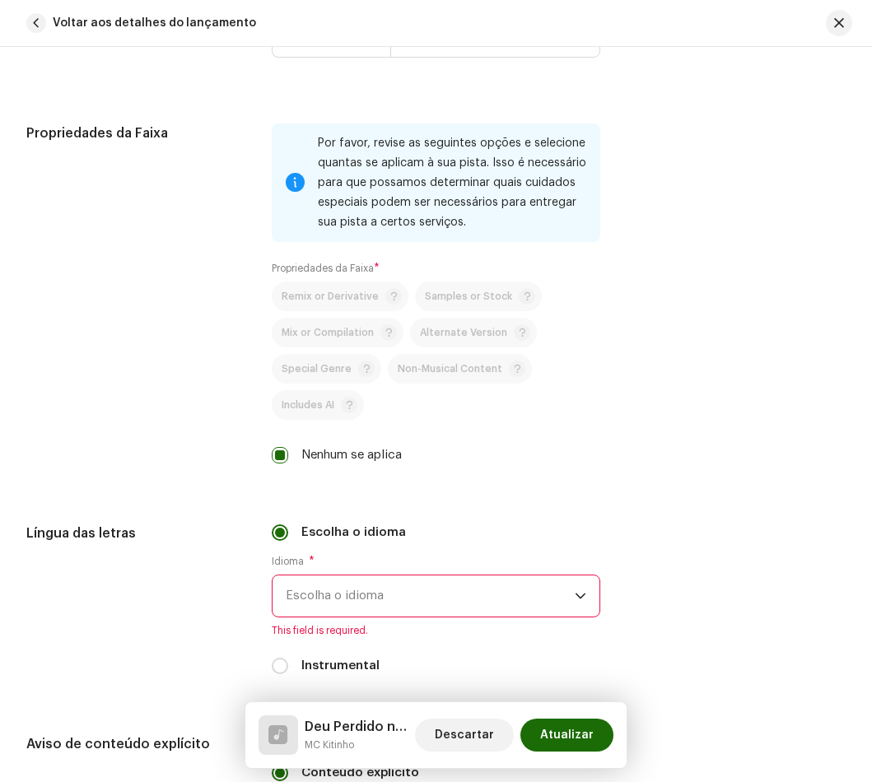
scroll to position [2635, 0]
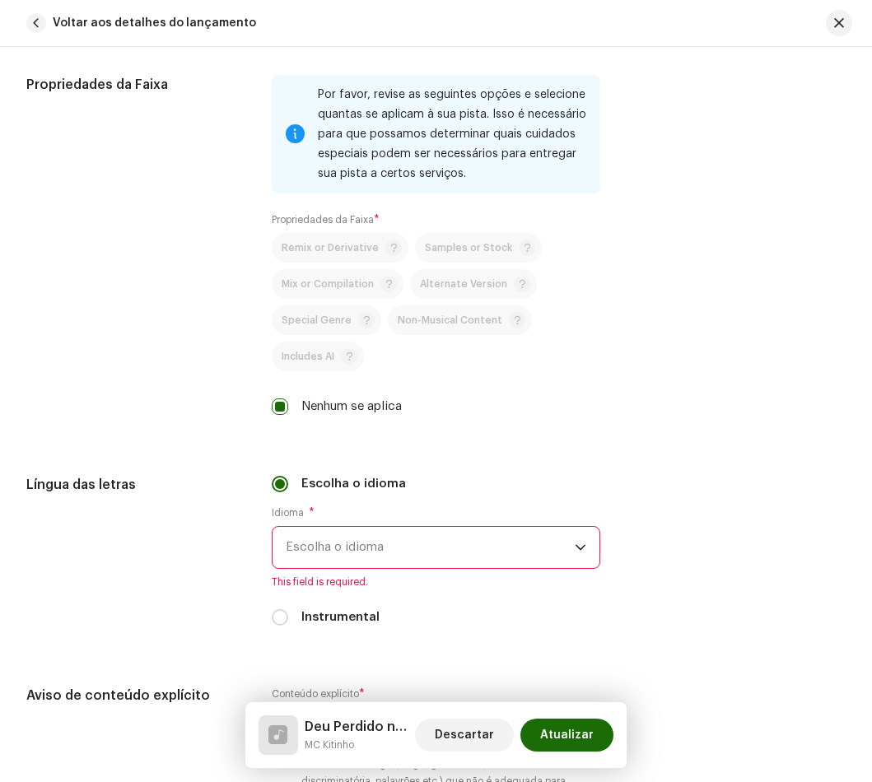
type input "Deu Perdido na Favela"
click at [432, 537] on span "Escolha o idioma" at bounding box center [430, 547] width 289 height 41
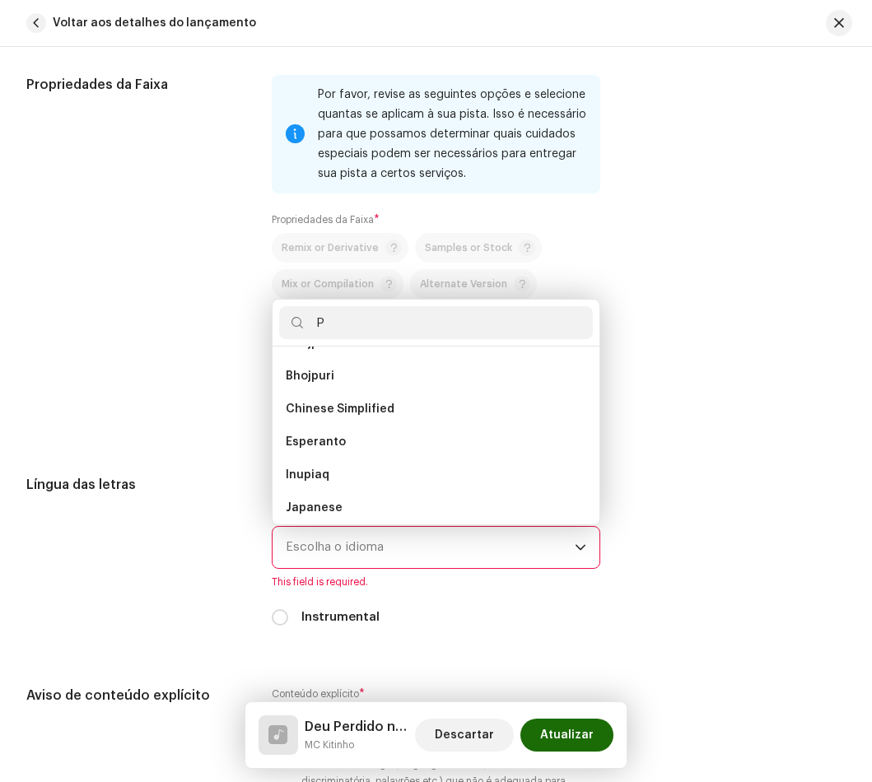
scroll to position [0, 0]
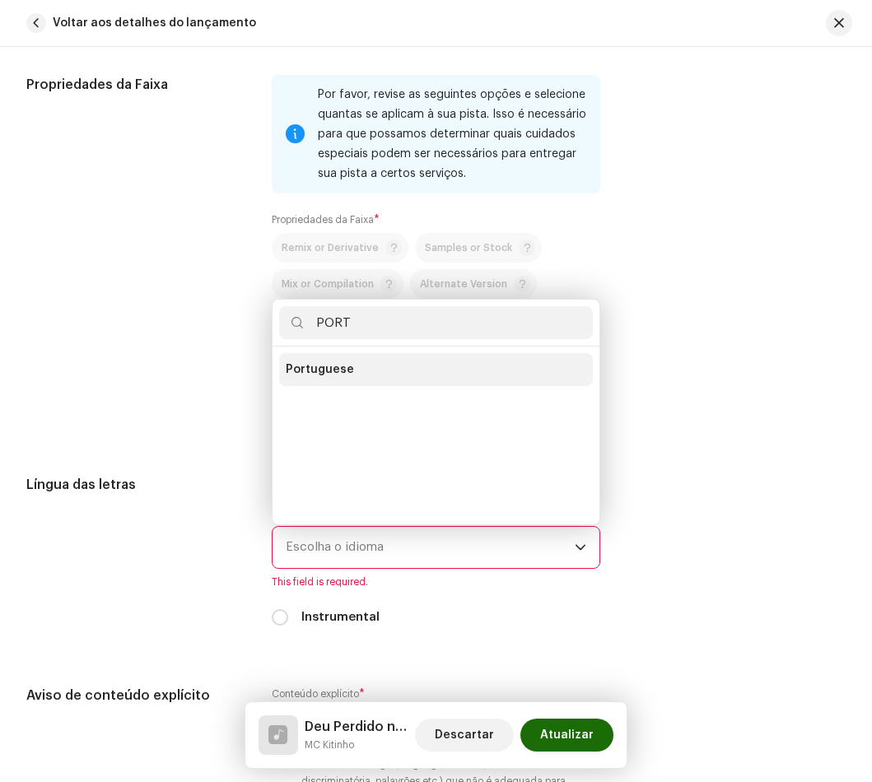
type input "PORT"
click at [387, 357] on li "Portuguese" at bounding box center [436, 369] width 314 height 33
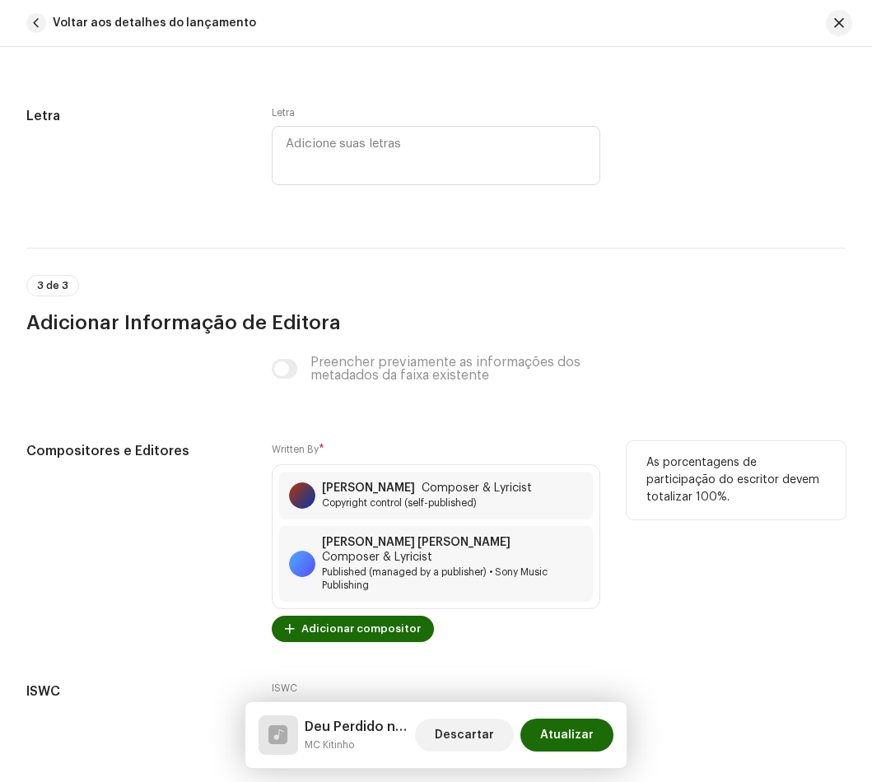
scroll to position [3596, 0]
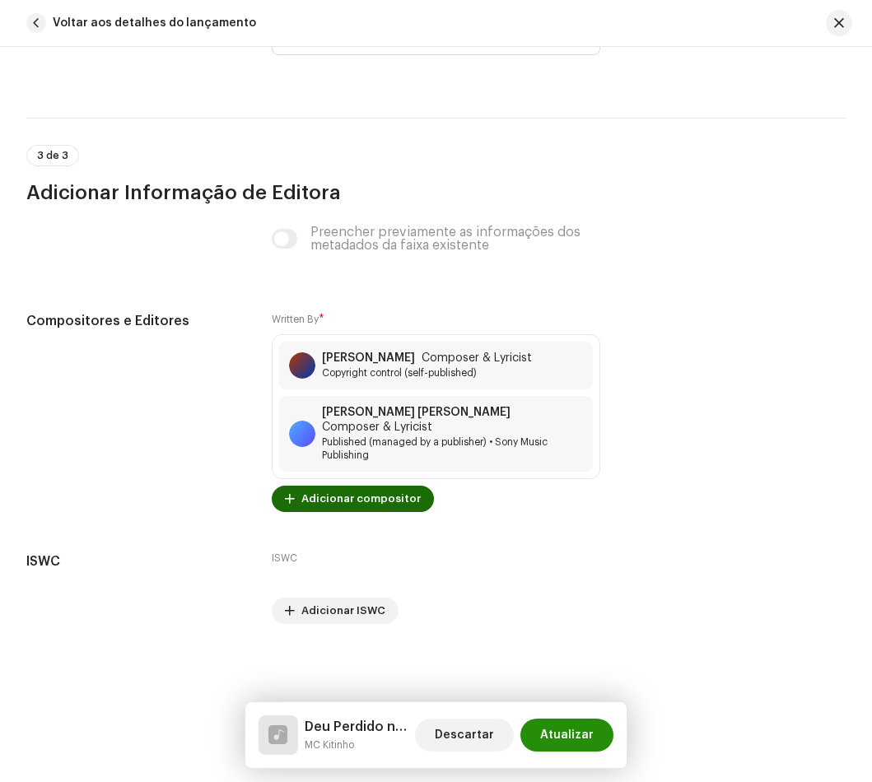
click at [591, 742] on span "Atualizar" at bounding box center [567, 735] width 54 height 33
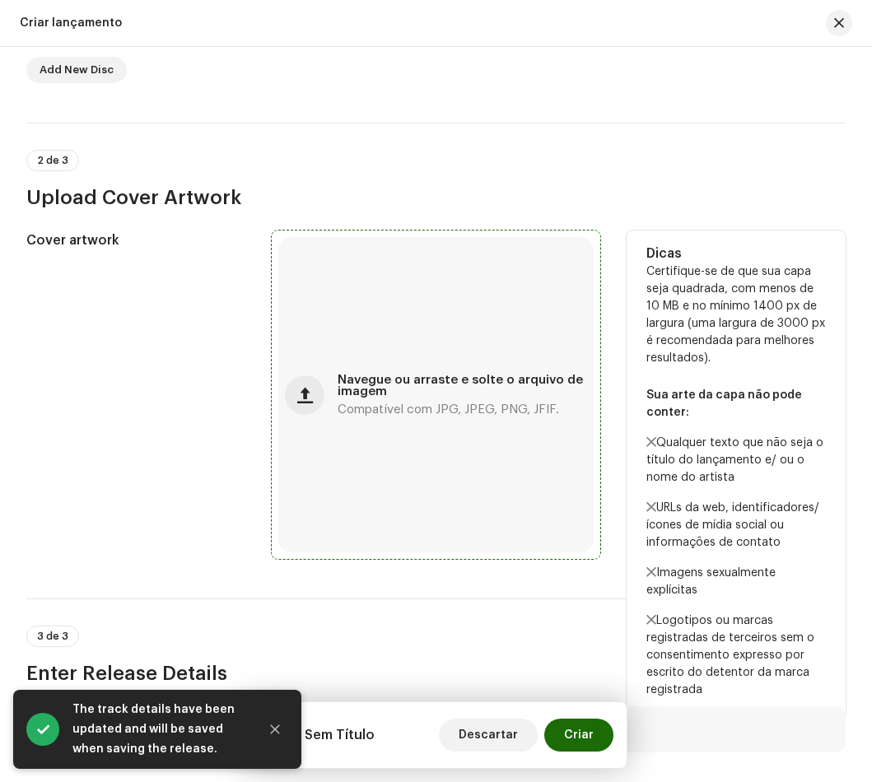
scroll to position [494, 0]
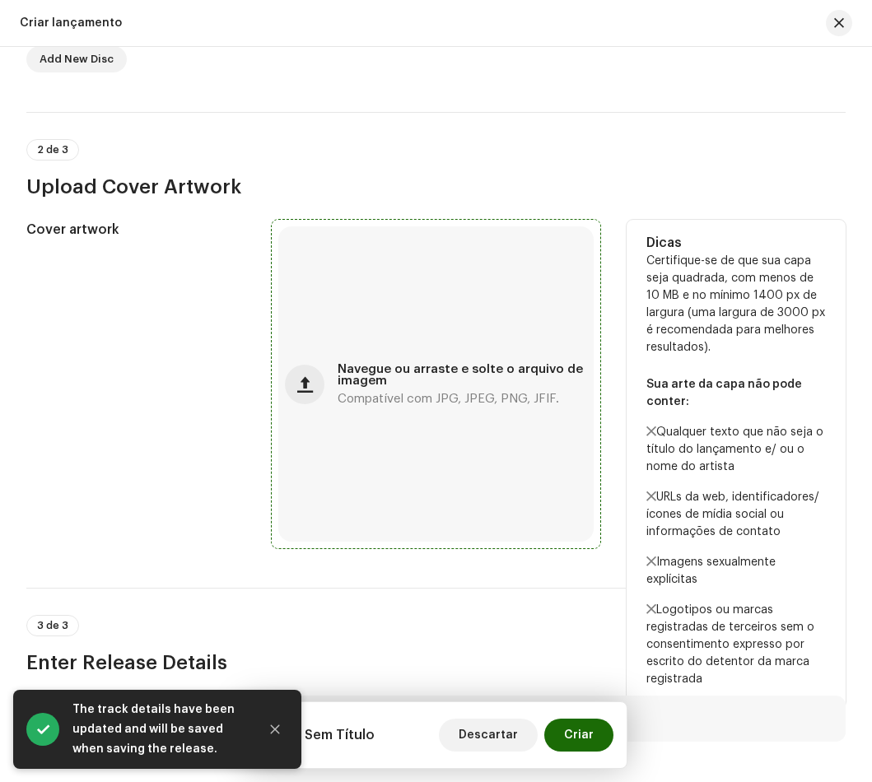
click at [407, 494] on div "Navegue ou arraste e solte o arquivo de imagem Compatível com JPG, JPEG, PNG, J…" at bounding box center [435, 383] width 315 height 315
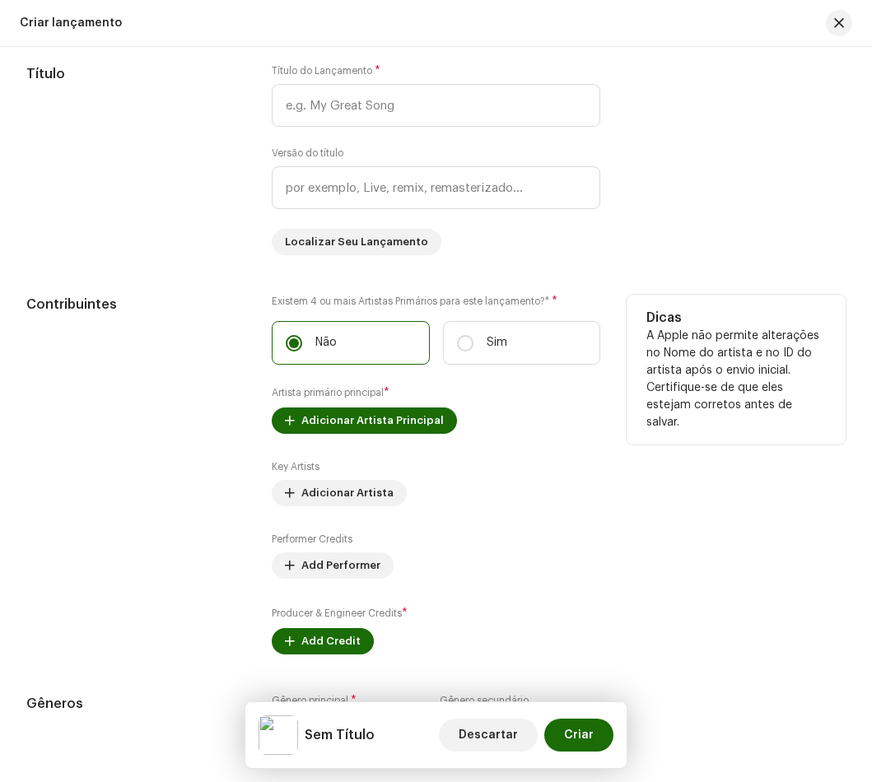
scroll to position [988, 0]
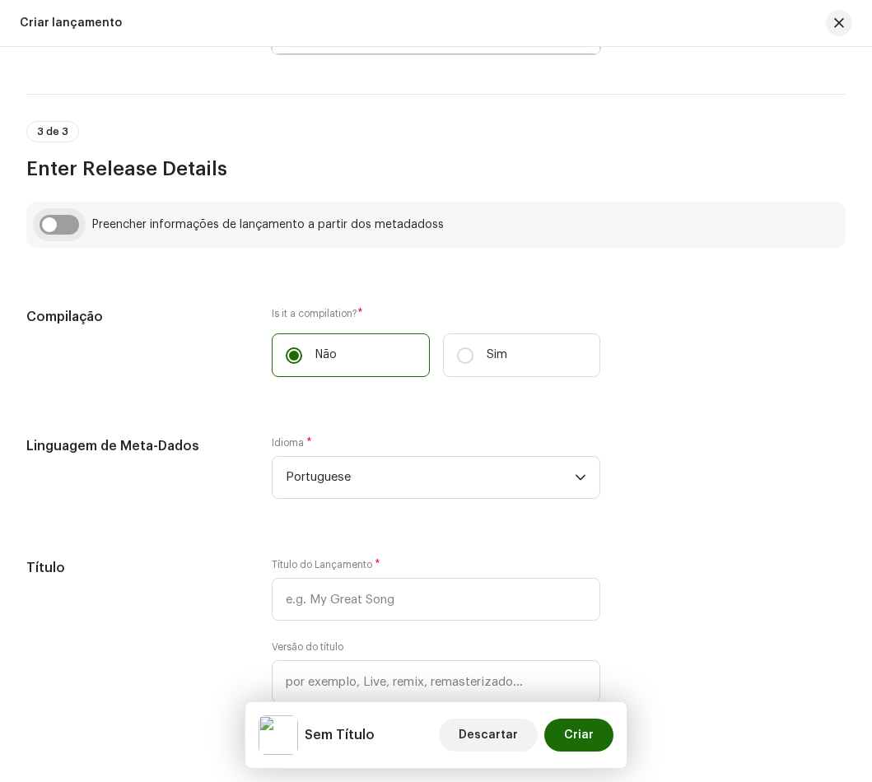
click at [54, 222] on input "checkbox" at bounding box center [60, 225] width 40 height 20
checkbox input "true"
type input "Deu Perdido na Favela"
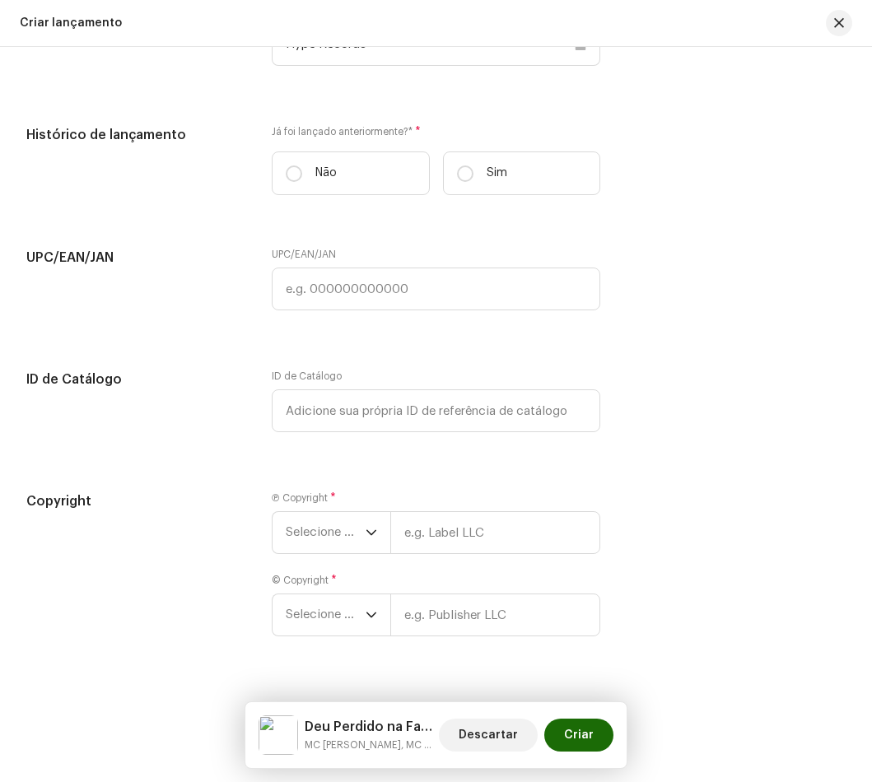
scroll to position [2684, 0]
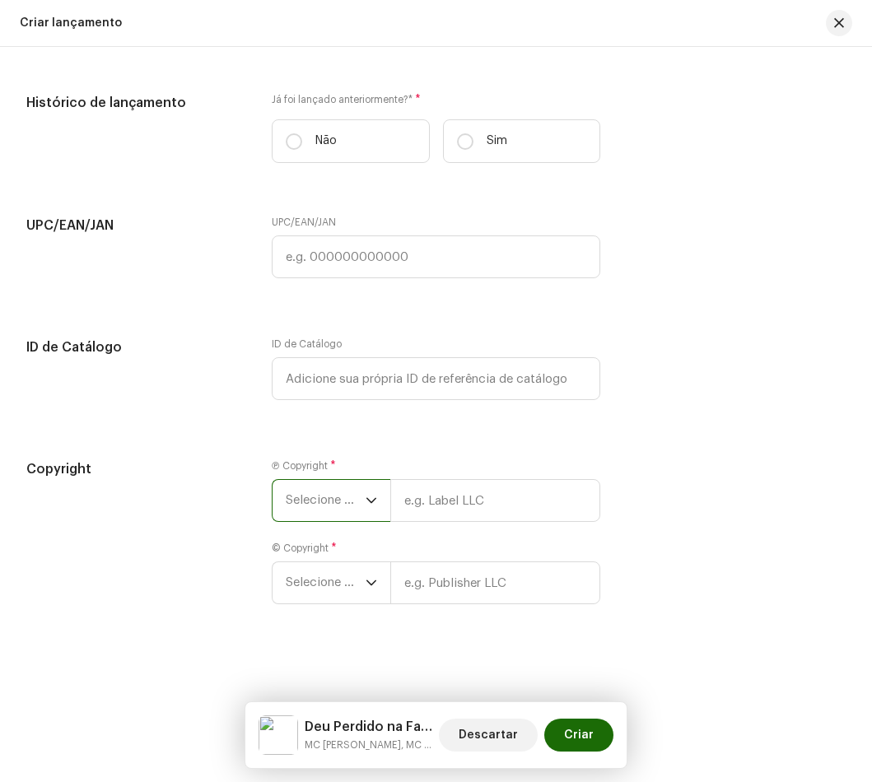
click at [338, 500] on span "Selecione o ano" at bounding box center [326, 500] width 80 height 41
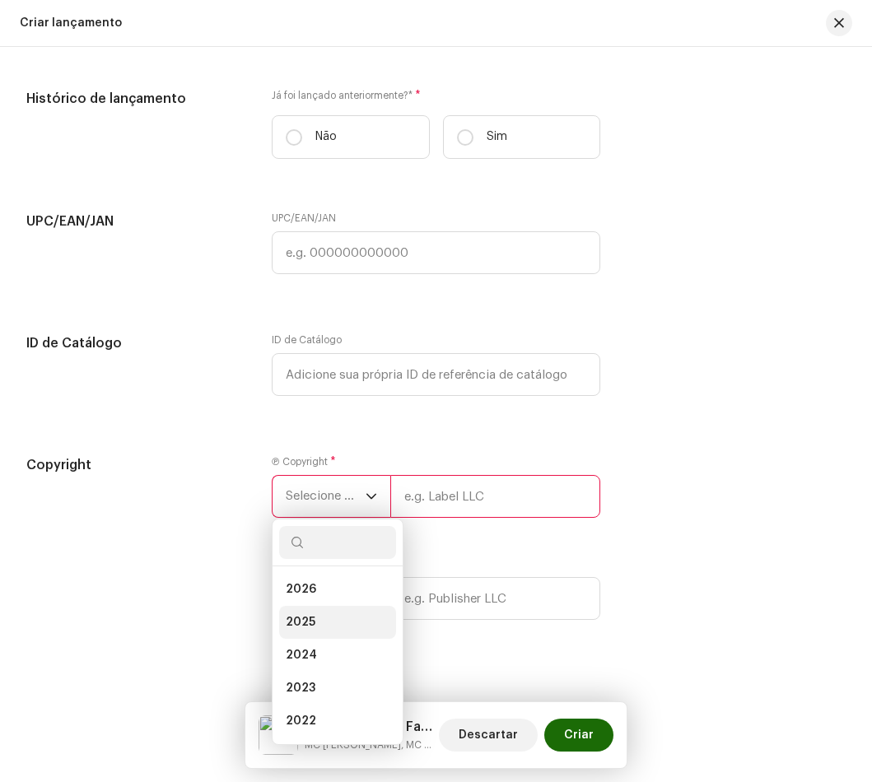
click at [361, 622] on li "2025" at bounding box center [337, 622] width 117 height 33
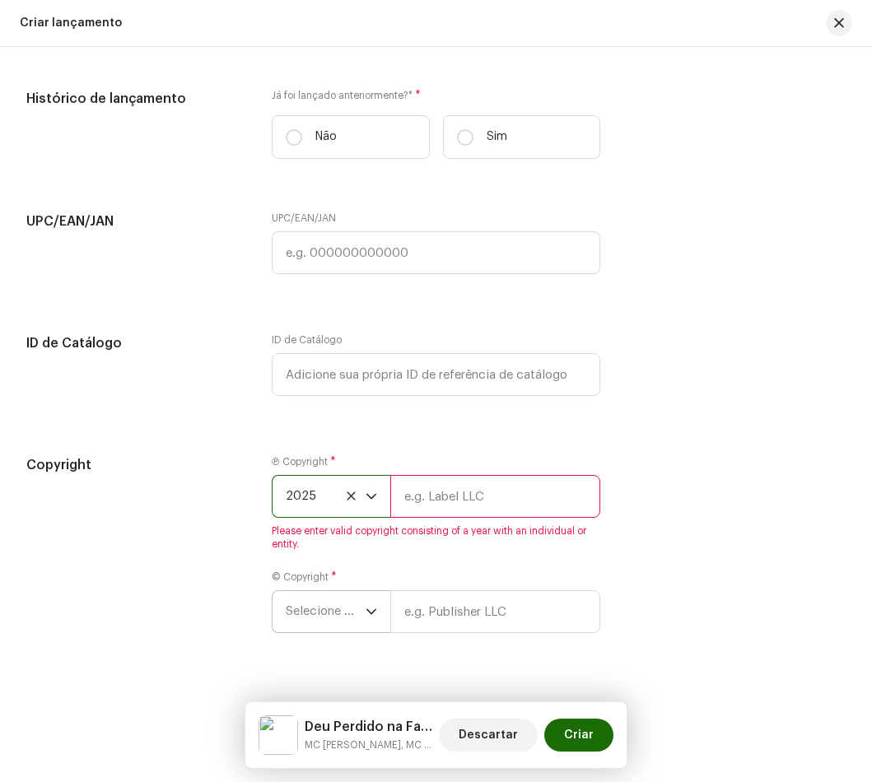
click at [352, 618] on span "Selecione o ano" at bounding box center [326, 611] width 80 height 41
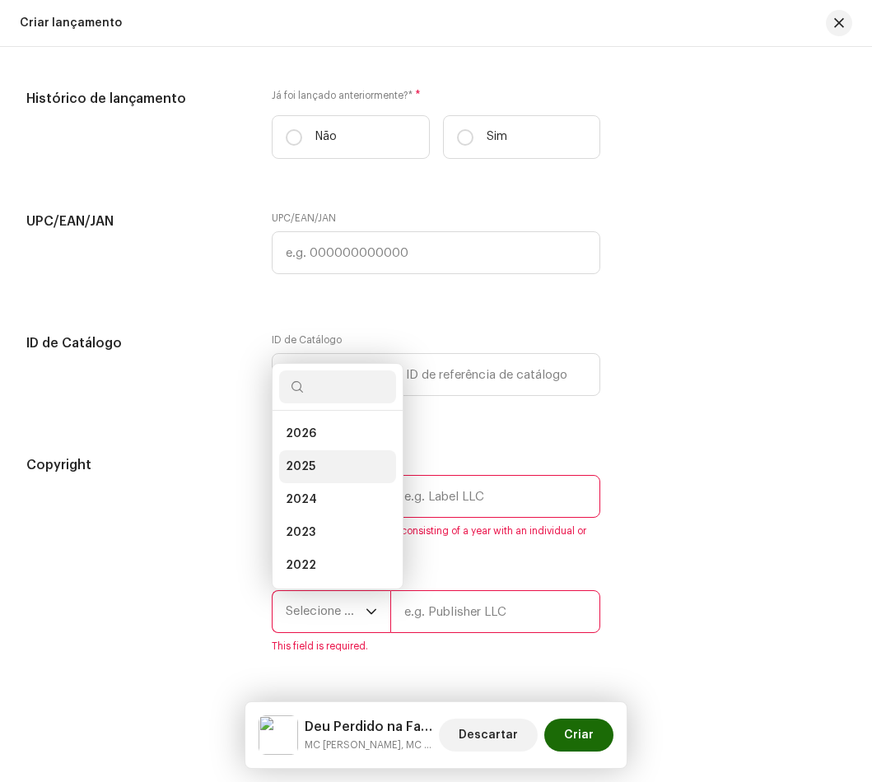
drag, startPoint x: 313, startPoint y: 465, endPoint x: 464, endPoint y: 503, distance: 155.4
click at [321, 469] on li "2025" at bounding box center [337, 466] width 117 height 33
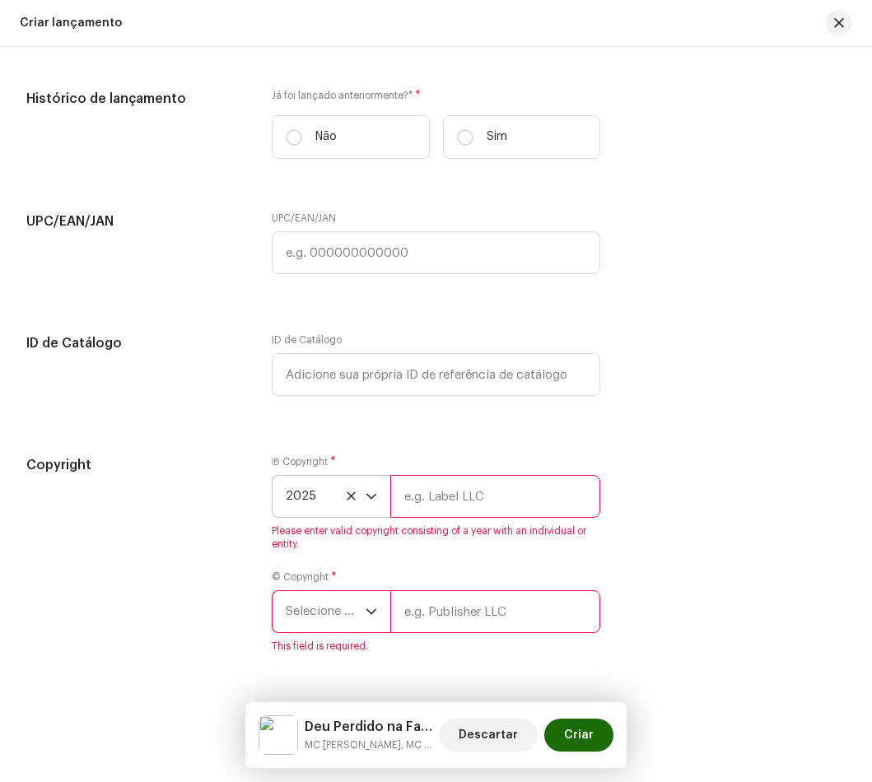
click at [464, 503] on input "text" at bounding box center [495, 496] width 210 height 43
type input "Hype Records"
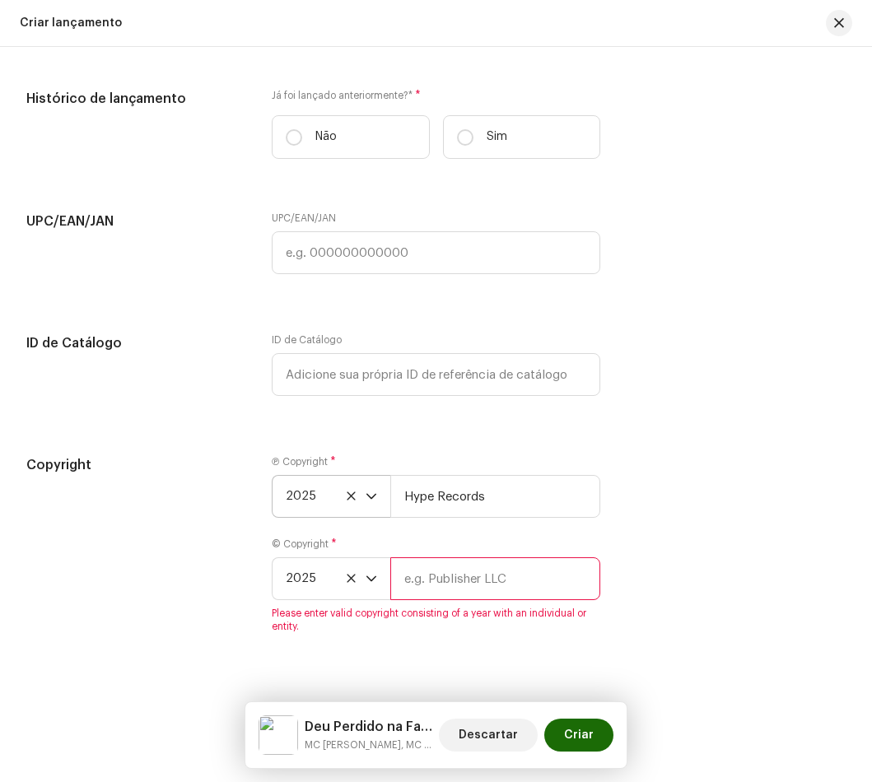
drag, startPoint x: 513, startPoint y: 609, endPoint x: 509, endPoint y: 599, distance: 10.7
click at [511, 608] on div "© Copyright * 2025 Please enter valid copyright consisting of a year with an in…" at bounding box center [436, 586] width 329 height 96
click at [506, 586] on input "text" at bounding box center [495, 578] width 210 height 43
type input "Hype Records"
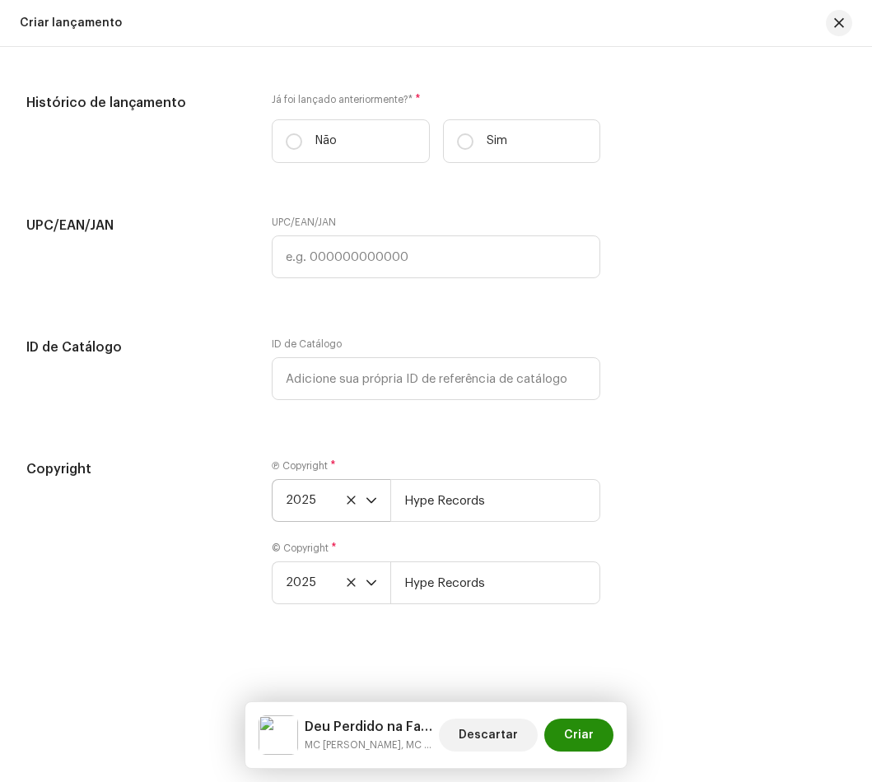
click at [588, 735] on span "Criar" at bounding box center [579, 735] width 30 height 33
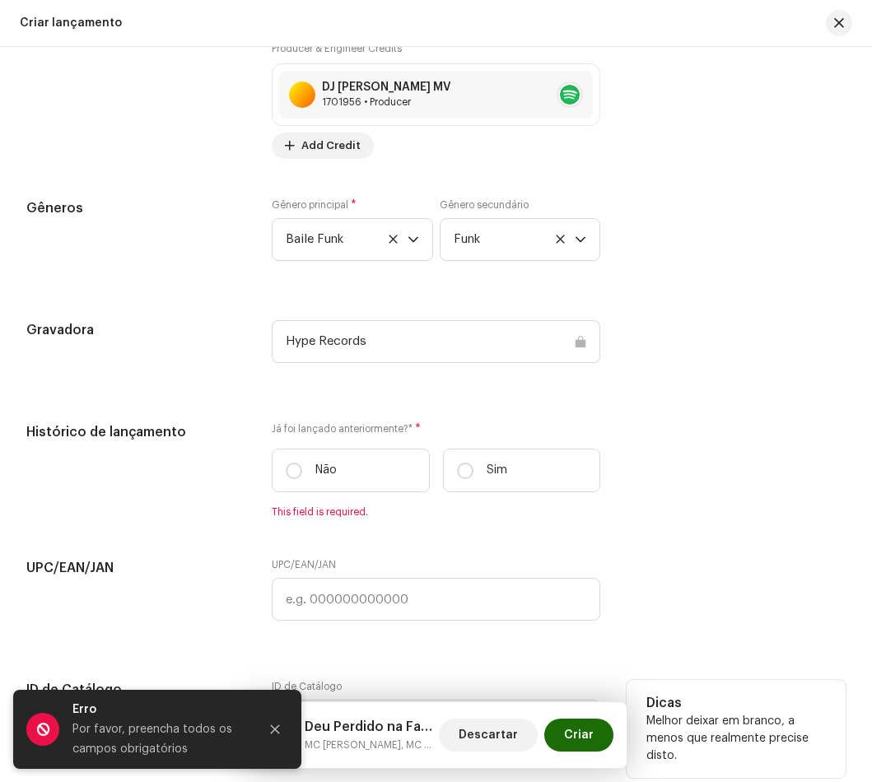
scroll to position [2519, 0]
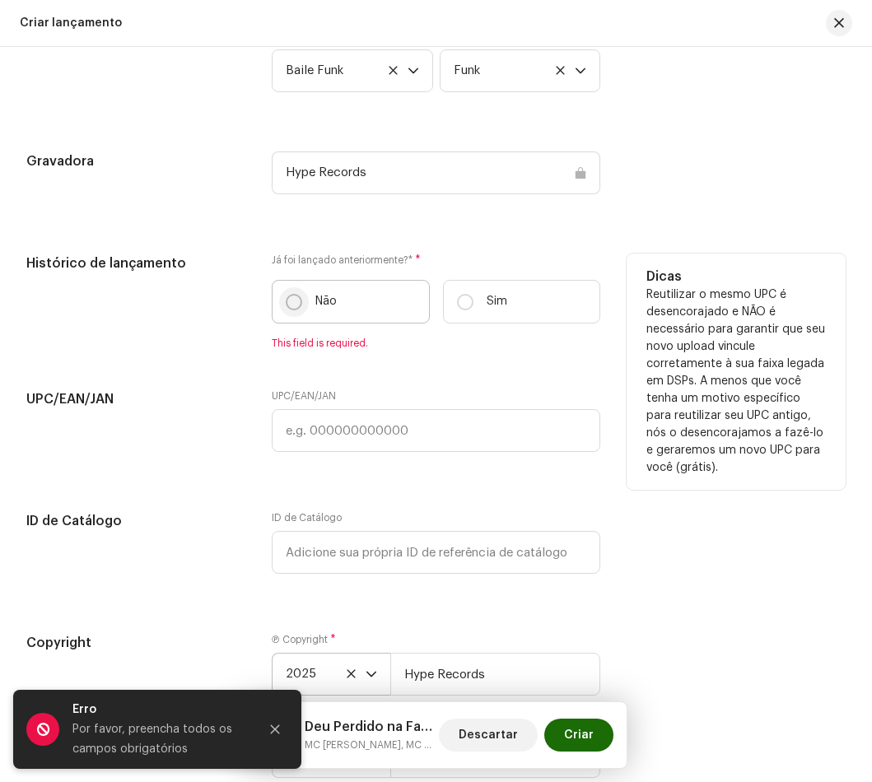
click at [282, 305] on label "Não" at bounding box center [351, 302] width 158 height 44
click at [286, 305] on input "Não" at bounding box center [294, 302] width 16 height 16
radio input "true"
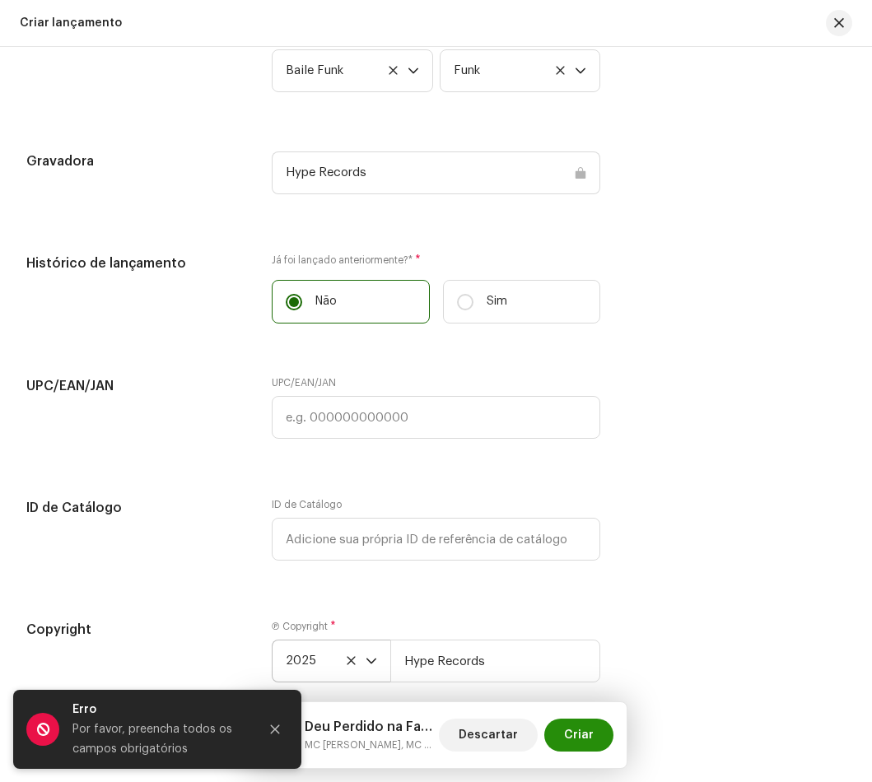
click at [590, 743] on span "Criar" at bounding box center [579, 735] width 30 height 33
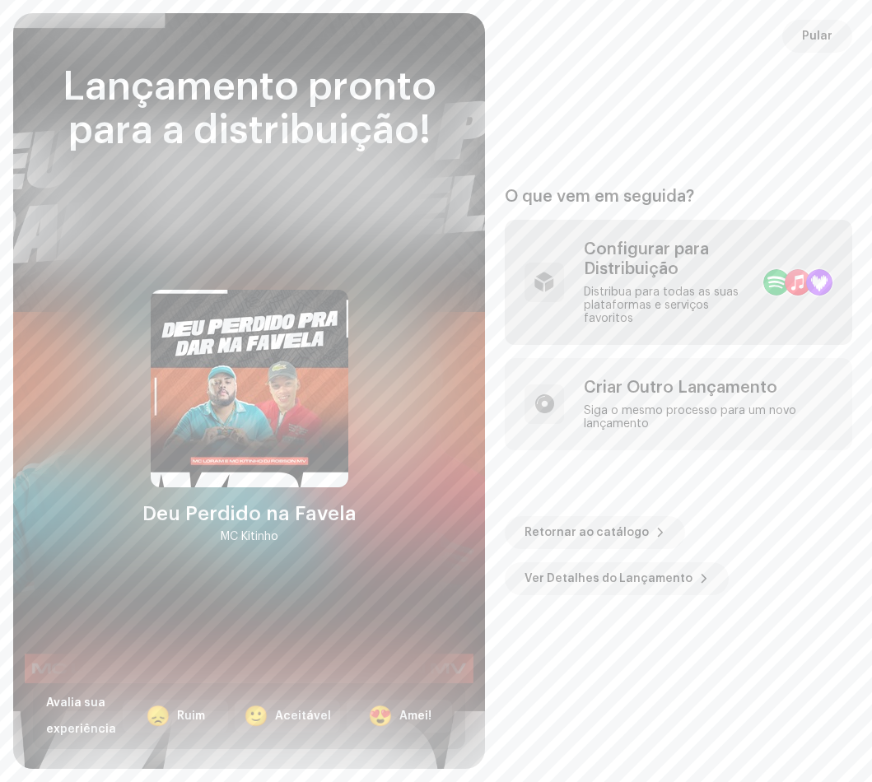
click at [635, 294] on div "Distribua para todas as suas plataformas e serviços favoritos" at bounding box center [667, 306] width 166 height 40
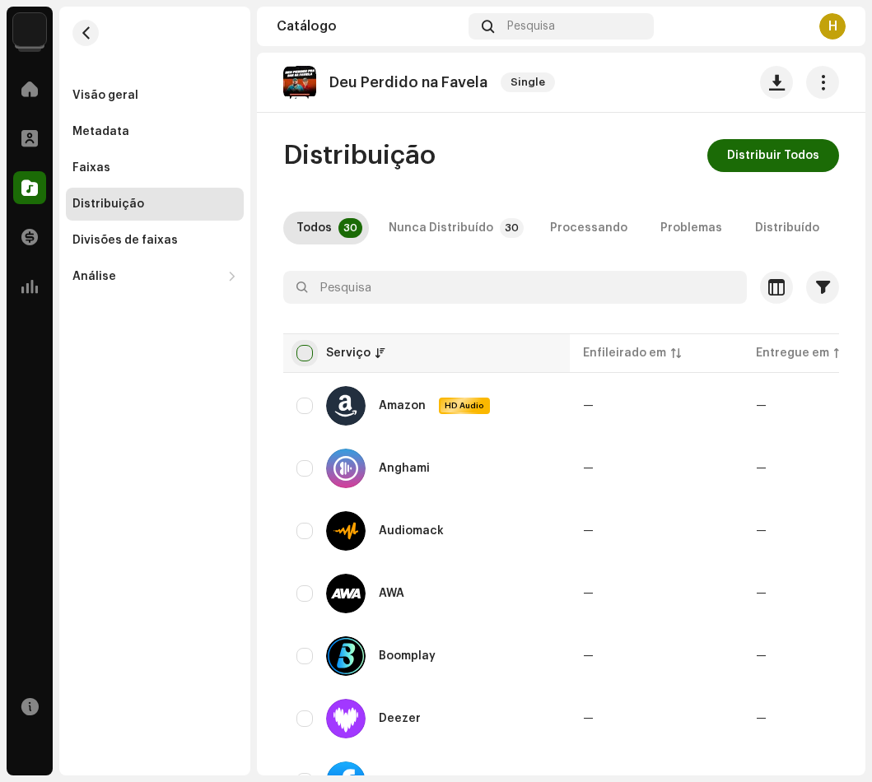
click at [300, 361] on input "checkbox" at bounding box center [304, 353] width 16 height 16
checkbox input "true"
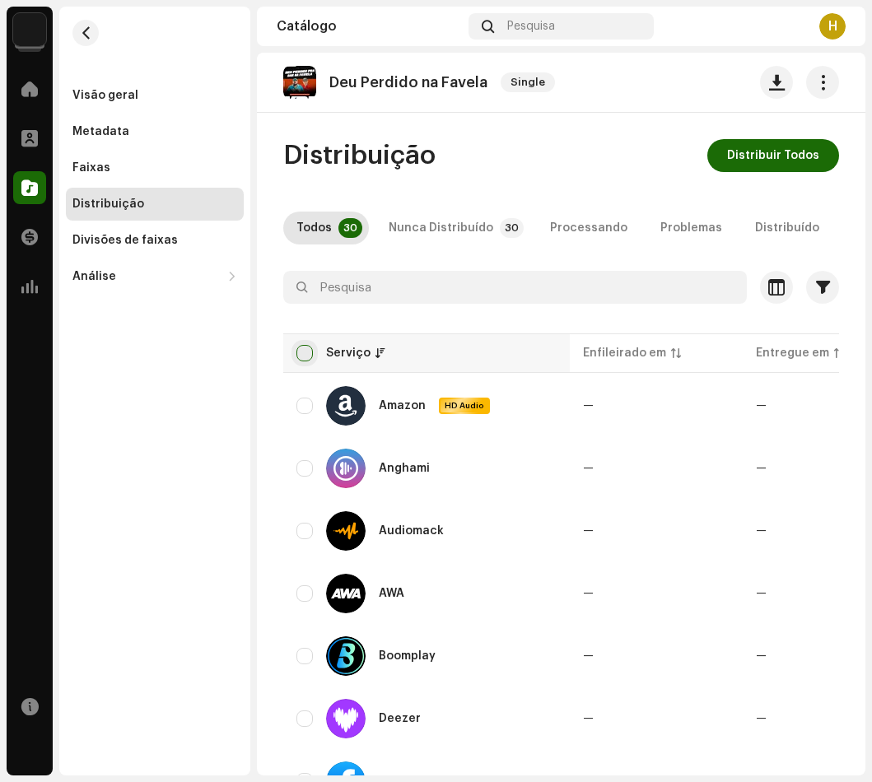
checkbox input "true"
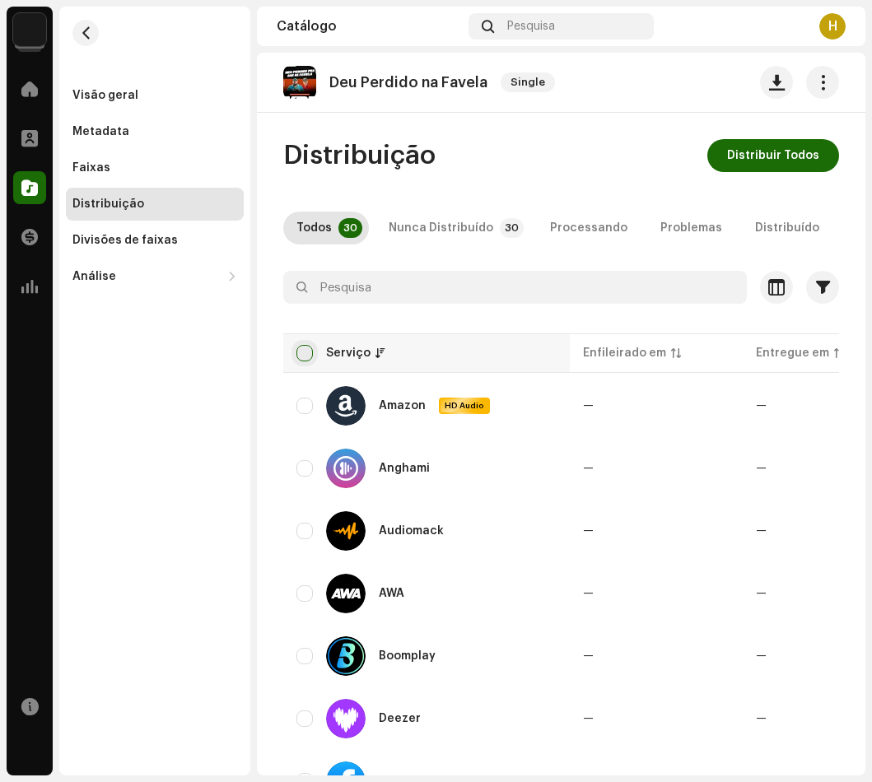
checkbox input "true"
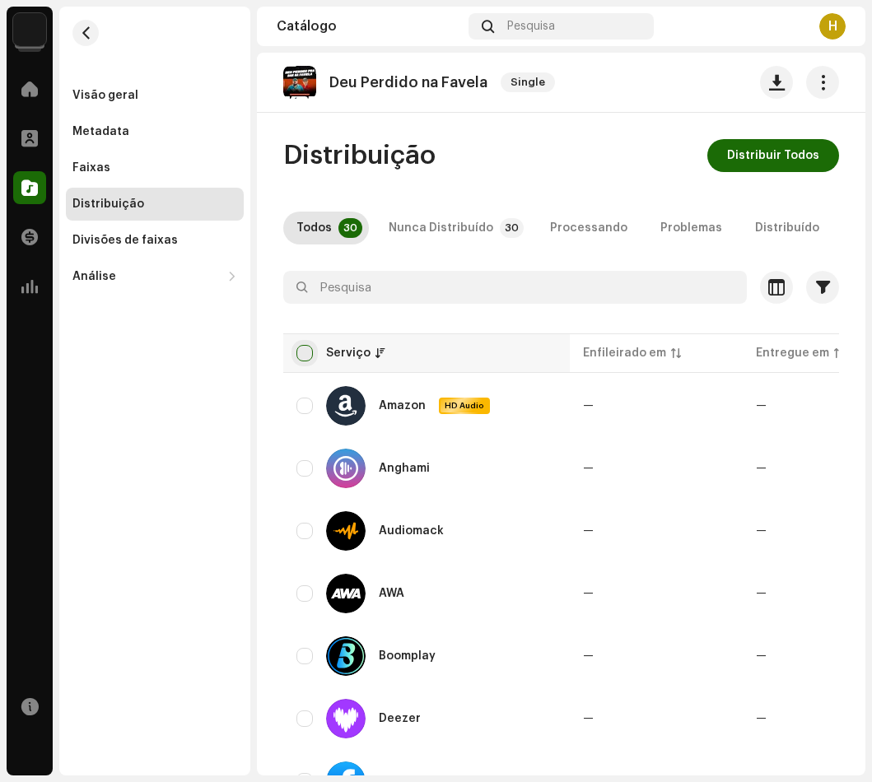
checkbox input "true"
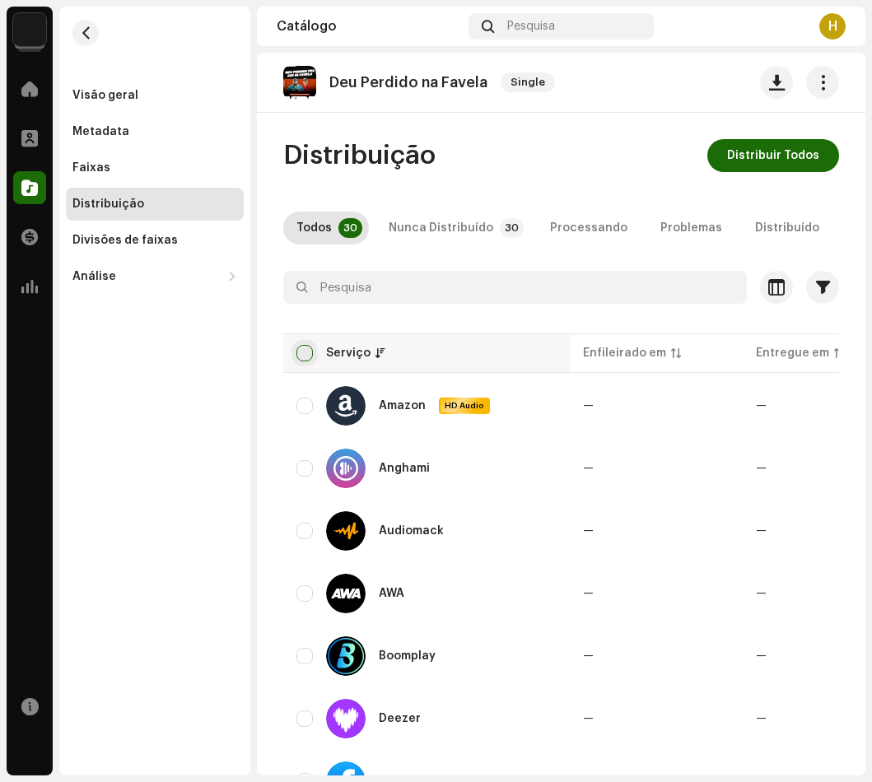
checkbox input "true"
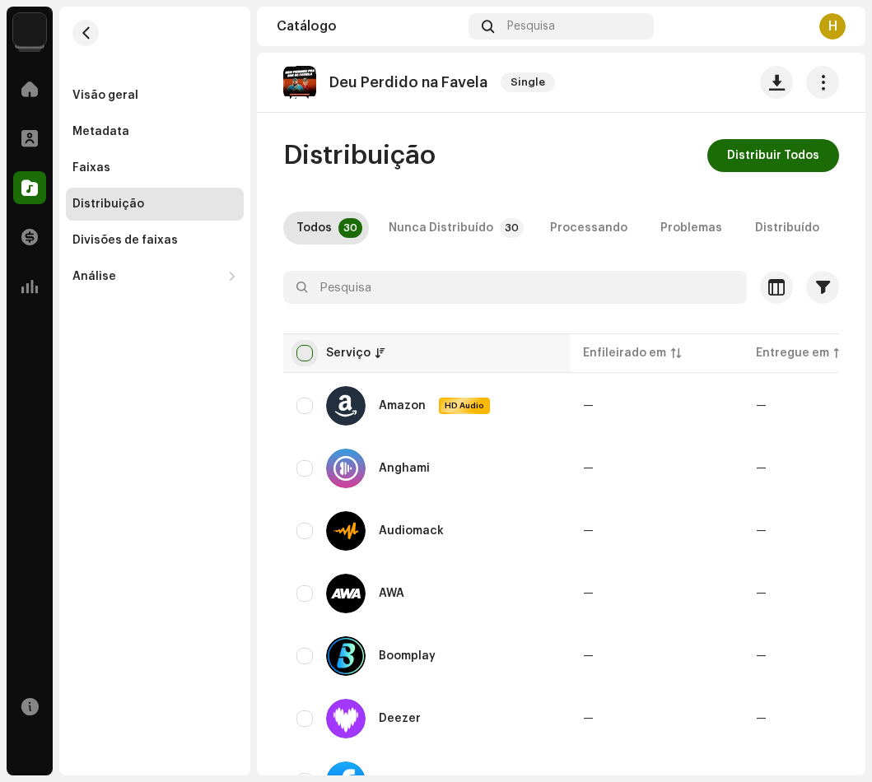
checkbox input "true"
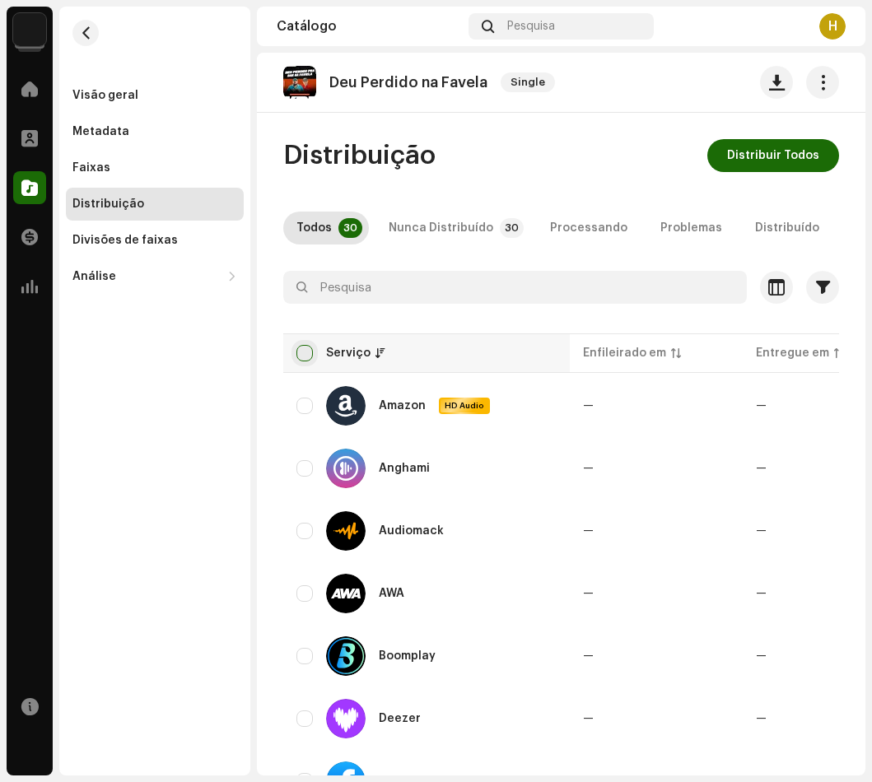
checkbox input "true"
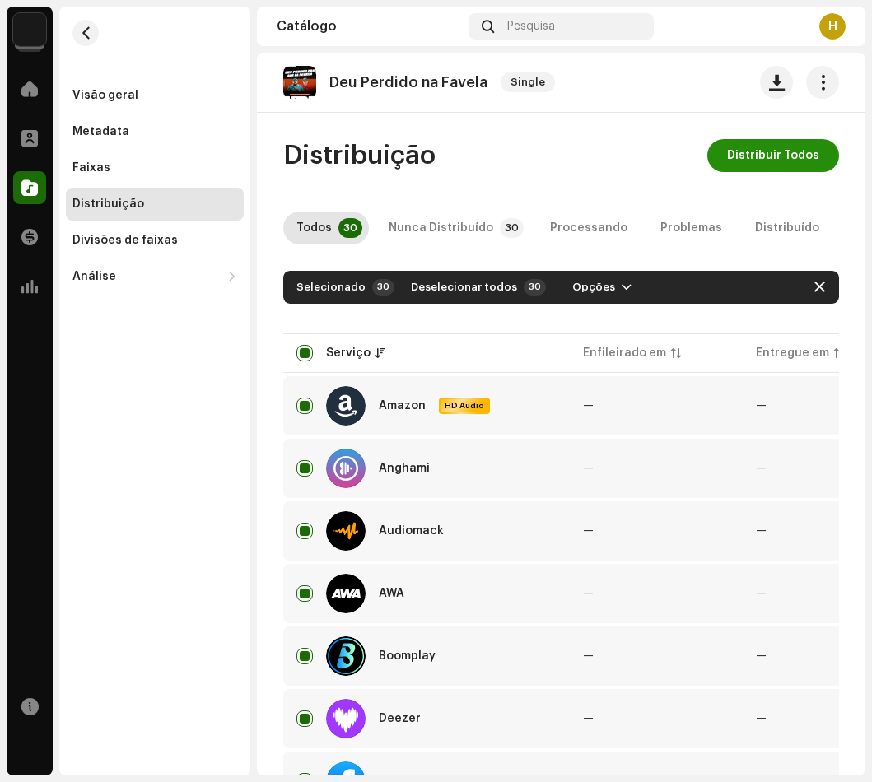
click at [743, 165] on span "Distribuir Todos" at bounding box center [773, 155] width 92 height 33
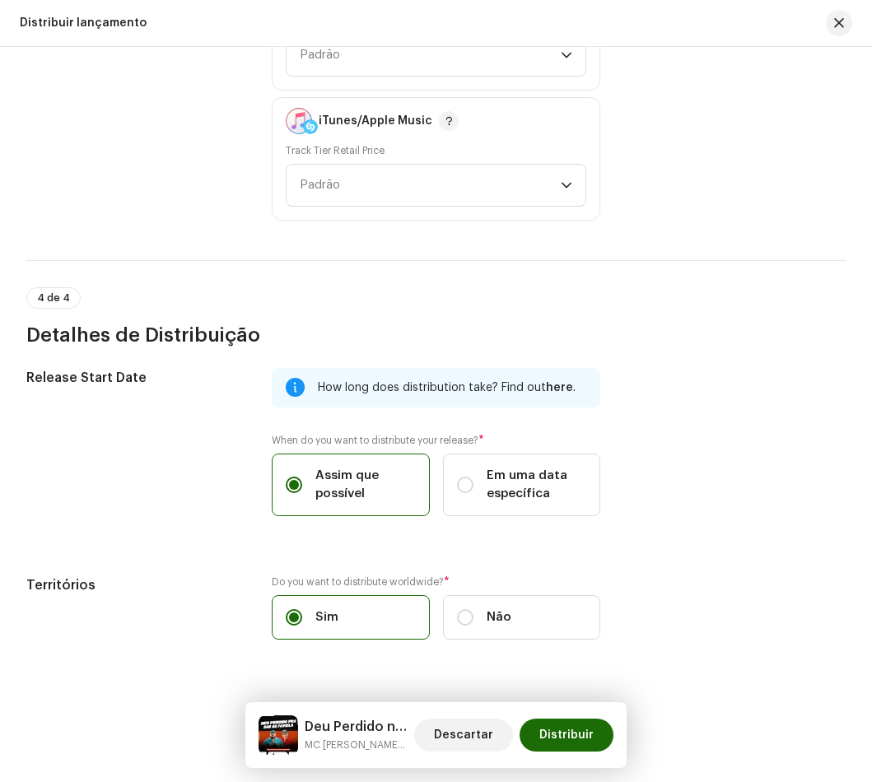
scroll to position [2545, 0]
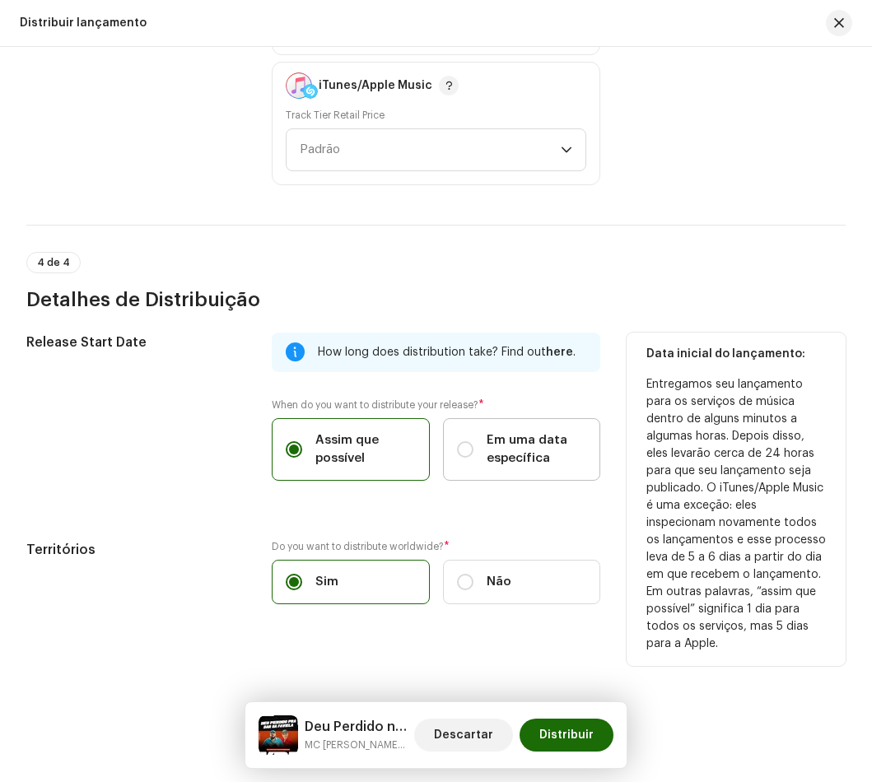
click at [497, 441] on span "Em uma data específica" at bounding box center [537, 449] width 100 height 36
click at [473, 441] on input "Em uma data específica" at bounding box center [465, 449] width 16 height 16
radio input "true"
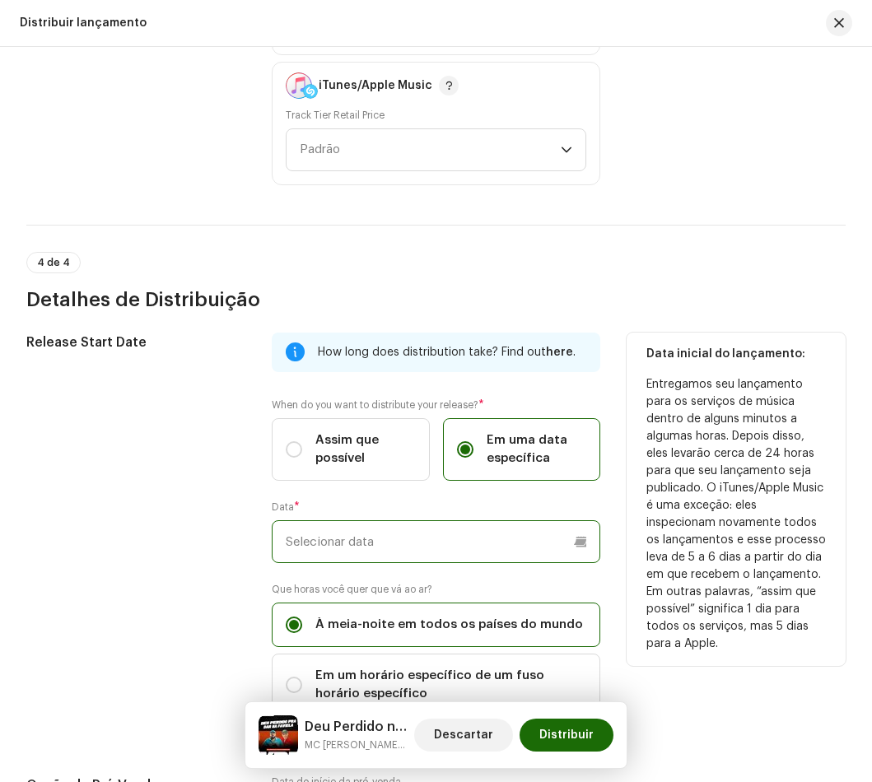
click at [530, 536] on input "text" at bounding box center [436, 541] width 329 height 43
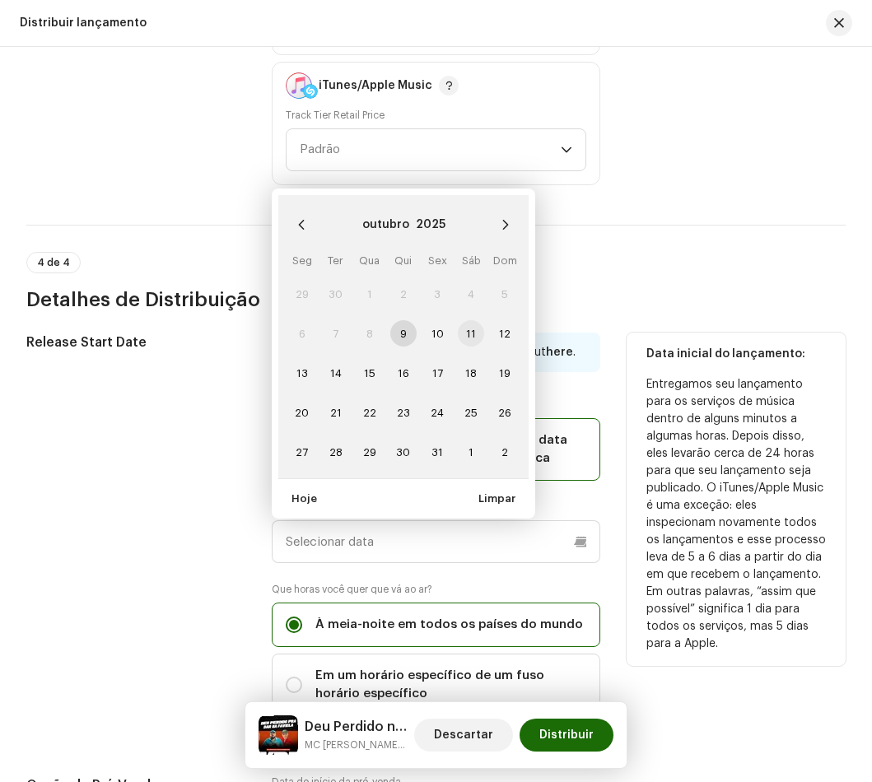
click at [477, 335] on span "11" at bounding box center [471, 333] width 26 height 26
type input "11/10/2025"
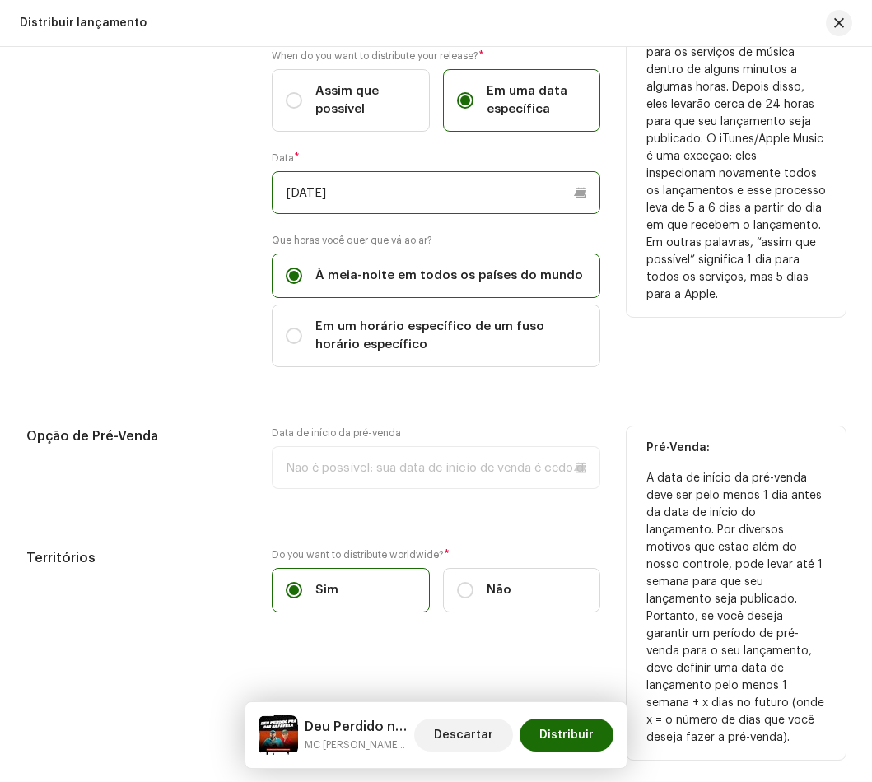
scroll to position [2902, 0]
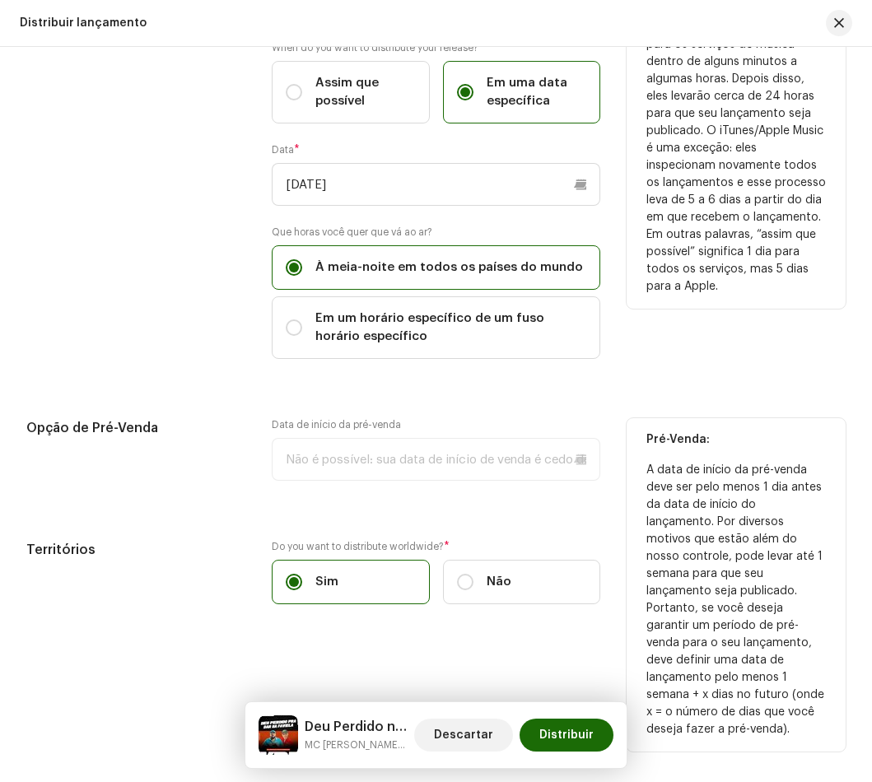
drag, startPoint x: 473, startPoint y: 466, endPoint x: 489, endPoint y: 480, distance: 21.0
click at [473, 468] on p-datepicker at bounding box center [436, 459] width 329 height 43
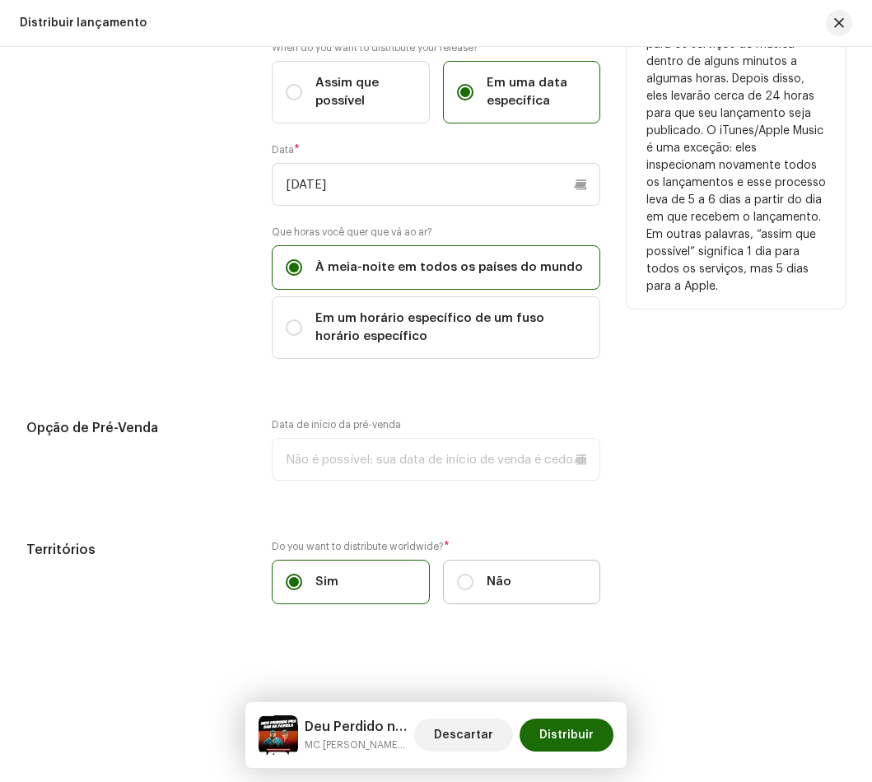
drag, startPoint x: 481, startPoint y: 477, endPoint x: 524, endPoint y: 588, distance: 119.1
click at [481, 479] on p-datepicker at bounding box center [436, 459] width 329 height 43
click at [578, 732] on span "Distribuir" at bounding box center [566, 735] width 54 height 33
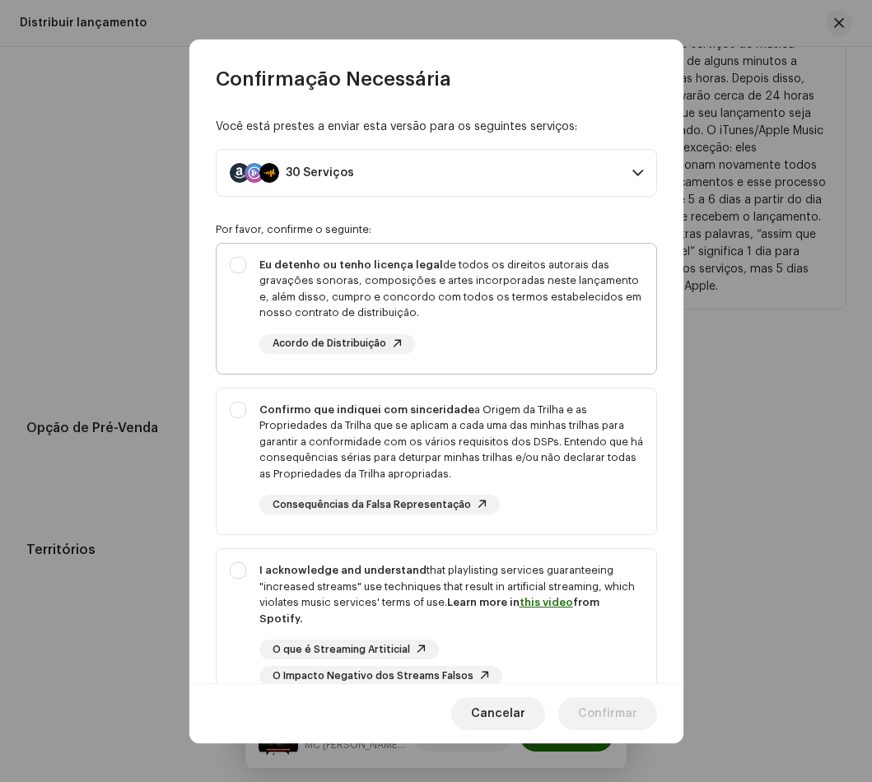
drag, startPoint x: 235, startPoint y: 272, endPoint x: 240, endPoint y: 321, distance: 49.7
click at [235, 277] on div "Eu detenho ou tenho licença legal de todos os direitos autorais das gravações s…" at bounding box center [437, 305] width 440 height 123
checkbox input "true"
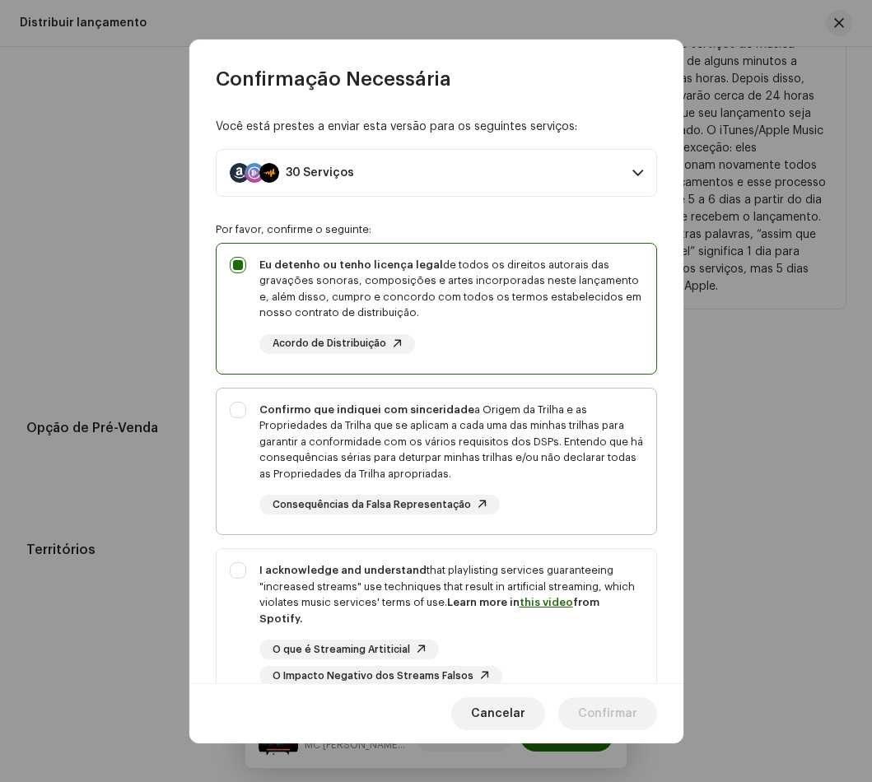
drag, startPoint x: 243, startPoint y: 411, endPoint x: 259, endPoint y: 479, distance: 70.1
click at [244, 412] on div "Confirmo que indiquei com sinceridade a Origem da Trilha e as Propriedades da T…" at bounding box center [437, 459] width 440 height 140
checkbox input "true"
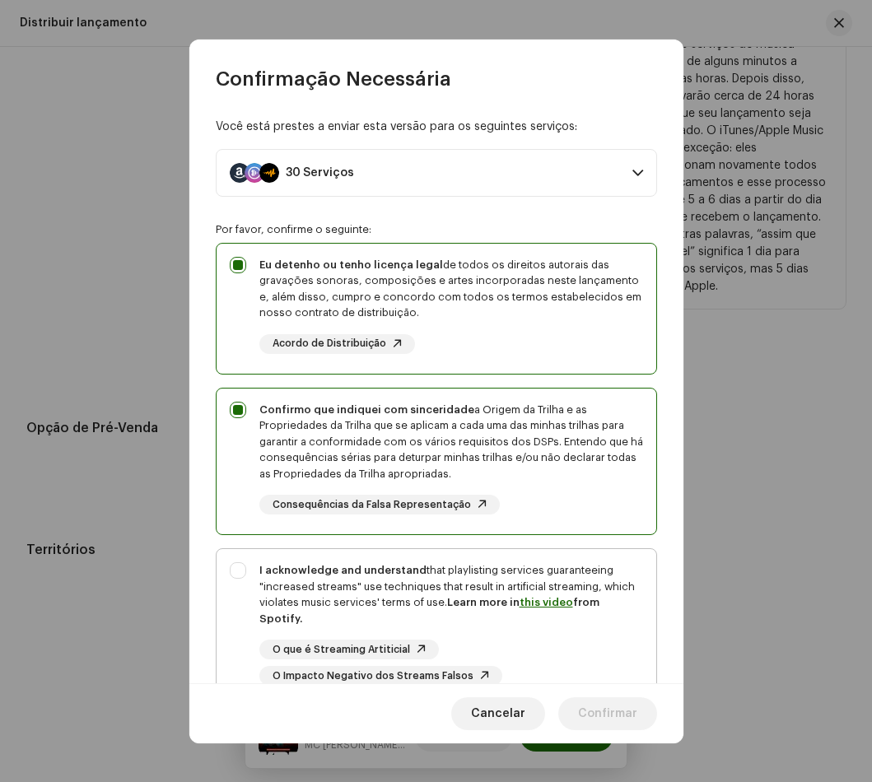
click at [240, 573] on div "I acknowledge and understand that playlisting services guaranteeing "increased …" at bounding box center [437, 624] width 440 height 150
checkbox input "true"
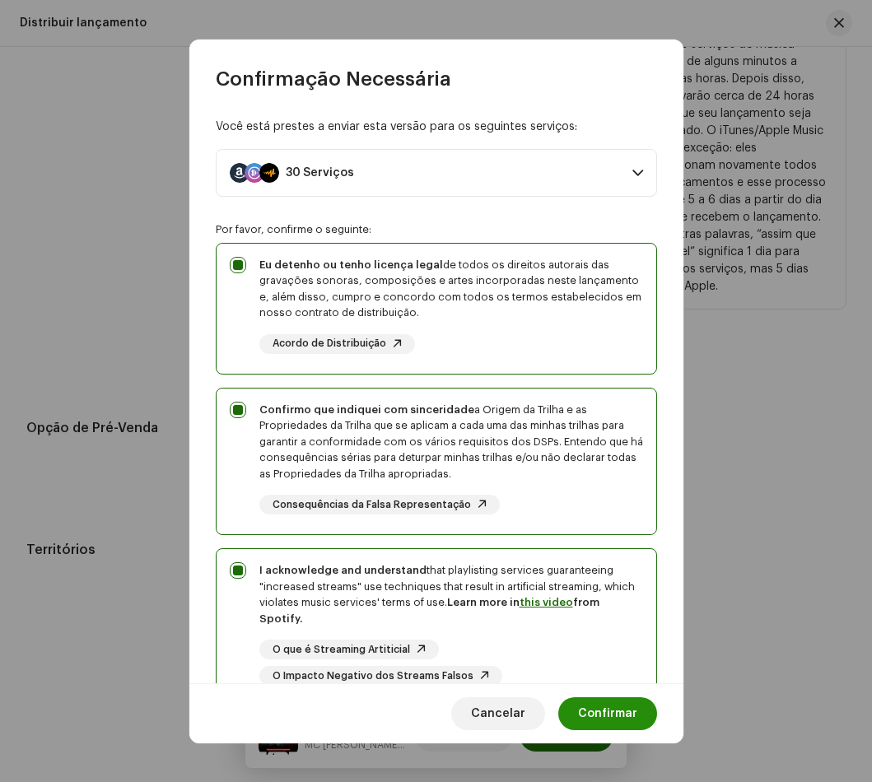
click at [619, 711] on span "Confirmar" at bounding box center [607, 713] width 59 height 33
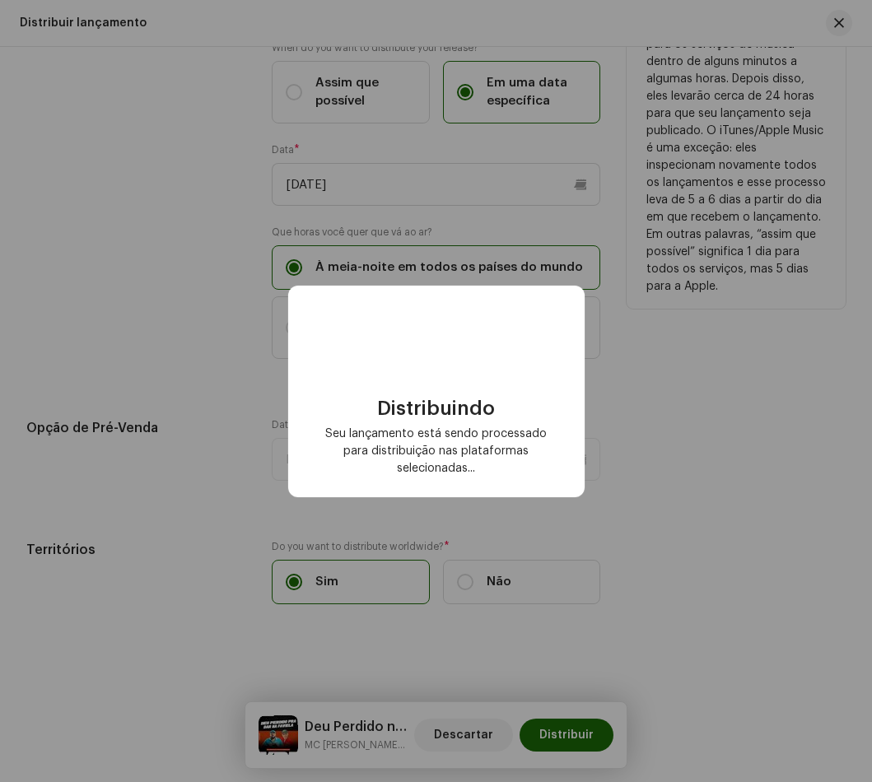
checkbox input "false"
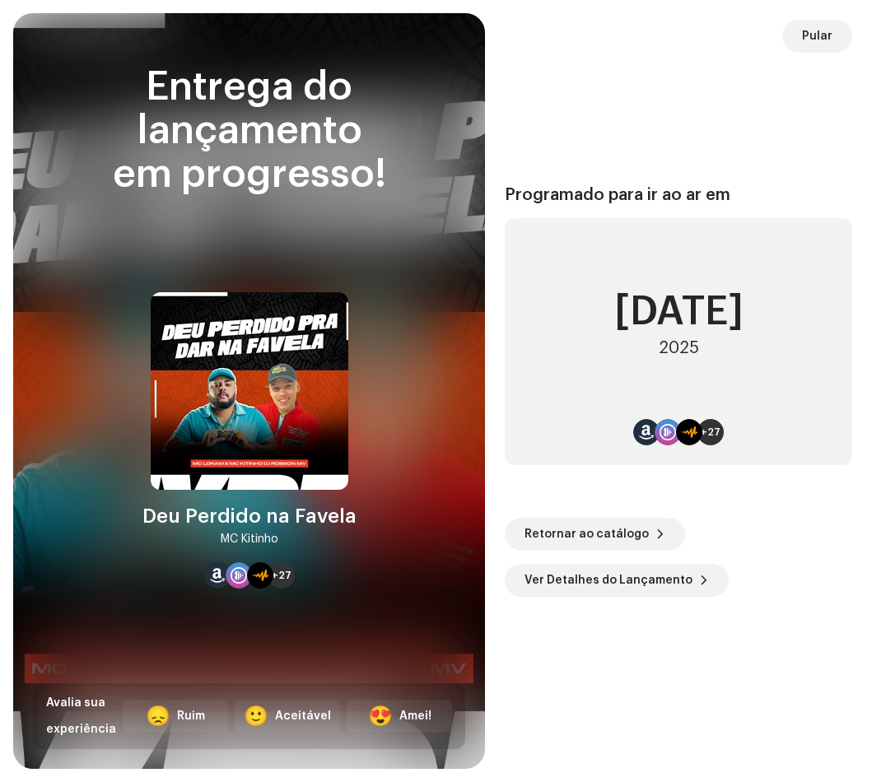
scroll to position [2902, 0]
click at [809, 28] on span "Pular" at bounding box center [817, 36] width 30 height 33
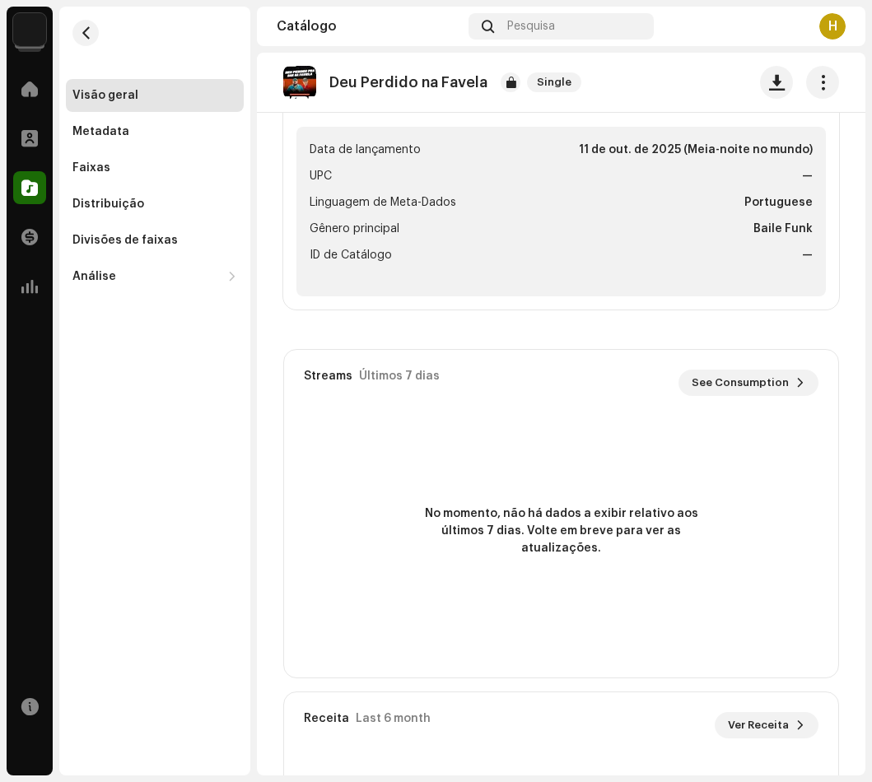
scroll to position [329, 0]
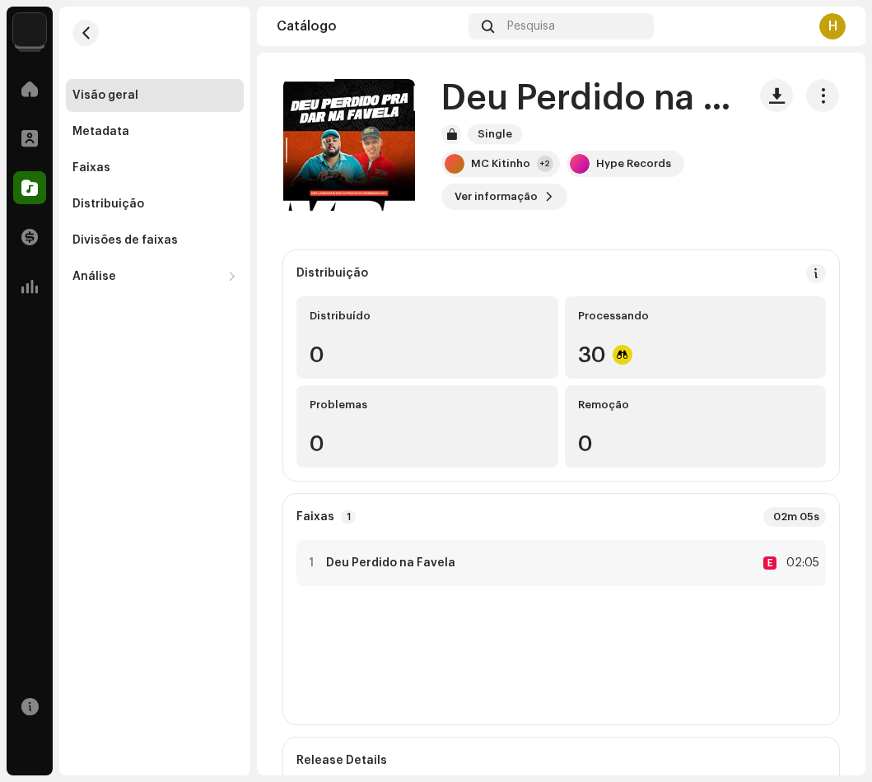
click at [710, 679] on div "1 Deu Perdido na Favela E 02:05" at bounding box center [560, 625] width 529 height 171
